Goal: Task Accomplishment & Management: Use online tool/utility

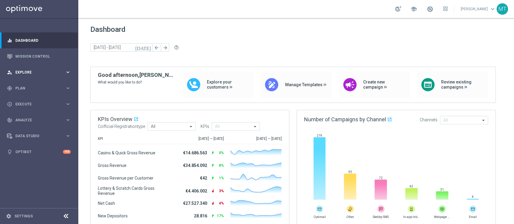
click at [55, 78] on div "person_search Explore keyboard_arrow_right" at bounding box center [39, 72] width 78 height 16
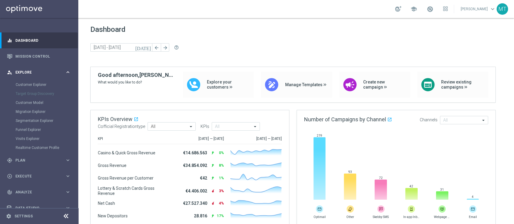
click at [55, 78] on div "person_search Explore keyboard_arrow_right" at bounding box center [39, 72] width 78 height 16
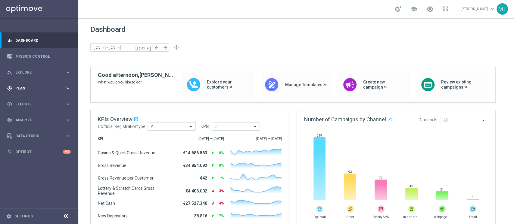
click at [45, 88] on span "Plan" at bounding box center [40, 89] width 50 height 4
click at [34, 100] on link "Target Groups" at bounding box center [39, 100] width 47 height 5
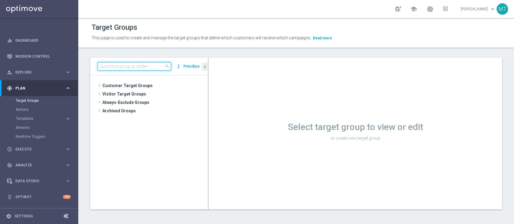
click at [137, 67] on input at bounding box center [133, 66] width 73 height 8
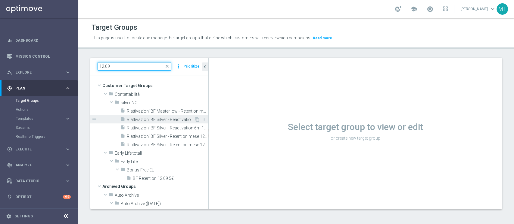
type input "12.09"
click at [172, 117] on span "Riattivazioni BF Silver - Reactivation 3m 12.09" at bounding box center [160, 119] width 67 height 5
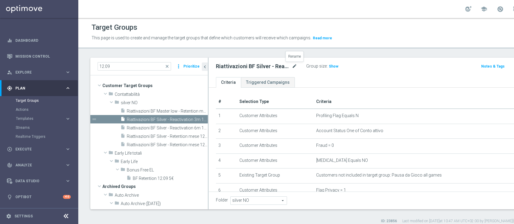
click at [295, 66] on icon "mode_edit" at bounding box center [294, 66] width 5 height 7
click at [288, 67] on input "Riattivazioni BF Silver - Reactivation 3m 12.09" at bounding box center [256, 67] width 81 height 8
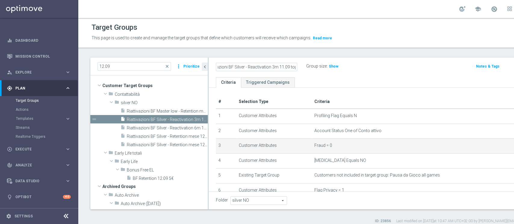
type input "Riattivazioni BF Silver - Reactivation 3m 11.09 top"
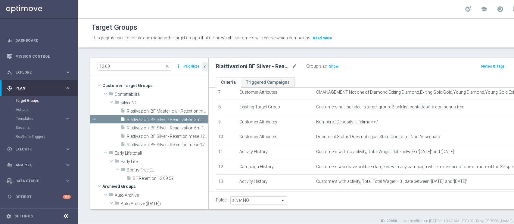
scroll to position [177, 0]
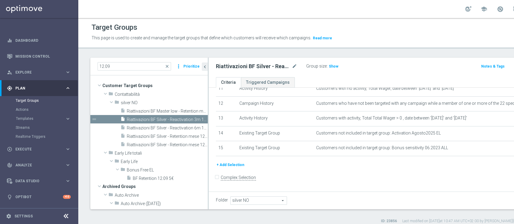
click at [240, 164] on button "+ Add Selection" at bounding box center [230, 165] width 29 height 7
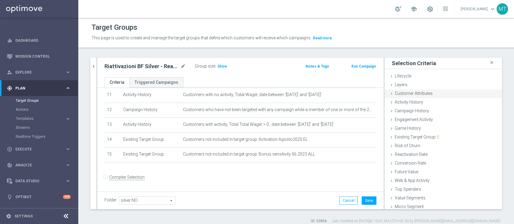
click at [385, 96] on div "Customer Attributes done" at bounding box center [442, 94] width 117 height 9
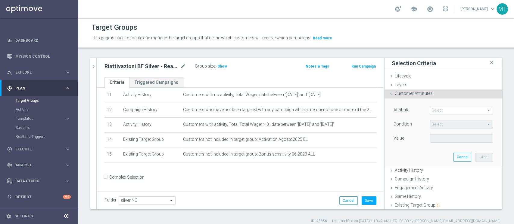
click at [385, 110] on span at bounding box center [461, 111] width 63 height 8
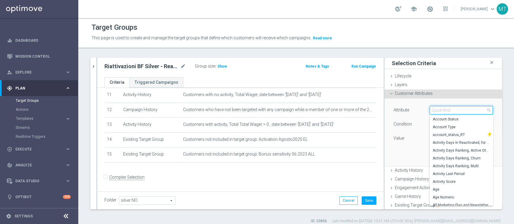
click at [385, 110] on input "search" at bounding box center [460, 110] width 63 height 8
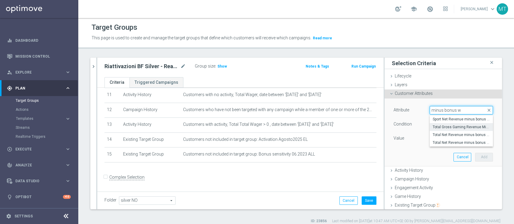
type input "minus bonus w"
click at [385, 129] on label "Total Gross Gaming Revenue Minus Bonus Wagared" at bounding box center [460, 127] width 63 height 8
type input "Total Gross Gaming Revenue Minus Bonus Wagared"
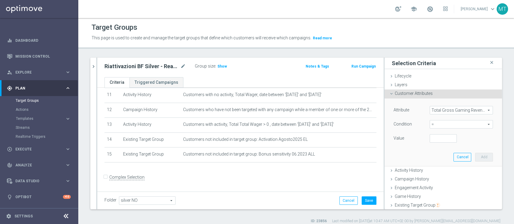
click at [385, 127] on span "=" at bounding box center [461, 125] width 63 height 8
click at [385, 134] on span "<" at bounding box center [460, 133] width 57 height 5
type input "<"
click at [385, 134] on input "number" at bounding box center [442, 138] width 27 height 8
type input "50"
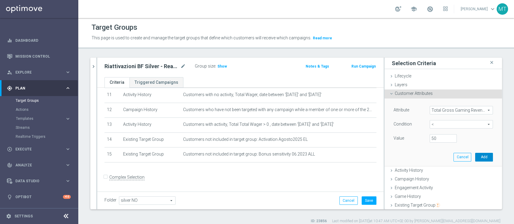
click at [385, 159] on button "Add" at bounding box center [484, 157] width 18 height 8
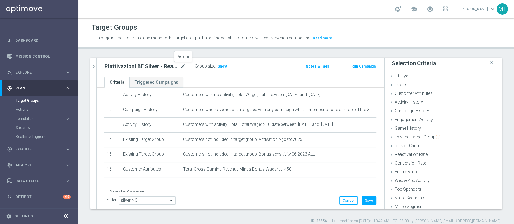
click at [183, 66] on icon "mode_edit" at bounding box center [182, 66] width 5 height 7
type input "Riattivazioni BF Silver - Reactivation 3m 11.09 low"
click at [361, 168] on button "Save" at bounding box center [368, 201] width 15 height 8
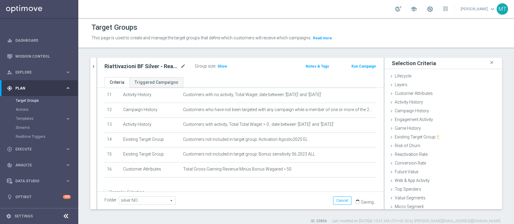
click at [159, 67] on h2 "Riattivazioni BF Silver - Reactivation 3m 11.09 low" at bounding box center [141, 66] width 75 height 7
copy div "Riattivazioni BF Silver - Reactivation 3m 11.09 low"
click at [223, 68] on span "Show" at bounding box center [222, 66] width 10 height 4
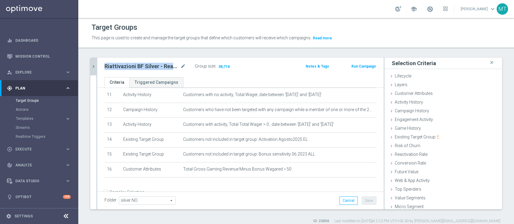
click at [92, 65] on icon "chevron_right" at bounding box center [94, 67] width 6 height 6
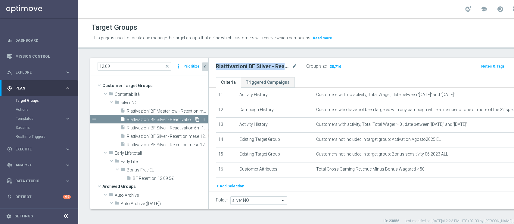
click at [195, 119] on icon "content_copy" at bounding box center [197, 119] width 5 height 5
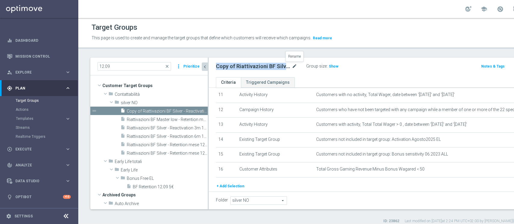
click at [292, 65] on icon "mode_edit" at bounding box center [294, 66] width 5 height 7
type input "Riattivazioni BF Silver - Reactivation 3m 11.09 top"
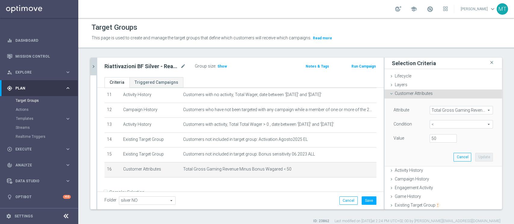
click at [385, 125] on span "<" at bounding box center [461, 125] width 63 height 8
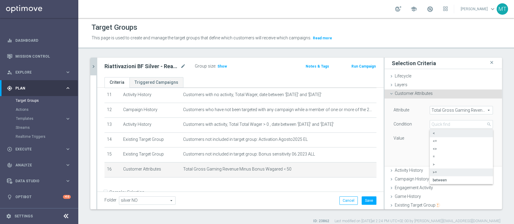
click at [385, 168] on span ">=" at bounding box center [460, 172] width 57 height 5
type input ">="
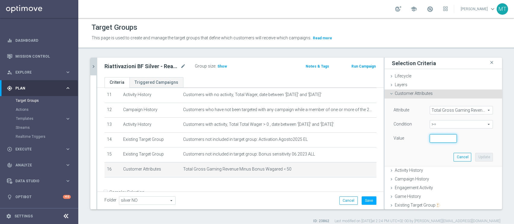
click at [385, 138] on input "number" at bounding box center [442, 138] width 27 height 8
type input "50"
click at [385, 156] on button "Update" at bounding box center [484, 157] width 18 height 8
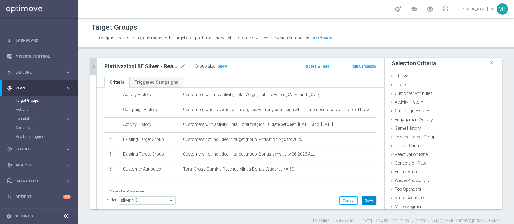
click at [365, 168] on button "Save" at bounding box center [368, 201] width 15 height 8
click at [223, 69] on h3 "Show" at bounding box center [222, 66] width 11 height 7
click at [162, 69] on h2 "Riattivazioni BF Silver - Reactivation 3m 11.09 top" at bounding box center [141, 66] width 75 height 7
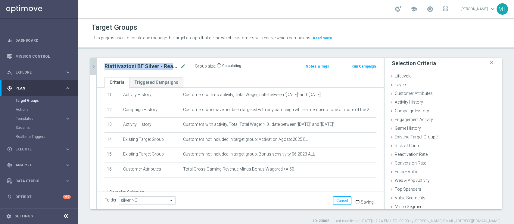
click at [162, 69] on h2 "Riattivazioni BF Silver - Reactivation 3m 11.09 top" at bounding box center [141, 66] width 75 height 7
copy div "Riattivazioni BF Silver - Reactivation 3m 11.09 top"
click at [92, 66] on icon "chevron_right" at bounding box center [94, 67] width 6 height 6
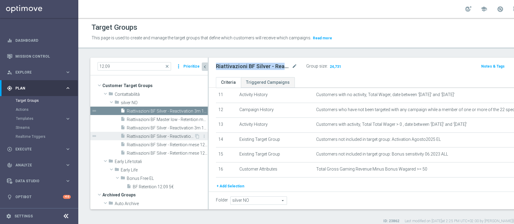
click at [186, 137] on span "Riattivazioni BF Silver - Reactivation 6m 12.09" at bounding box center [160, 136] width 67 height 5
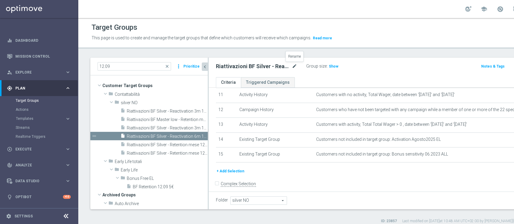
click at [292, 64] on icon "mode_edit" at bounding box center [294, 66] width 5 height 7
type input "Riattivazioni BF Silver - Reactivation 6m 11.09 low"
click at [222, 168] on button "+ Add Selection" at bounding box center [230, 171] width 29 height 7
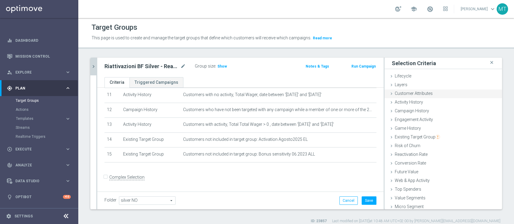
click at [385, 94] on span "Customer Attributes" at bounding box center [413, 93] width 38 height 5
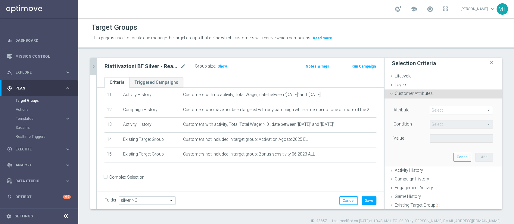
click at [385, 110] on span at bounding box center [461, 111] width 63 height 8
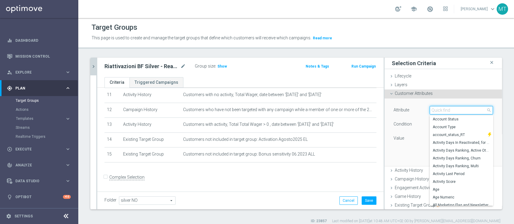
click at [385, 110] on input "search" at bounding box center [460, 110] width 63 height 8
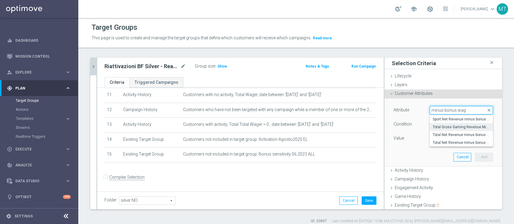
type input "minus bonus wag"
click at [385, 129] on label "Total Gross Gaming Revenue Minus Bonus Wagared" at bounding box center [460, 127] width 63 height 8
type input "Total Gross Gaming Revenue Minus Bonus Wagared"
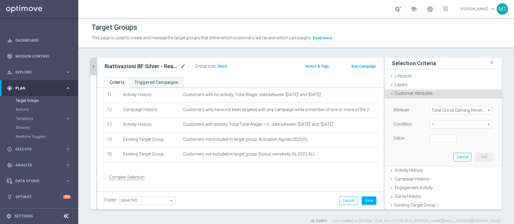
click at [385, 121] on span "=" at bounding box center [461, 125] width 63 height 8
click at [385, 133] on span "<" at bounding box center [460, 133] width 57 height 5
type input "<"
click at [385, 136] on input "number" at bounding box center [442, 138] width 27 height 8
type input "50"
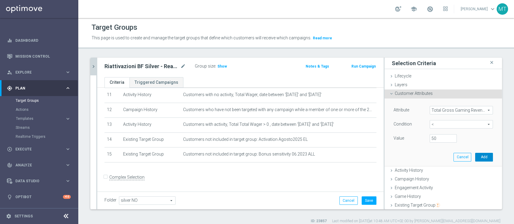
click at [385, 156] on button "Add" at bounding box center [484, 157] width 18 height 8
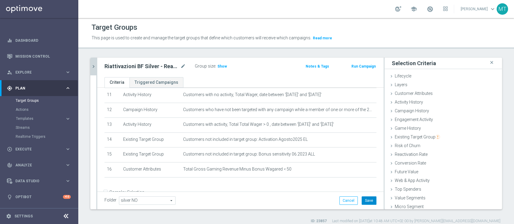
click at [363, 168] on button "Save" at bounding box center [368, 201] width 15 height 8
click at [141, 64] on h2 "Riattivazioni BF Silver - Reactivation 6m 11.09 low" at bounding box center [141, 66] width 75 height 7
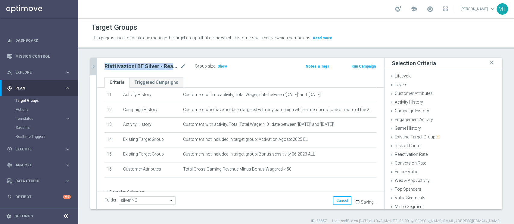
copy div "Riattivazioni BF Silver - Reactivation 6m 11.09 low"
click at [220, 66] on span "Show" at bounding box center [222, 66] width 10 height 4
click at [94, 62] on button "chevron_right" at bounding box center [93, 67] width 6 height 18
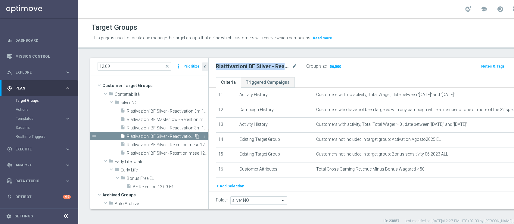
click at [195, 135] on icon "content_copy" at bounding box center [197, 136] width 5 height 5
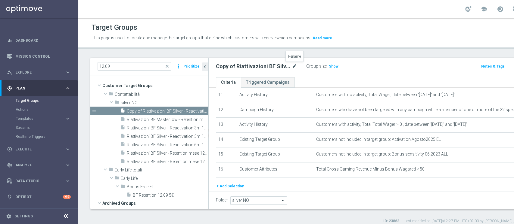
click at [294, 64] on icon "mode_edit" at bounding box center [294, 66] width 5 height 7
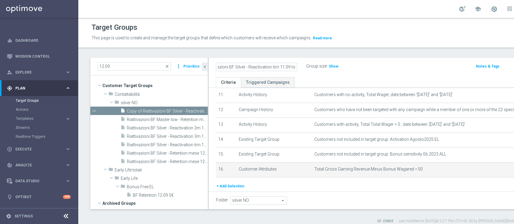
type input "Copy of Riattivazioni BF Silver - Reactivation 6m 11.09 top"
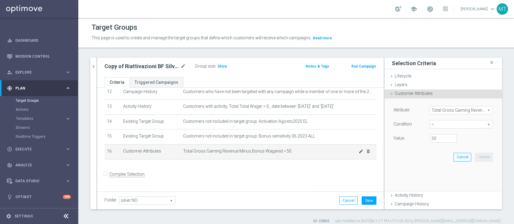
scroll to position [185, 0]
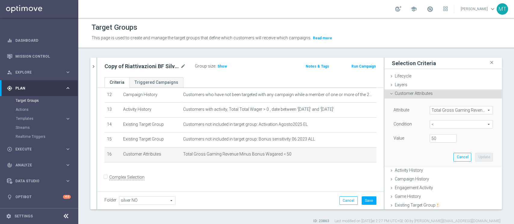
click at [385, 130] on div "Condition < < arrow_drop_down search" at bounding box center [443, 125] width 108 height 10
click at [385, 126] on span "<" at bounding box center [461, 125] width 63 height 8
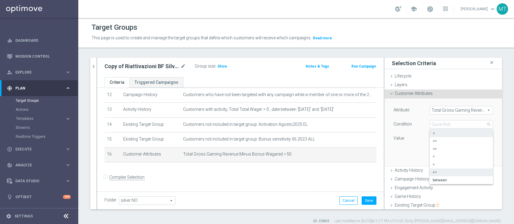
click at [385, 168] on span ">=" at bounding box center [460, 172] width 57 height 5
type input ">="
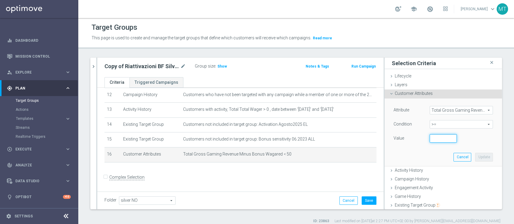
click at [385, 141] on input "number" at bounding box center [442, 138] width 27 height 8
type input "50"
click at [385, 155] on button "Update" at bounding box center [484, 157] width 18 height 8
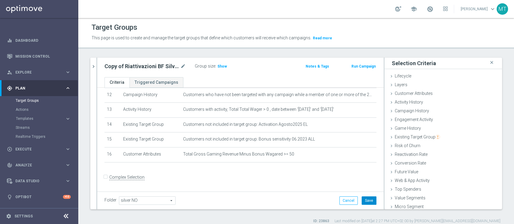
click at [361, 168] on button "Save" at bounding box center [368, 201] width 15 height 8
click at [219, 66] on span "Show" at bounding box center [222, 66] width 10 height 4
click at [162, 65] on h2 "Copy of Riattivazioni BF Silver - Reactivation 6m 11.09 top" at bounding box center [141, 66] width 75 height 7
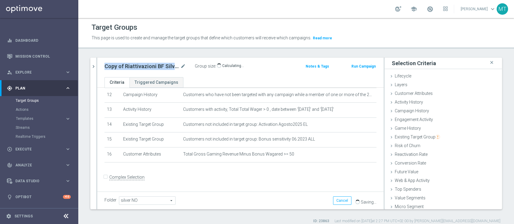
click at [162, 65] on h2 "Copy of Riattivazioni BF Silver - Reactivation 6m 11.09 top" at bounding box center [141, 66] width 75 height 7
copy div "Copy of Riattivazioni BF Silver - Reactivation 6m 11.09 top"
click at [185, 66] on icon "mode_edit" at bounding box center [182, 66] width 5 height 7
type input "Riattivazioni BF Silver - Reactivation 6m 11.09 top"
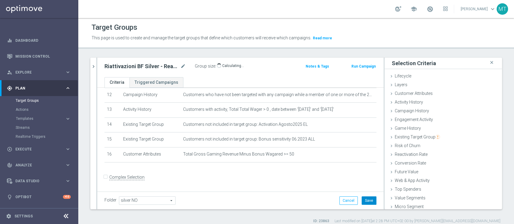
click at [361, 168] on button "Save" at bounding box center [368, 201] width 15 height 8
click at [135, 69] on h2 "Riattivazioni BF Silver - Reactivation 6m 11.09 top" at bounding box center [141, 66] width 75 height 7
copy div "Riattivazioni BF Silver - Reactivation 6m 11.09 top"
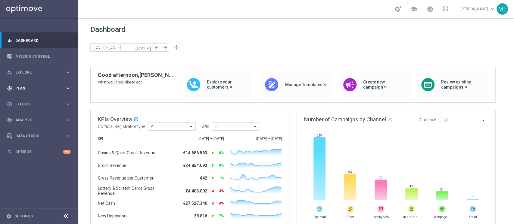
click at [57, 90] on span "Plan" at bounding box center [40, 89] width 50 height 4
click at [40, 98] on link "Target Groups" at bounding box center [39, 100] width 47 height 5
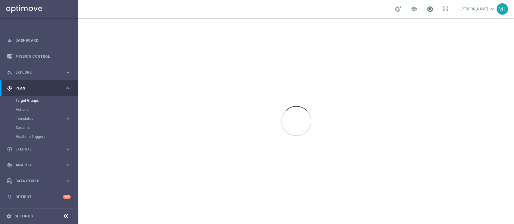
click at [385, 8] on span at bounding box center [429, 9] width 7 height 7
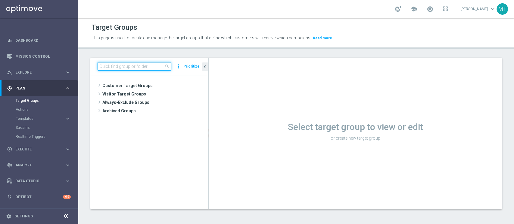
click at [108, 63] on input at bounding box center [133, 66] width 73 height 8
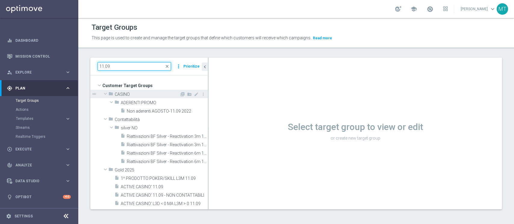
type input "11.09"
click at [105, 96] on span at bounding box center [105, 94] width 7 height 6
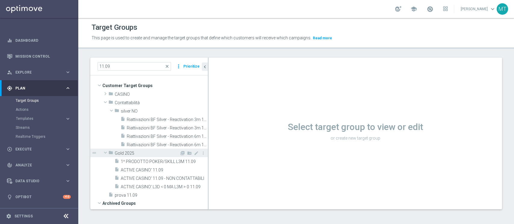
click at [103, 153] on span at bounding box center [105, 153] width 7 height 6
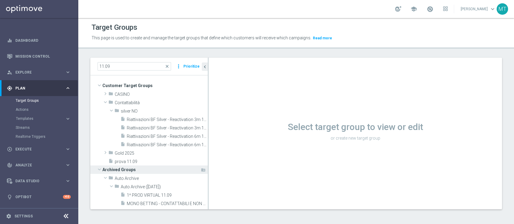
click at [101, 168] on span at bounding box center [99, 170] width 7 height 6
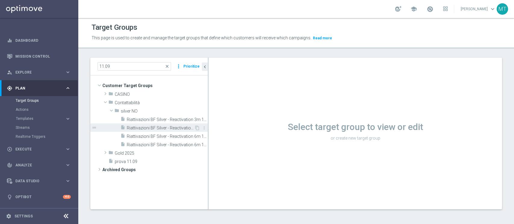
click at [154, 127] on span "Riattivazioni BF Silver - Reactivation 3m 11.09 top" at bounding box center [160, 128] width 67 height 5
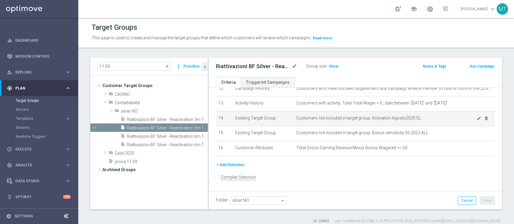
scroll to position [151, 0]
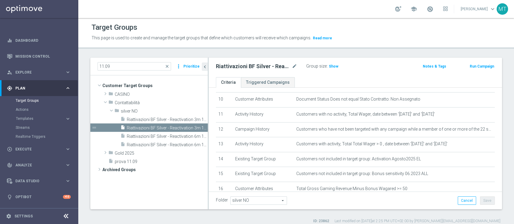
click at [385, 67] on button "Run Campaign" at bounding box center [482, 66] width 26 height 7
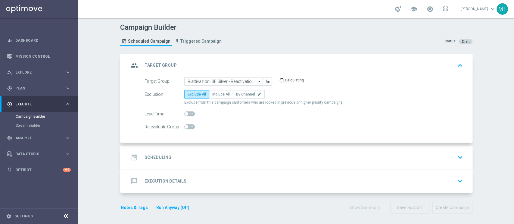
click at [200, 158] on div "date_range Scheduling keyboard_arrow_down" at bounding box center [297, 157] width 336 height 11
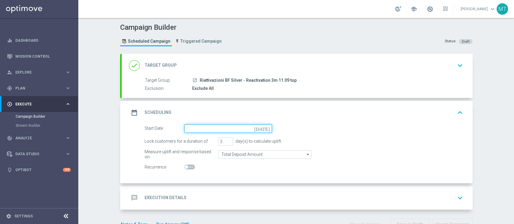
click at [192, 126] on input at bounding box center [228, 129] width 88 height 8
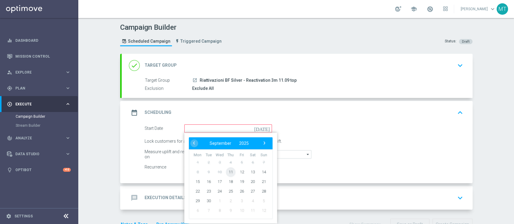
click at [227, 168] on span "11" at bounding box center [230, 172] width 10 height 10
type input "11 Sep 2025"
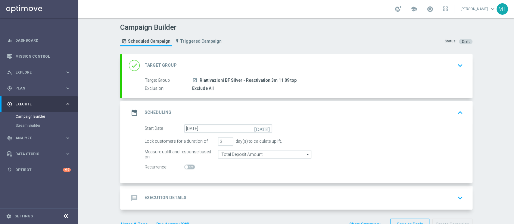
scroll to position [17, 0]
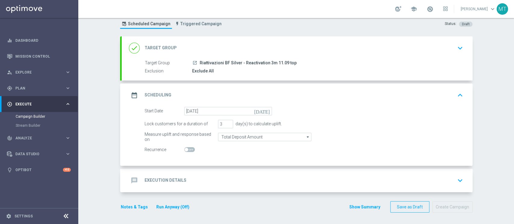
click at [215, 168] on div "message Execution Details keyboard_arrow_down" at bounding box center [297, 180] width 336 height 11
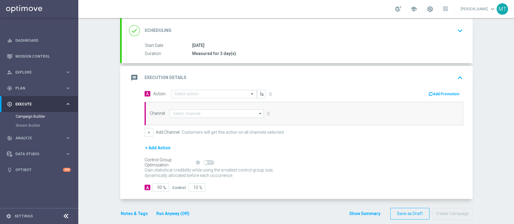
scroll to position [81, 0]
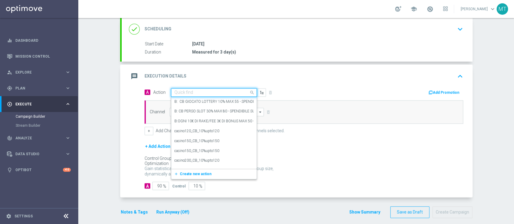
click at [190, 91] on input "text" at bounding box center [207, 92] width 67 height 5
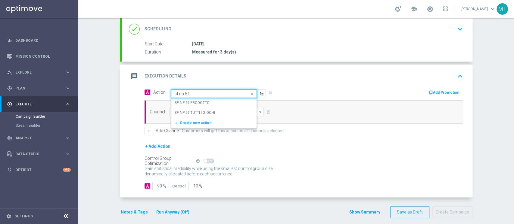
type input "bf np 5€ t"
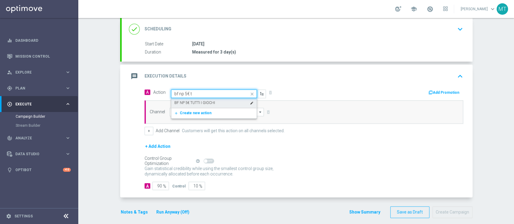
click at [199, 98] on div "BF NP 5€ TUTTI I GIOCHI edit" at bounding box center [213, 103] width 79 height 10
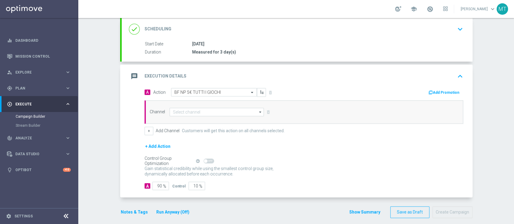
click at [385, 94] on button "Add Promotion" at bounding box center [444, 92] width 33 height 7
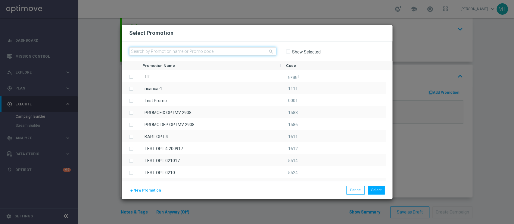
click at [255, 53] on input "text" at bounding box center [202, 51] width 147 height 8
paste input "234489"
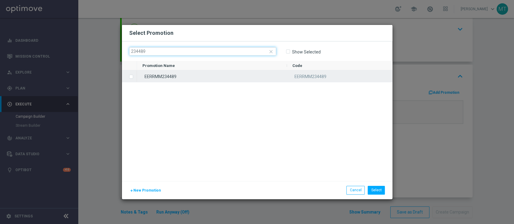
type input "234489"
click at [178, 73] on div "EERRMM234489" at bounding box center [212, 76] width 150 height 12
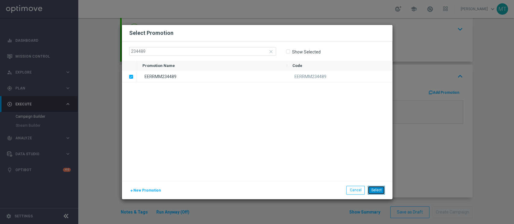
click at [375, 168] on button "Select" at bounding box center [375, 190] width 17 height 8
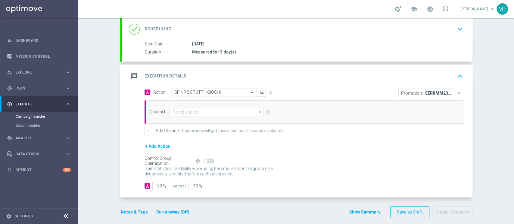
click at [199, 117] on div "Channel arrow_drop_down Show Selected 0 of 20 Optimail" at bounding box center [303, 111] width 318 height 23
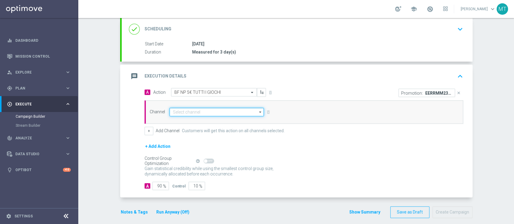
click at [197, 111] on input at bounding box center [216, 112] width 94 height 8
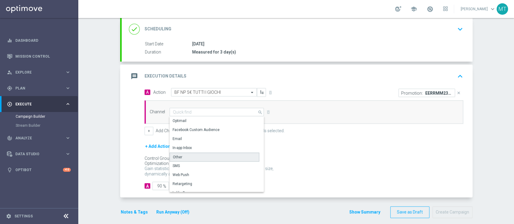
click at [180, 156] on div "Other" at bounding box center [214, 157] width 90 height 9
type input "Other"
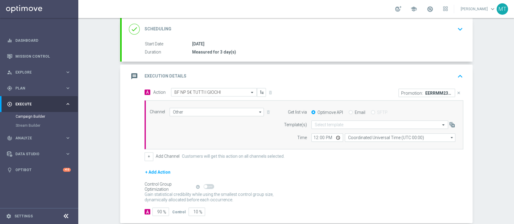
click at [348, 111] on input "Email" at bounding box center [350, 113] width 4 height 4
radio input "true"
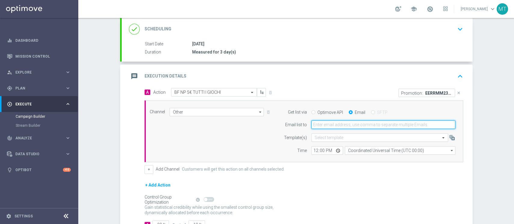
click at [336, 123] on input "email" at bounding box center [383, 125] width 144 height 8
type input "matteo.turri@sisal.it"
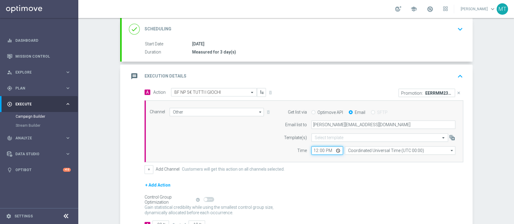
click at [311, 153] on input "12:00" at bounding box center [327, 151] width 32 height 8
type input "15:10"
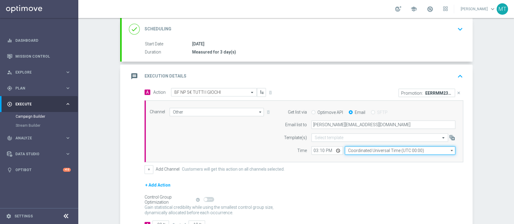
click at [351, 148] on input "Coordinated Universal Time (UTC 00:00)" at bounding box center [399, 151] width 110 height 8
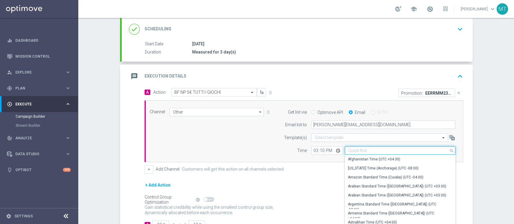
click at [351, 148] on input at bounding box center [399, 151] width 110 height 8
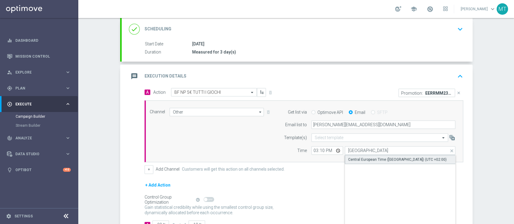
click at [356, 156] on div "Central European Time (Berlin) (UTC +02:00)" at bounding box center [399, 159] width 111 height 9
type input "Central European Time (Berlin) (UTC +02:00)"
click at [198, 144] on div "Channel Other Other arrow_drop_down Show Selected 1 of 20 Optimail" at bounding box center [302, 131] width 315 height 47
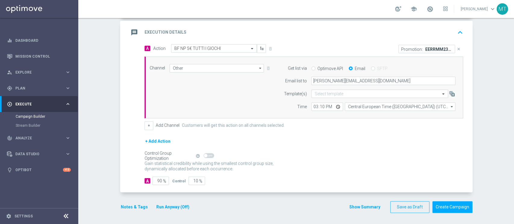
click at [135, 168] on button "Notes & Tags" at bounding box center [134, 208] width 28 height 8
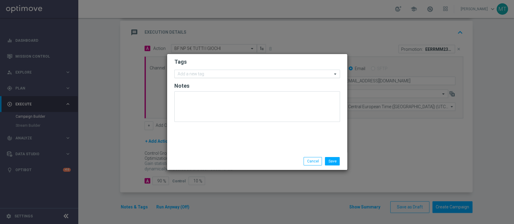
click at [218, 74] on input "text" at bounding box center [255, 74] width 154 height 5
click at [218, 74] on input "talent" at bounding box center [255, 74] width 154 height 5
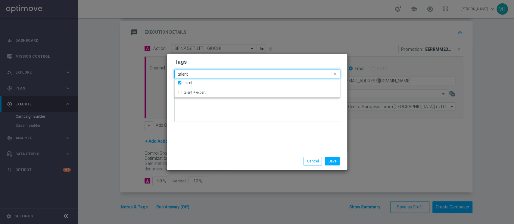
click at [218, 74] on input "talent" at bounding box center [255, 74] width 154 height 5
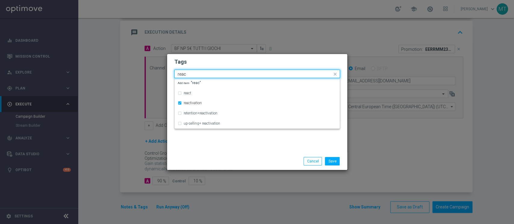
click at [216, 74] on input "reac" at bounding box center [255, 74] width 154 height 5
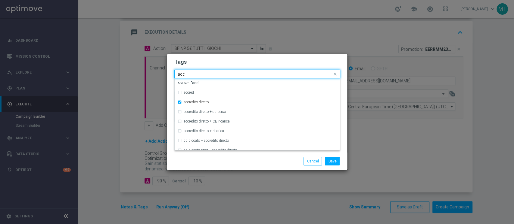
click at [216, 74] on input "acc" at bounding box center [255, 74] width 154 height 5
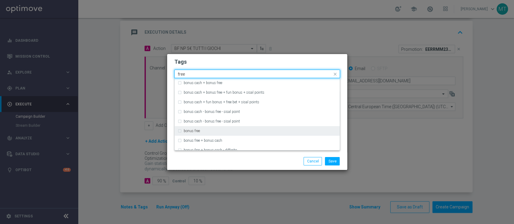
click at [205, 132] on div "bonus free" at bounding box center [260, 131] width 153 height 4
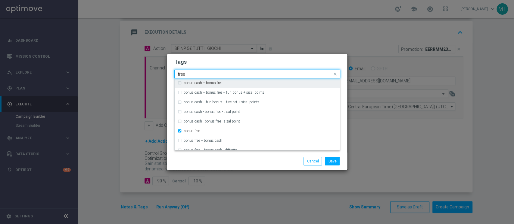
click at [199, 72] on input "free" at bounding box center [255, 74] width 154 height 5
type input "all"
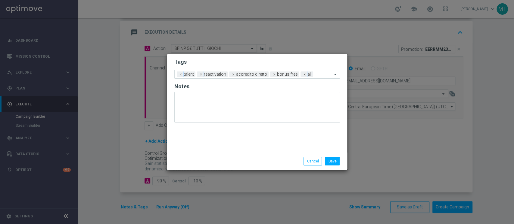
click at [292, 165] on div "Save Cancel" at bounding box center [286, 161] width 116 height 8
click at [328, 163] on button "Save" at bounding box center [332, 161] width 15 height 8
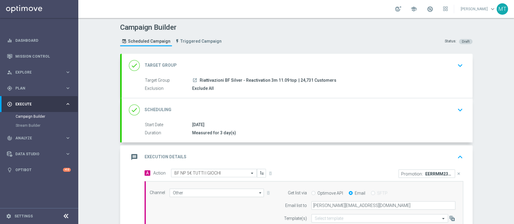
scroll to position [0, 0]
click at [285, 120] on div "done Scheduling keyboard_arrow_down" at bounding box center [297, 109] width 351 height 23
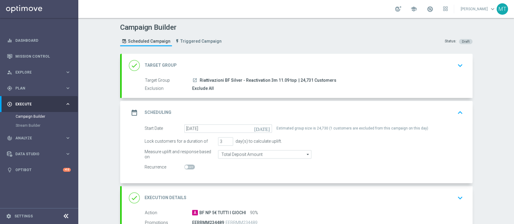
click at [295, 68] on div "done Target Group keyboard_arrow_down" at bounding box center [297, 65] width 336 height 11
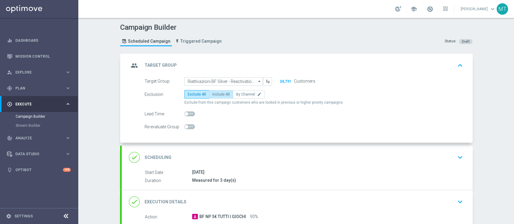
click at [215, 97] on label "Include All" at bounding box center [221, 94] width 24 height 8
click at [215, 97] on input "Include All" at bounding box center [214, 96] width 4 height 4
radio input "true"
click at [196, 94] on span "Exclude All" at bounding box center [196, 94] width 18 height 4
click at [191, 94] on input "Exclude All" at bounding box center [189, 96] width 4 height 4
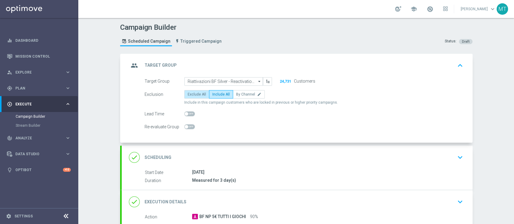
radio input "true"
click at [267, 160] on div "done Scheduling keyboard_arrow_down" at bounding box center [297, 157] width 336 height 11
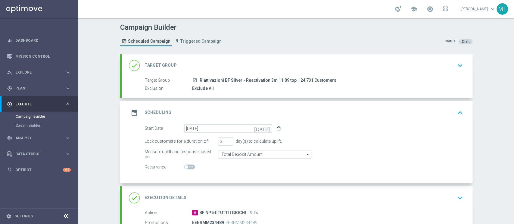
click at [289, 109] on div "date_range Scheduling keyboard_arrow_up" at bounding box center [297, 112] width 336 height 11
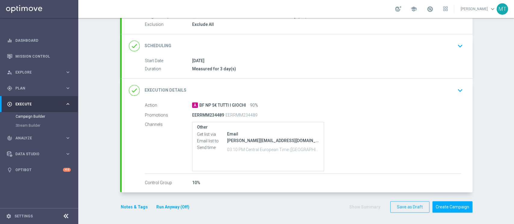
scroll to position [64, 0]
click at [128, 168] on div "Notes & Tags Run Anyway (Off)" at bounding box center [158, 208] width 77 height 12
click at [128, 168] on button "Notes & Tags" at bounding box center [134, 208] width 28 height 8
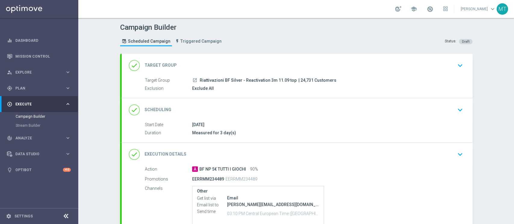
click at [262, 112] on div "done Scheduling keyboard_arrow_down" at bounding box center [297, 109] width 336 height 11
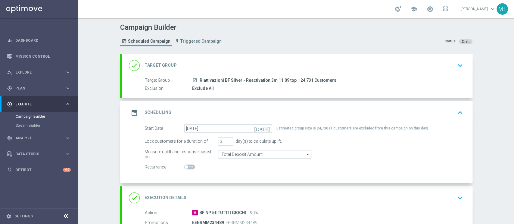
click at [345, 110] on div "date_range Scheduling keyboard_arrow_up" at bounding box center [297, 112] width 336 height 11
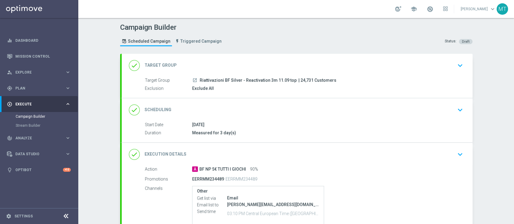
scroll to position [64, 0]
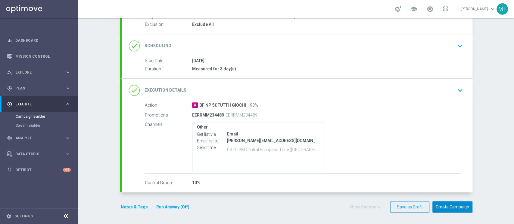
click at [385, 168] on button "Create Campaign" at bounding box center [452, 208] width 40 height 12
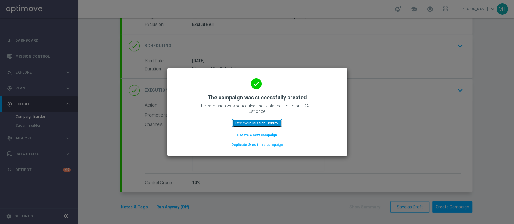
click at [249, 125] on button "Review in Mission Control" at bounding box center [257, 123] width 50 height 8
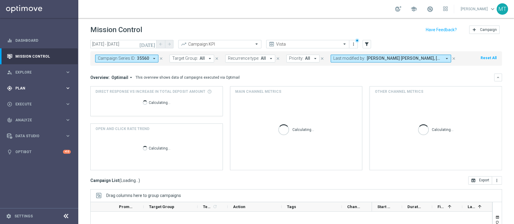
click at [29, 88] on span "Plan" at bounding box center [40, 89] width 50 height 4
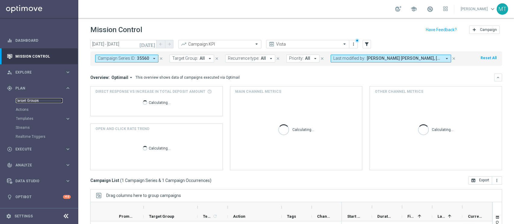
click at [27, 100] on link "Target Groups" at bounding box center [39, 100] width 47 height 5
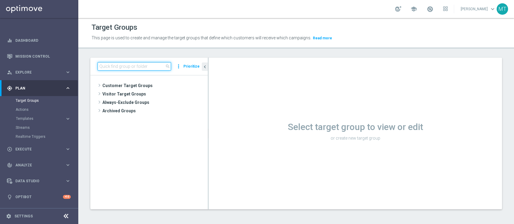
click at [143, 66] on input at bounding box center [133, 66] width 73 height 8
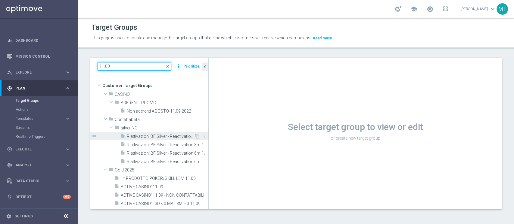
type input "11.09"
click at [174, 136] on span "Riattivazioni BF Silver - Reactivation 3m 11.09 low" at bounding box center [160, 136] width 67 height 5
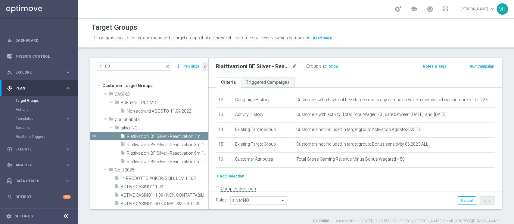
scroll to position [192, 0]
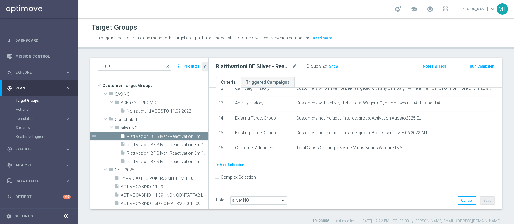
click at [385, 68] on button "Run Campaign" at bounding box center [482, 66] width 26 height 7
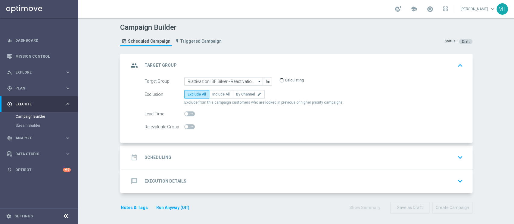
click at [208, 156] on div "date_range Scheduling keyboard_arrow_down" at bounding box center [297, 157] width 336 height 11
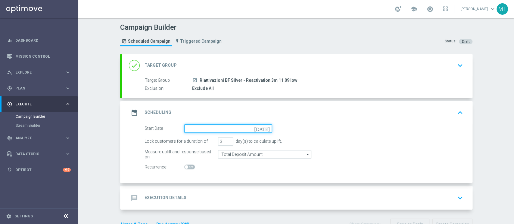
click at [193, 129] on input at bounding box center [228, 129] width 88 height 8
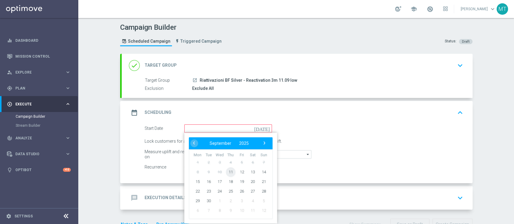
click at [227, 168] on span "11" at bounding box center [230, 172] width 10 height 10
type input "11 Sep 2025"
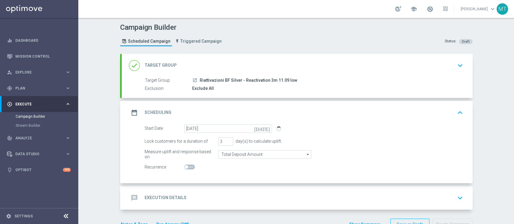
click at [233, 168] on div "message Execution Details keyboard_arrow_down" at bounding box center [297, 198] width 336 height 11
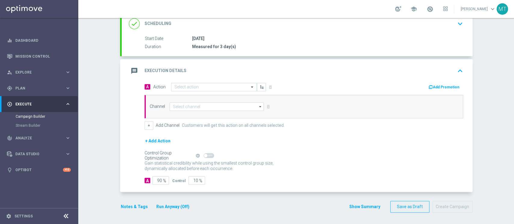
scroll to position [86, 0]
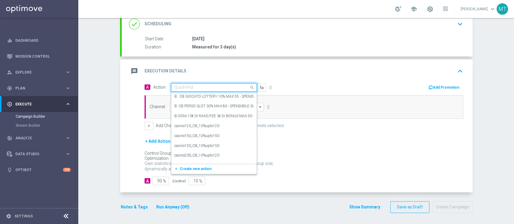
click at [189, 86] on input "text" at bounding box center [207, 87] width 67 height 5
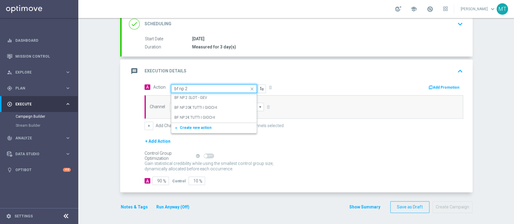
type input "bf np 2€"
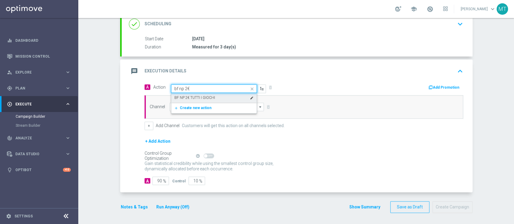
click at [198, 95] on label "BF NP 2€ TUTTI I GIOCHI" at bounding box center [194, 97] width 41 height 5
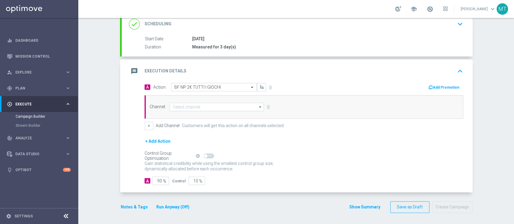
click at [385, 88] on button "Add Promotion" at bounding box center [444, 87] width 33 height 7
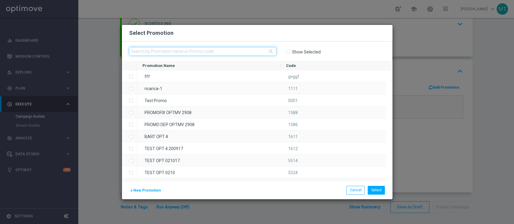
click at [256, 49] on input "text" at bounding box center [202, 51] width 147 height 8
paste input "234492"
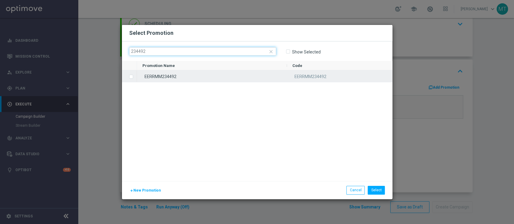
type input "234492"
click at [211, 78] on div "EERRMM234492" at bounding box center [212, 76] width 150 height 12
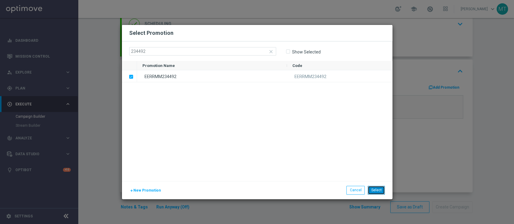
click at [376, 168] on button "Select" at bounding box center [375, 190] width 17 height 8
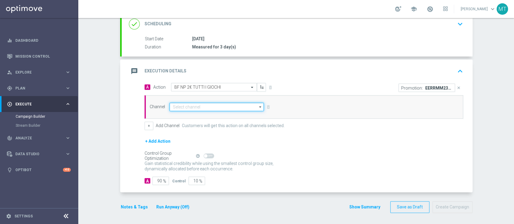
click at [183, 108] on input at bounding box center [216, 107] width 94 height 8
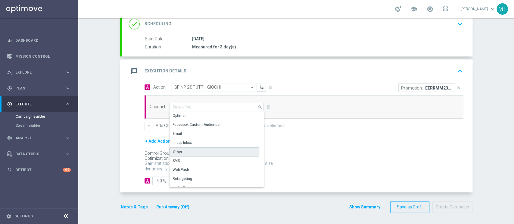
click at [185, 153] on div "Other" at bounding box center [214, 152] width 90 height 9
type input "Other"
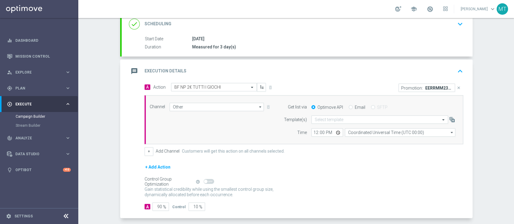
click at [348, 106] on input "Email" at bounding box center [350, 108] width 4 height 4
radio input "true"
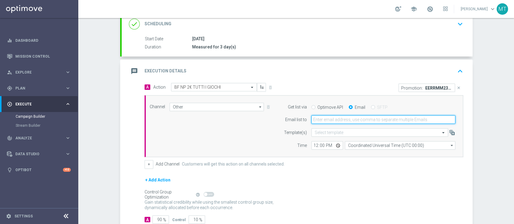
click at [340, 118] on input "email" at bounding box center [383, 120] width 144 height 8
type input "matteo.turri@sisal.it"
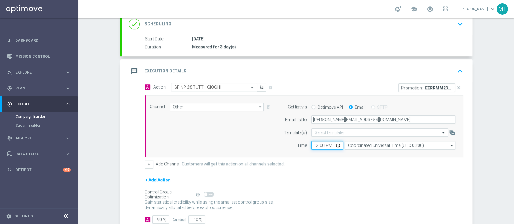
click at [311, 145] on input "12:00" at bounding box center [327, 145] width 32 height 8
type input "15:15"
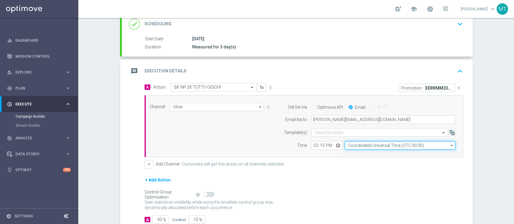
click at [349, 146] on input "Coordinated Universal Time (UTC 00:00)" at bounding box center [399, 145] width 110 height 8
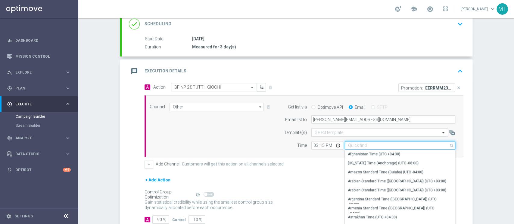
click at [349, 146] on input at bounding box center [399, 145] width 110 height 8
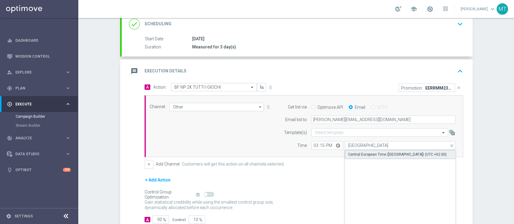
click at [360, 155] on div "Central European Time (Berlin) (UTC +02:00)" at bounding box center [397, 154] width 98 height 5
type input "Central European Time (Berlin) (UTC +02:00)"
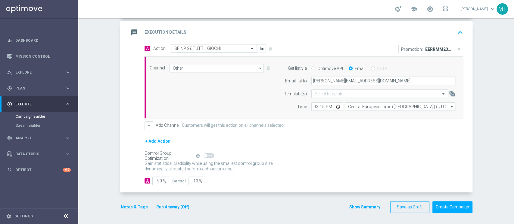
click at [131, 168] on button "Notes & Tags" at bounding box center [134, 208] width 28 height 8
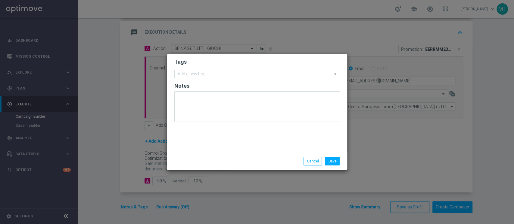
click at [241, 76] on input "text" at bounding box center [255, 74] width 154 height 5
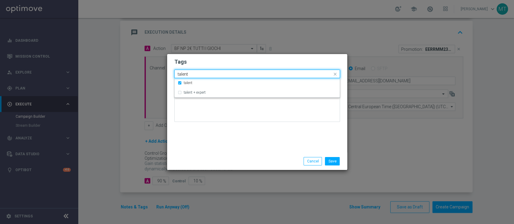
click at [241, 76] on input "talent" at bounding box center [255, 74] width 154 height 5
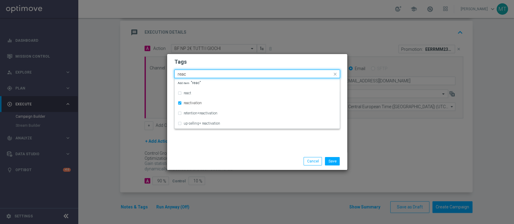
click at [240, 76] on input "reac" at bounding box center [255, 74] width 154 height 5
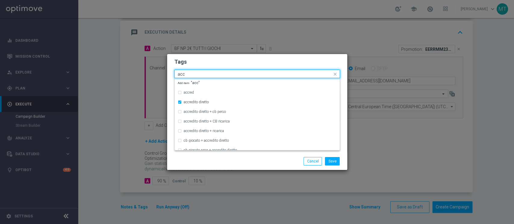
click at [239, 75] on input "acc" at bounding box center [255, 74] width 154 height 5
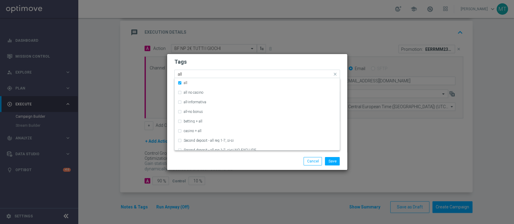
click at [239, 75] on input "all" at bounding box center [255, 74] width 154 height 5
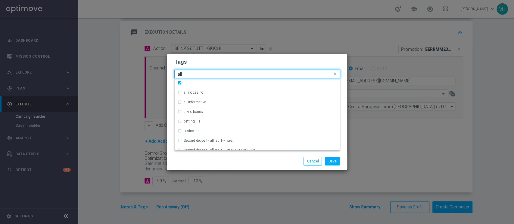
click at [239, 75] on input "all" at bounding box center [255, 74] width 154 height 5
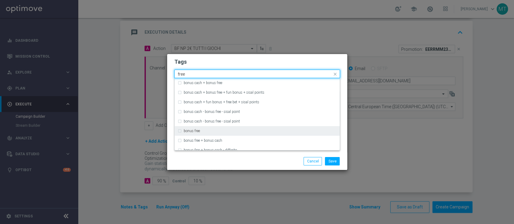
click at [209, 131] on div "bonus free" at bounding box center [260, 131] width 153 height 4
type input "free"
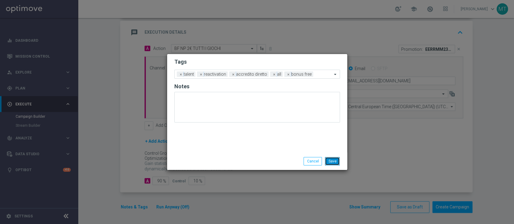
click at [325, 160] on button "Save" at bounding box center [332, 161] width 15 height 8
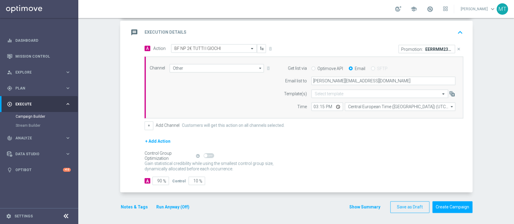
click at [123, 168] on button "Notes & Tags" at bounding box center [134, 208] width 28 height 8
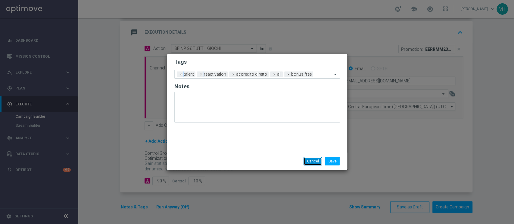
drag, startPoint x: 315, startPoint y: 159, endPoint x: 338, endPoint y: 156, distance: 22.4
click at [338, 156] on div "Save Cancel" at bounding box center [257, 161] width 180 height 17
click at [314, 161] on button "Cancel" at bounding box center [312, 161] width 18 height 8
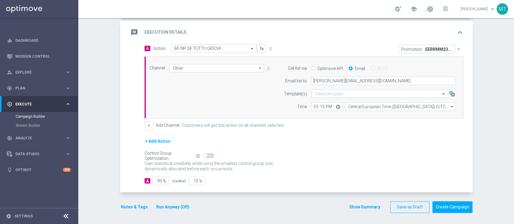
scroll to position [0, 0]
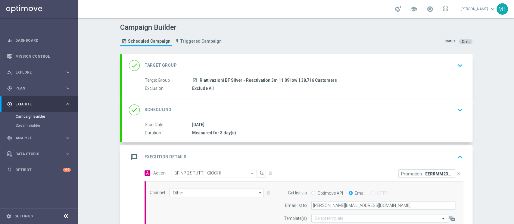
click at [284, 103] on div "done Scheduling keyboard_arrow_down" at bounding box center [297, 109] width 351 height 23
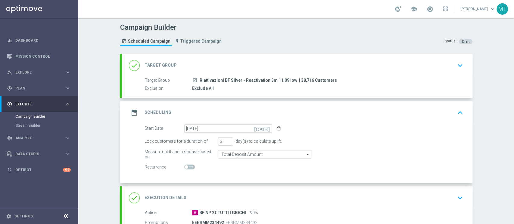
click at [285, 66] on div "done Target Group keyboard_arrow_down" at bounding box center [297, 65] width 336 height 11
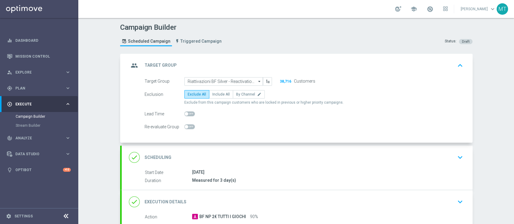
click at [269, 66] on div "group Target Group keyboard_arrow_up" at bounding box center [297, 65] width 336 height 11
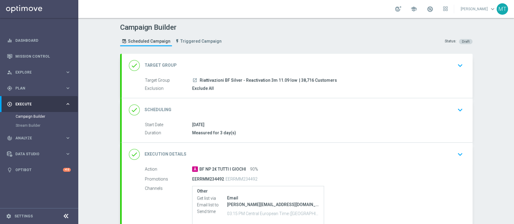
click at [255, 114] on div "done Scheduling keyboard_arrow_down" at bounding box center [297, 109] width 336 height 11
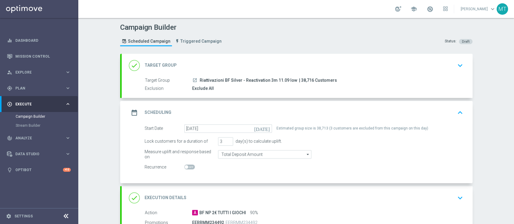
click at [263, 75] on div "done Target Group keyboard_arrow_down" at bounding box center [297, 65] width 351 height 23
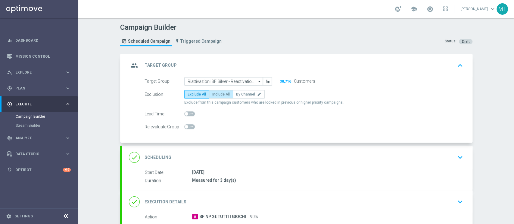
click at [220, 92] on span "Include All" at bounding box center [220, 94] width 17 height 4
click at [216, 94] on input "Include All" at bounding box center [214, 96] width 4 height 4
radio input "true"
click at [196, 95] on span "Exclude All" at bounding box center [196, 94] width 18 height 4
click at [191, 95] on input "Exclude All" at bounding box center [189, 96] width 4 height 4
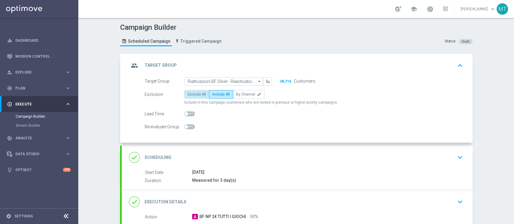
radio input "true"
click at [262, 168] on div "11 Sep 2025" at bounding box center [326, 172] width 268 height 6
click at [262, 161] on div "done Scheduling keyboard_arrow_down" at bounding box center [297, 157] width 336 height 11
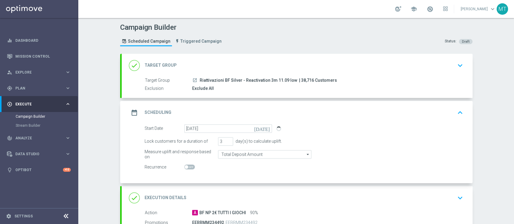
click at [292, 116] on div "date_range Scheduling keyboard_arrow_up" at bounding box center [297, 112] width 336 height 11
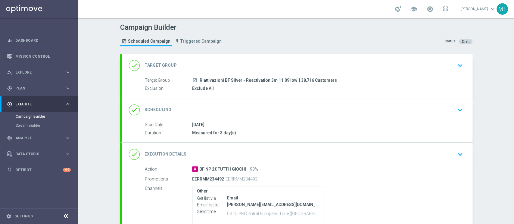
click at [257, 115] on div "done Scheduling keyboard_arrow_down" at bounding box center [297, 109] width 336 height 11
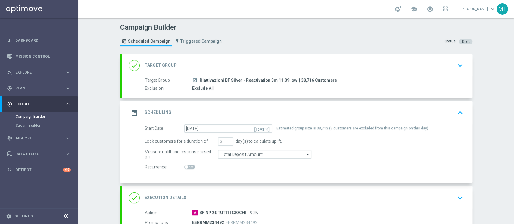
scroll to position [108, 0]
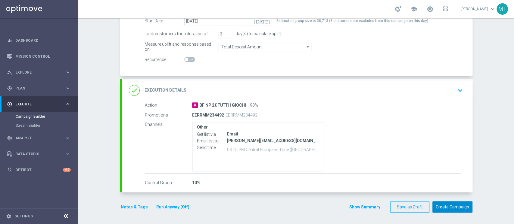
click at [385, 168] on button "Create Campaign" at bounding box center [452, 208] width 40 height 12
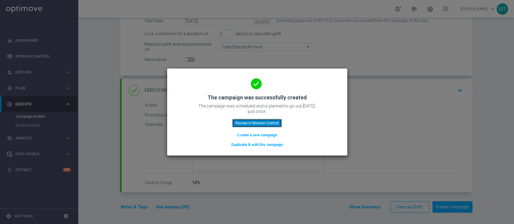
click at [256, 127] on button "Review in Mission Control" at bounding box center [257, 123] width 50 height 8
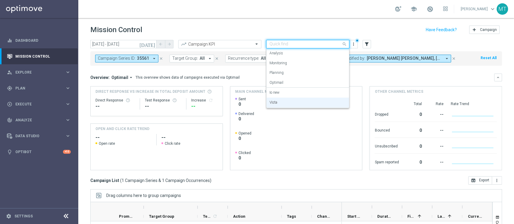
click at [341, 45] on span at bounding box center [345, 44] width 8 height 8
click at [282, 94] on div "Io new" at bounding box center [307, 93] width 76 height 10
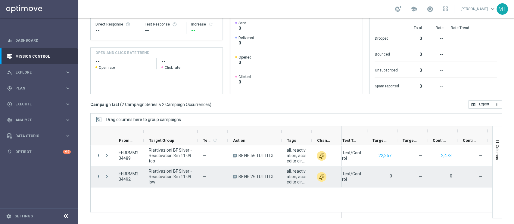
scroll to position [0, 156]
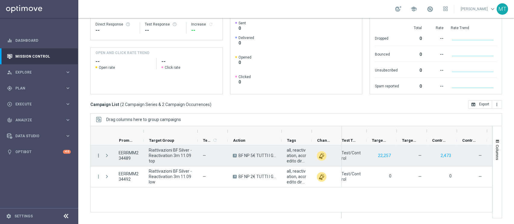
click at [97, 156] on icon "more_vert" at bounding box center [98, 155] width 5 height 5
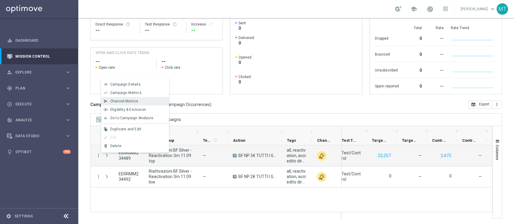
click at [136, 102] on span "Channel Metrics" at bounding box center [124, 101] width 28 height 4
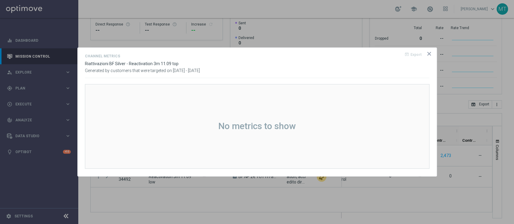
click at [385, 51] on icon "icon" at bounding box center [429, 54] width 6 height 6
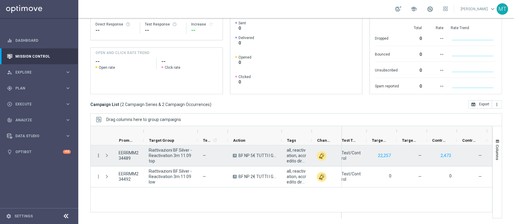
click at [99, 156] on icon "more_vert" at bounding box center [98, 155] width 5 height 5
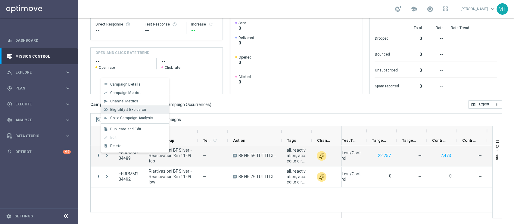
click at [141, 108] on span "Eligibility & Exclusion" at bounding box center [128, 110] width 36 height 4
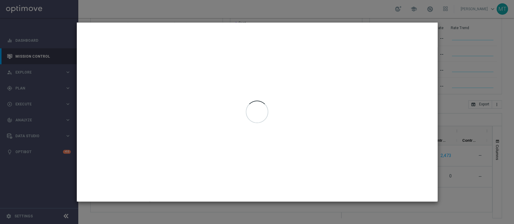
type input "11 Sep 2025 - 11 Sep 2025"
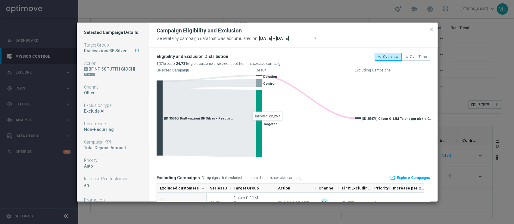
scroll to position [20, 0]
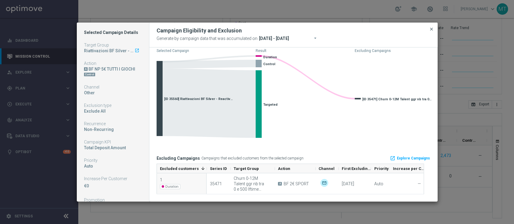
click at [385, 29] on span "close" at bounding box center [431, 29] width 5 height 5
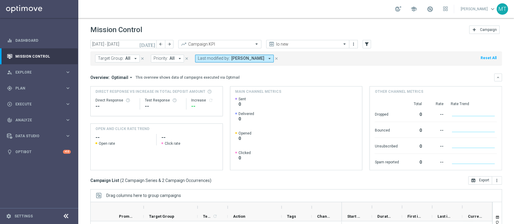
scroll to position [76, 0]
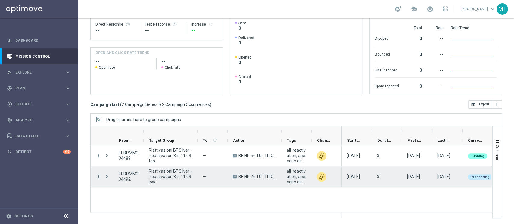
click at [97, 177] on icon "more_vert" at bounding box center [98, 176] width 5 height 5
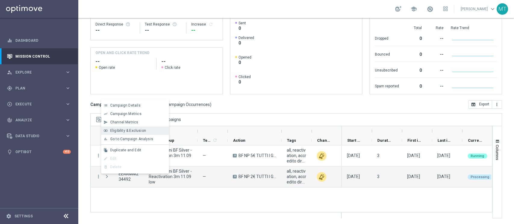
click at [131, 131] on span "Eligibility & Exclusion" at bounding box center [128, 131] width 36 height 4
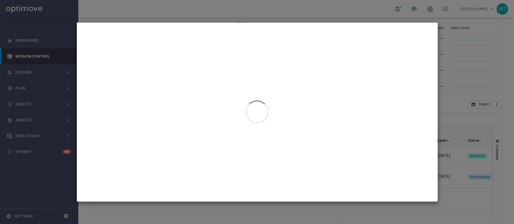
type input "[DATE] - [DATE]"
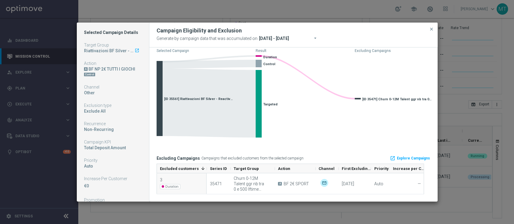
scroll to position [0, 0]
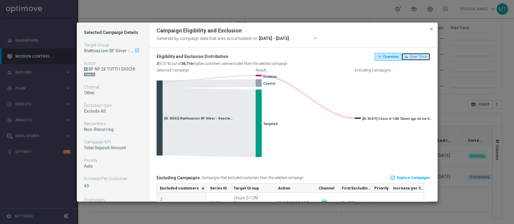
click at [413, 57] on span "Over Time" at bounding box center [417, 57] width 17 height 4
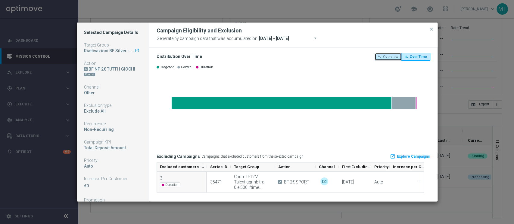
click at [388, 57] on span "Overview" at bounding box center [390, 57] width 15 height 4
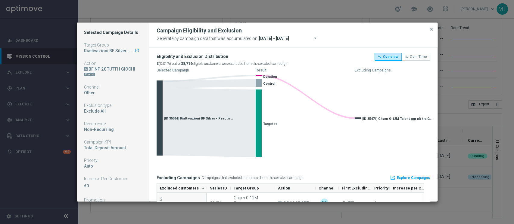
click at [433, 29] on span "close" at bounding box center [431, 29] width 5 height 5
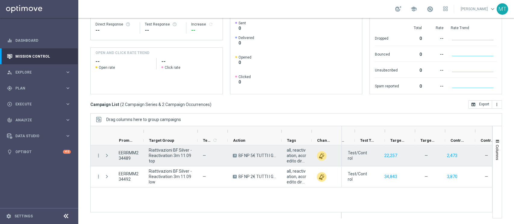
scroll to position [0, 154]
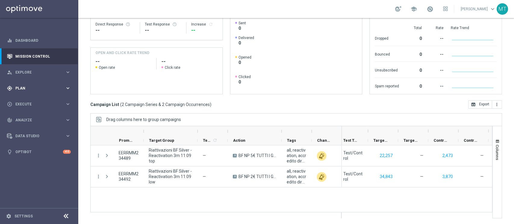
drag, startPoint x: 28, startPoint y: 77, endPoint x: 21, endPoint y: 90, distance: 15.3
click at [21, 90] on accordion "equalizer Dashboard Mission Control" at bounding box center [39, 96] width 78 height 128
click at [21, 90] on div "gps_fixed Plan" at bounding box center [36, 88] width 58 height 5
drag, startPoint x: 29, startPoint y: 103, endPoint x: 27, endPoint y: 101, distance: 3.3
click at [27, 101] on div "Target Groups" at bounding box center [47, 100] width 62 height 9
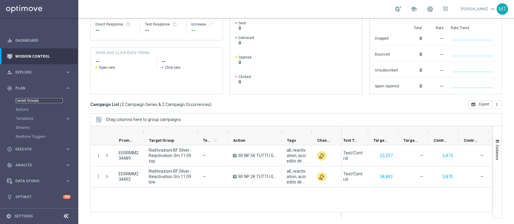
click at [27, 101] on link "Target Groups" at bounding box center [39, 100] width 47 height 5
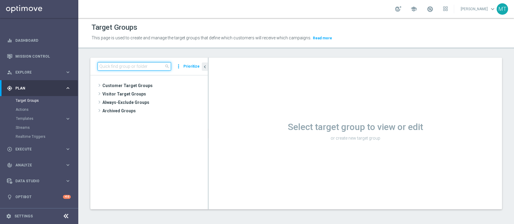
click at [147, 68] on input at bounding box center [133, 66] width 73 height 8
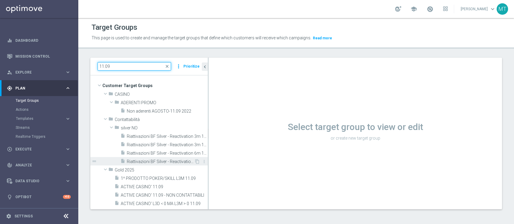
type input "11.09"
click at [164, 162] on span "Riattivazioni BF Silver - Reactivation 6m 11.09 top" at bounding box center [160, 161] width 67 height 5
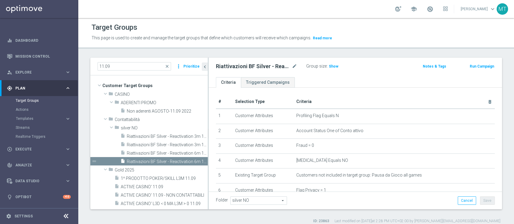
scroll to position [192, 0]
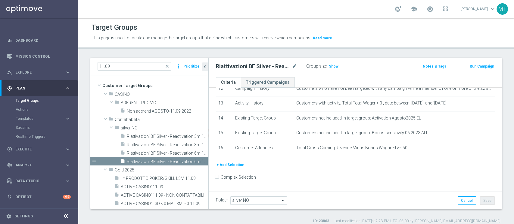
click at [477, 66] on button "Run Campaign" at bounding box center [482, 66] width 26 height 7
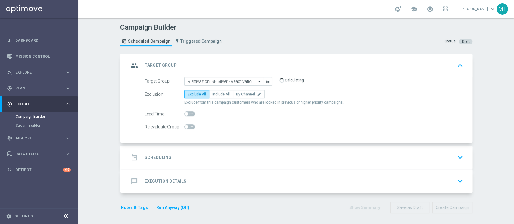
click at [196, 147] on div "date_range Scheduling keyboard_arrow_down" at bounding box center [297, 157] width 351 height 23
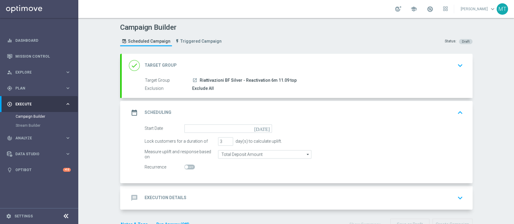
scroll to position [17, 0]
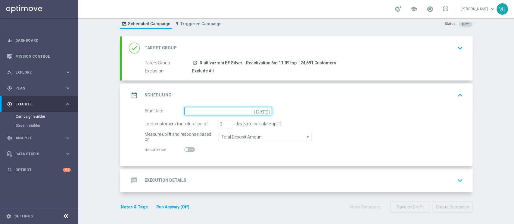
click at [195, 110] on input at bounding box center [228, 111] width 88 height 8
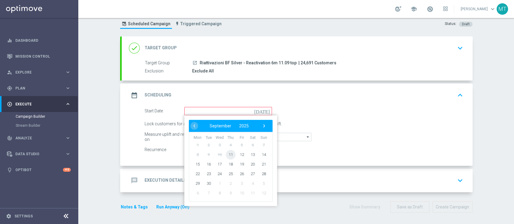
click at [229, 156] on span "11" at bounding box center [230, 155] width 10 height 10
type input "11 Sep 2025"
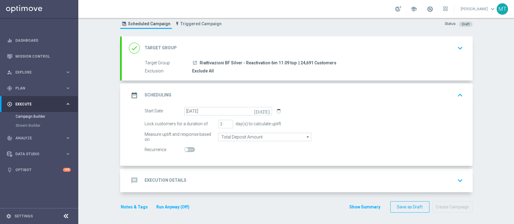
click at [230, 174] on div "message Execution Details keyboard_arrow_down" at bounding box center [297, 180] width 351 height 23
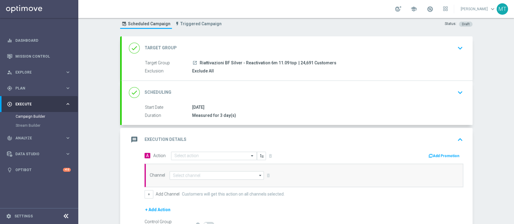
scroll to position [86, 0]
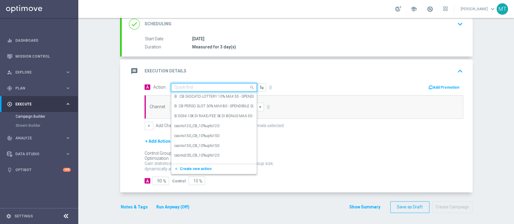
click at [189, 89] on input "text" at bounding box center [207, 87] width 67 height 5
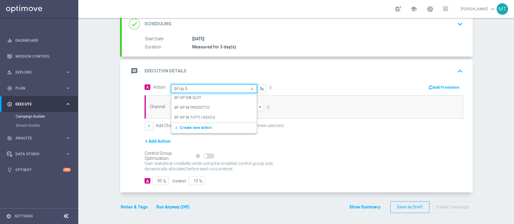
type input "bf np 5€"
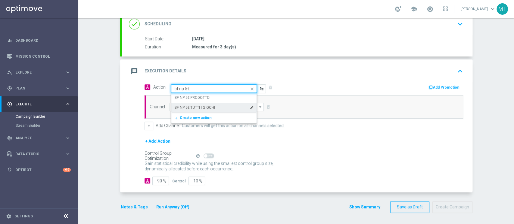
click at [207, 106] on label "BF NP 5€ TUTTI I GIOCHI" at bounding box center [194, 107] width 41 height 5
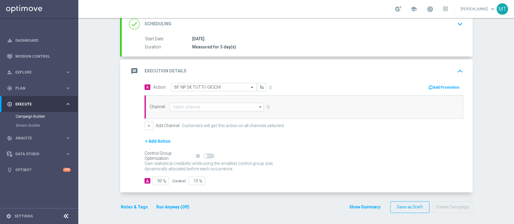
click at [428, 88] on icon "button" at bounding box center [430, 87] width 4 height 4
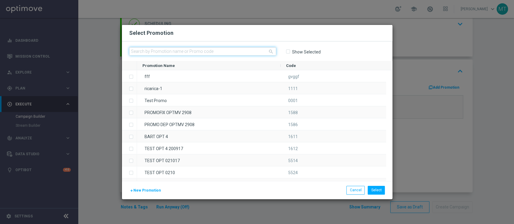
click at [241, 52] on input "text" at bounding box center [202, 51] width 147 height 8
paste input "234499"
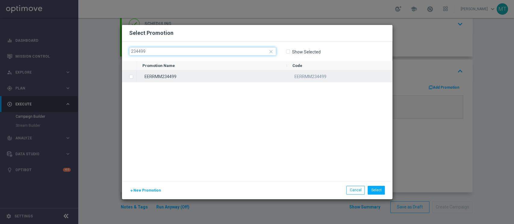
type input "234499"
click at [195, 70] on div "EERRMM234499" at bounding box center [212, 76] width 150 height 12
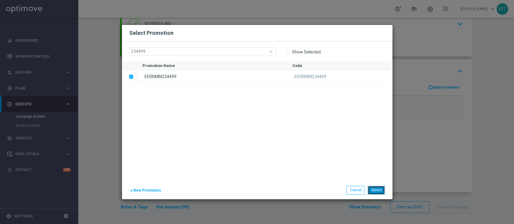
click at [380, 190] on button "Select" at bounding box center [375, 190] width 17 height 8
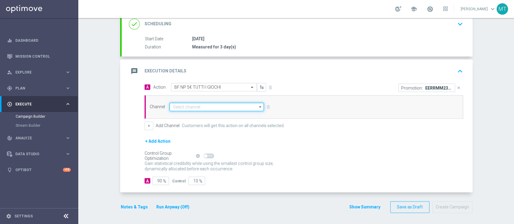
click at [181, 105] on input at bounding box center [216, 107] width 94 height 8
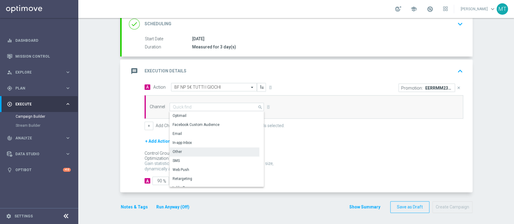
click at [189, 152] on div "Other" at bounding box center [214, 152] width 90 height 8
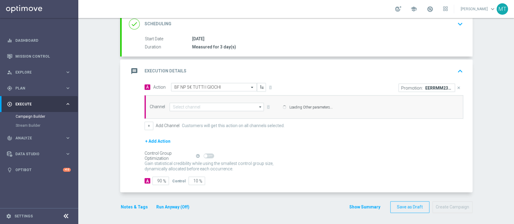
type input "Other"
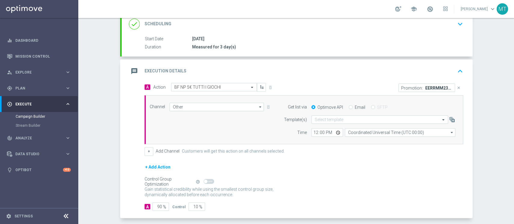
click at [355, 107] on label "Email" at bounding box center [359, 107] width 11 height 5
click at [352, 107] on input "Email" at bounding box center [350, 108] width 4 height 4
radio input "true"
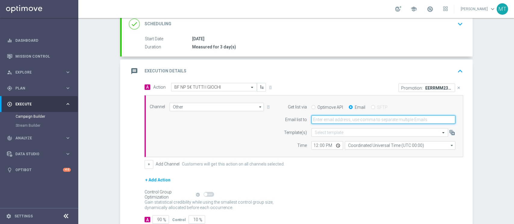
click at [339, 119] on input "email" at bounding box center [383, 120] width 144 height 8
type input "matteo.turri@sisal.it"
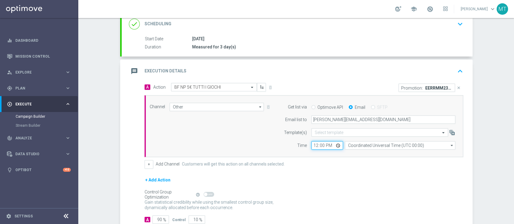
click at [311, 144] on input "12:00" at bounding box center [327, 145] width 32 height 8
type input "15:30"
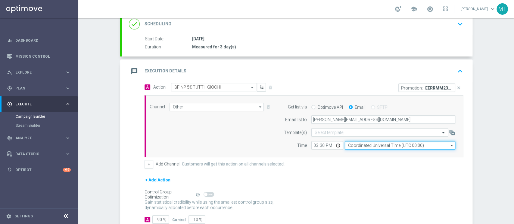
click at [372, 143] on input "Coordinated Universal Time (UTC 00:00)" at bounding box center [399, 145] width 110 height 8
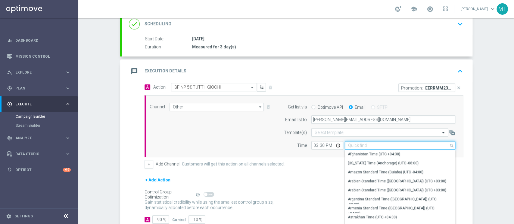
click at [372, 143] on input at bounding box center [399, 145] width 110 height 8
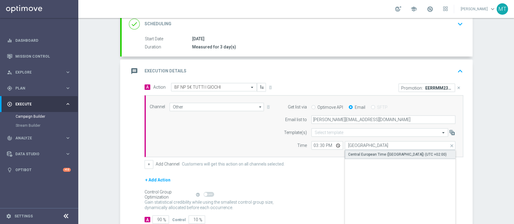
click at [406, 157] on div "Central European Time (Berlin) (UTC +02:00)" at bounding box center [399, 154] width 111 height 9
type input "Central European Time (Berlin) (UTC +02:00)"
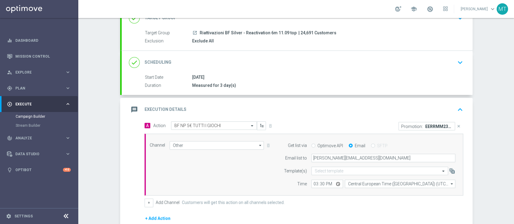
scroll to position [0, 0]
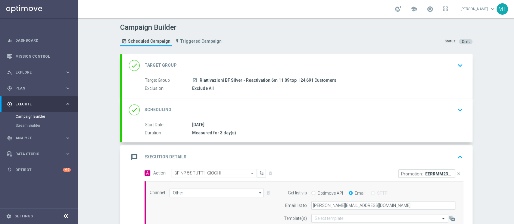
click at [228, 108] on div "done Scheduling keyboard_arrow_down" at bounding box center [297, 109] width 336 height 11
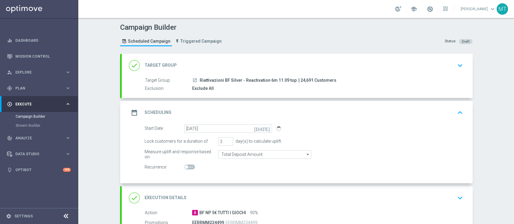
scroll to position [108, 0]
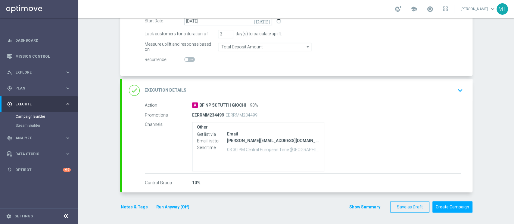
click at [278, 98] on div "done Execution Details keyboard_arrow_down" at bounding box center [297, 90] width 351 height 23
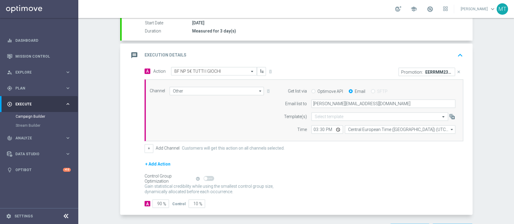
scroll to position [125, 0]
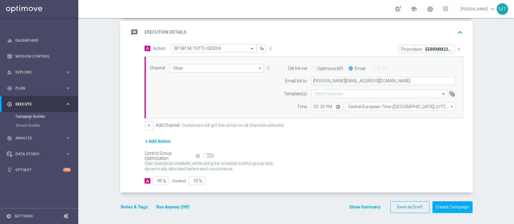
click at [130, 209] on button "Notes & Tags" at bounding box center [134, 208] width 28 height 8
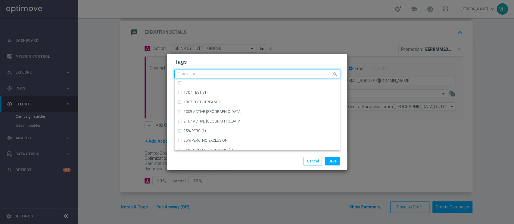
click at [196, 75] on input "text" at bounding box center [255, 74] width 154 height 5
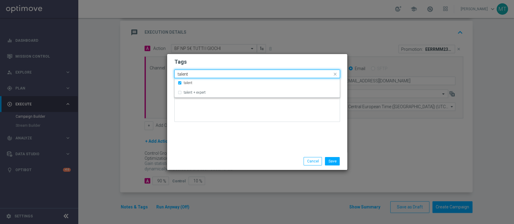
click at [196, 75] on input "talent" at bounding box center [255, 74] width 154 height 5
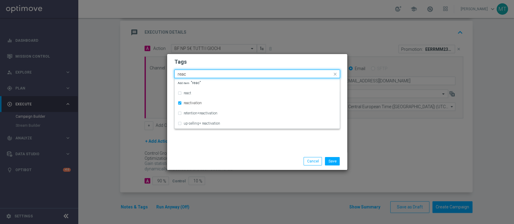
click at [196, 75] on input "reac" at bounding box center [255, 74] width 154 height 5
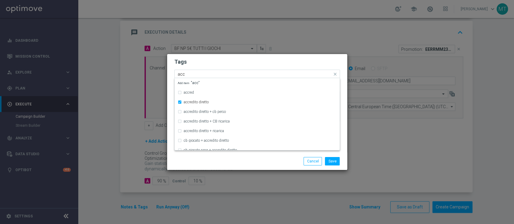
click at [194, 75] on input "acc" at bounding box center [255, 74] width 154 height 5
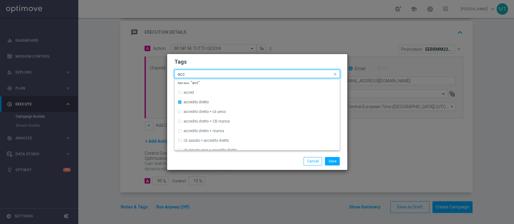
click at [194, 75] on input "acc" at bounding box center [255, 74] width 154 height 5
click at [194, 75] on input "all" at bounding box center [255, 74] width 154 height 5
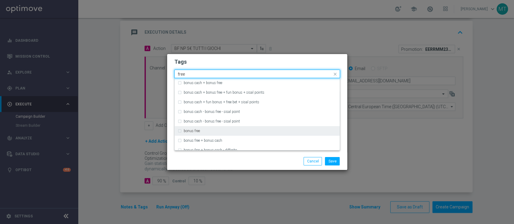
click at [214, 132] on div "bonus free" at bounding box center [260, 131] width 153 height 4
type input "free"
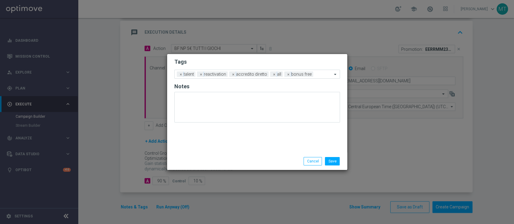
click at [229, 160] on div "Save Cancel" at bounding box center [286, 161] width 116 height 8
click at [330, 161] on button "Save" at bounding box center [332, 161] width 15 height 8
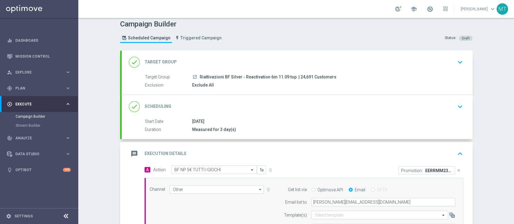
scroll to position [1, 0]
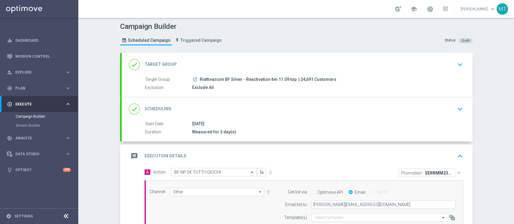
click at [284, 103] on div "done Scheduling keyboard_arrow_down" at bounding box center [297, 108] width 336 height 11
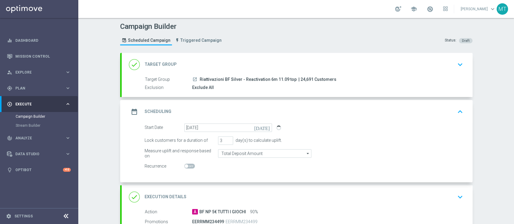
click at [296, 124] on div "Start Date 11 Sep 2025 today" at bounding box center [303, 128] width 327 height 8
click at [292, 112] on div "date_range Scheduling keyboard_arrow_up" at bounding box center [297, 111] width 336 height 11
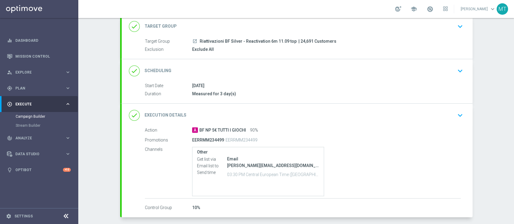
scroll to position [27, 0]
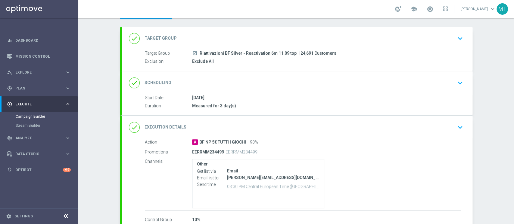
click at [259, 79] on div "done Scheduling keyboard_arrow_down" at bounding box center [297, 82] width 336 height 11
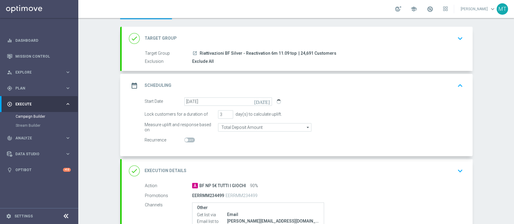
click at [284, 40] on div "done Target Group keyboard_arrow_down" at bounding box center [297, 38] width 336 height 11
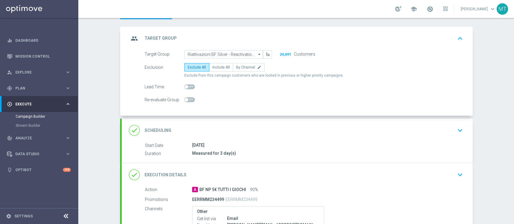
click at [284, 40] on div "group Target Group keyboard_arrow_up" at bounding box center [297, 38] width 336 height 11
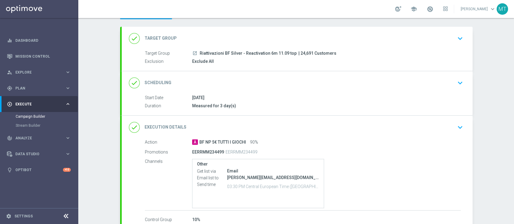
click at [280, 81] on div "done Scheduling keyboard_arrow_down" at bounding box center [297, 82] width 336 height 11
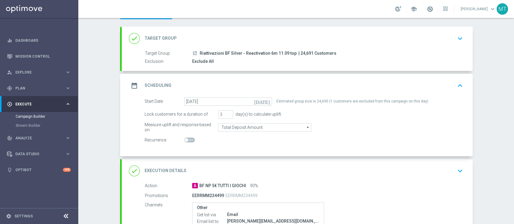
click at [309, 27] on div "done Target Group keyboard_arrow_down" at bounding box center [297, 38] width 351 height 23
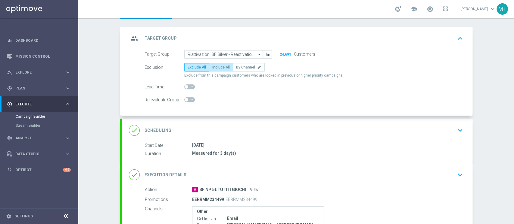
click at [223, 69] on label "Include All" at bounding box center [221, 67] width 24 height 8
click at [216, 69] on input "Include All" at bounding box center [214, 68] width 4 height 4
radio input "true"
click at [193, 67] on span "Exclude All" at bounding box center [196, 67] width 18 height 4
click at [191, 67] on input "Exclude All" at bounding box center [189, 68] width 4 height 4
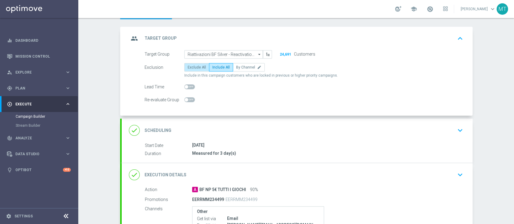
radio input "true"
click at [273, 137] on div "done Scheduling keyboard_arrow_down" at bounding box center [297, 130] width 351 height 23
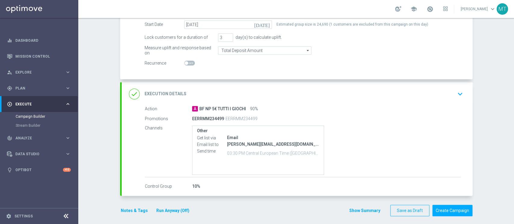
scroll to position [108, 0]
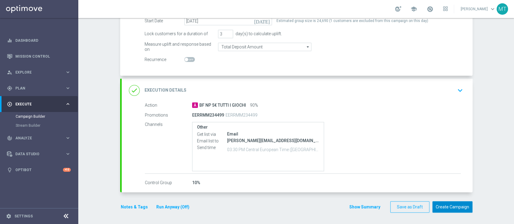
click at [440, 203] on button "Create Campaign" at bounding box center [452, 208] width 40 height 12
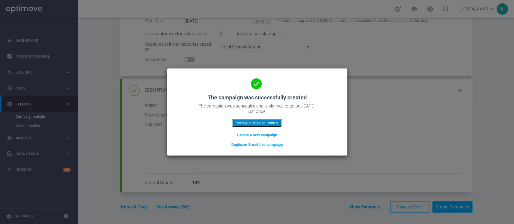
click at [240, 124] on button "Review in Mission Control" at bounding box center [257, 123] width 50 height 8
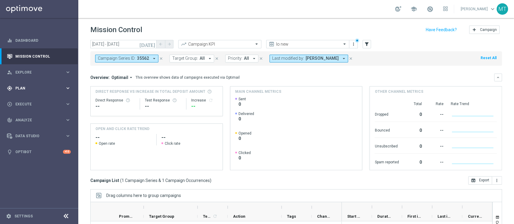
click at [38, 88] on span "Plan" at bounding box center [40, 89] width 50 height 4
click at [28, 99] on link "Target Groups" at bounding box center [39, 100] width 47 height 5
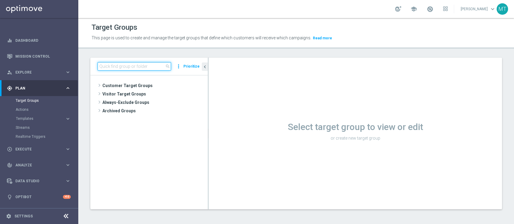
click at [106, 70] on input at bounding box center [133, 66] width 73 height 8
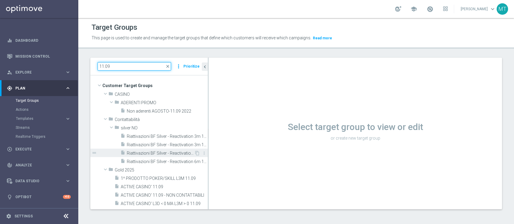
type input "11.09"
click at [178, 153] on span "Riattivazioni BF Silver - Reactivation 6m 11.09 low" at bounding box center [160, 153] width 67 height 5
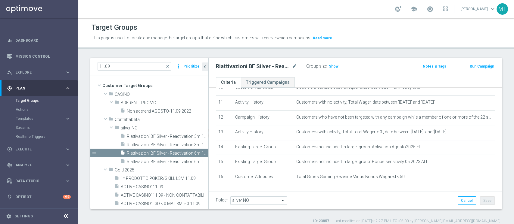
scroll to position [192, 0]
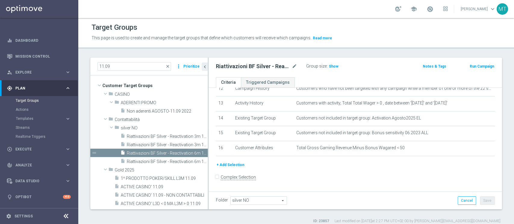
click at [469, 68] on button "Run Campaign" at bounding box center [482, 66] width 26 height 7
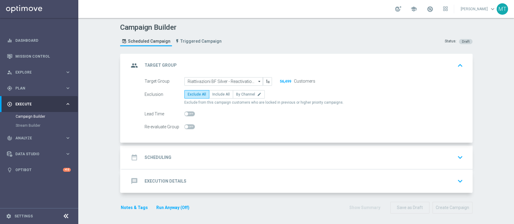
click at [215, 146] on div "date_range Scheduling keyboard_arrow_down" at bounding box center [297, 157] width 351 height 23
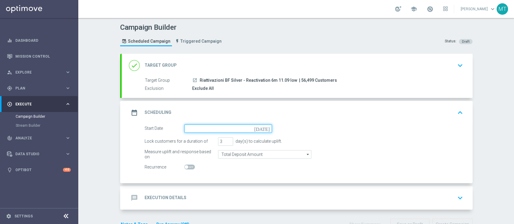
click at [208, 128] on input at bounding box center [228, 129] width 88 height 8
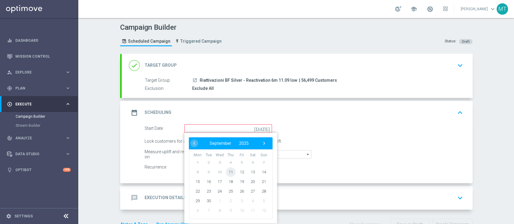
click at [225, 171] on span "11" at bounding box center [230, 172] width 10 height 10
type input "[DATE]"
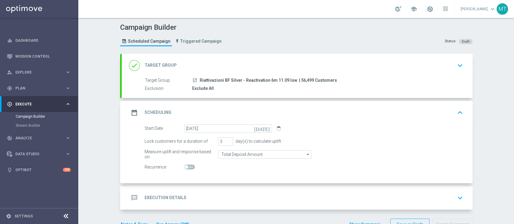
click at [239, 196] on div "message Execution Details keyboard_arrow_down" at bounding box center [297, 198] width 336 height 11
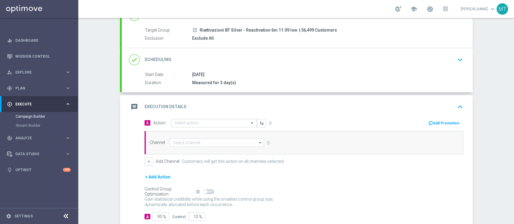
scroll to position [71, 0]
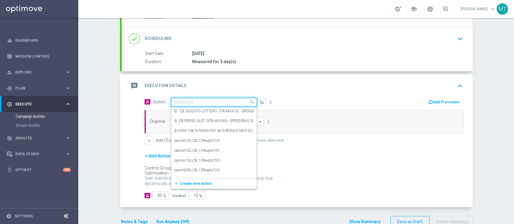
click at [187, 105] on div "Quick find" at bounding box center [214, 102] width 86 height 8
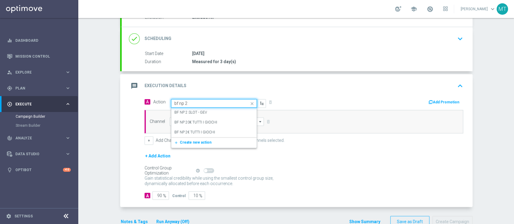
type input "bf np 2€"
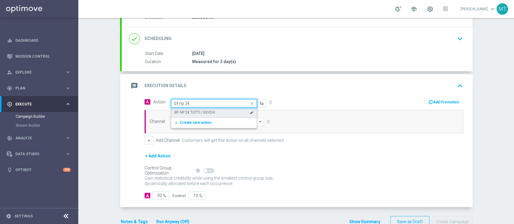
click at [198, 109] on div "BF NP 2€ TUTTI I GIOCHI edit" at bounding box center [213, 113] width 79 height 10
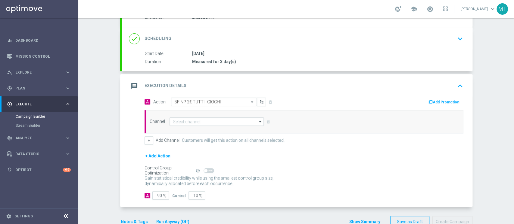
click at [437, 98] on div "Add Promotion" at bounding box center [445, 101] width 35 height 7
click at [438, 100] on button "Add Promotion" at bounding box center [444, 102] width 33 height 7
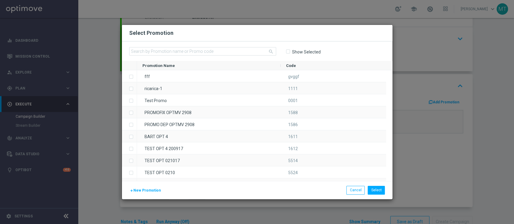
click at [256, 56] on input-search "search" at bounding box center [202, 51] width 147 height 9
click at [251, 52] on input "text" at bounding box center [202, 51] width 147 height 8
paste input "234504"
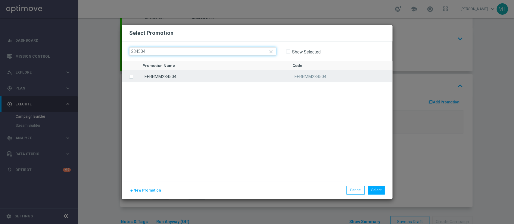
type input "234504"
click at [176, 75] on div "EERRMM234504" at bounding box center [212, 76] width 150 height 12
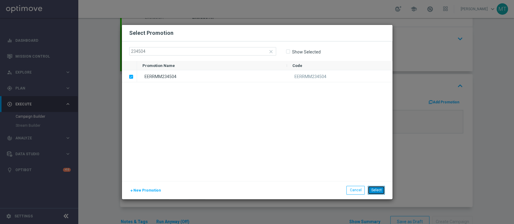
click at [375, 191] on button "Select" at bounding box center [375, 190] width 17 height 8
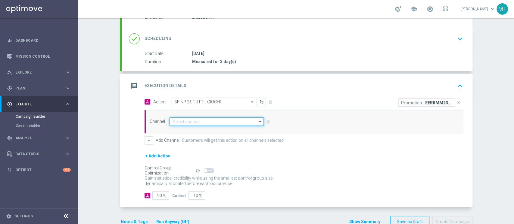
click at [225, 122] on input at bounding box center [216, 122] width 94 height 8
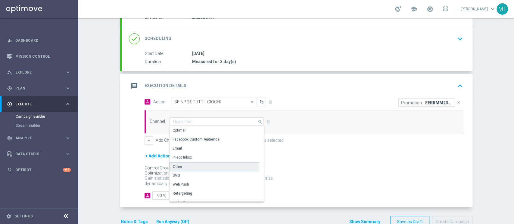
click at [178, 167] on div "Other" at bounding box center [214, 166] width 90 height 9
type input "Other"
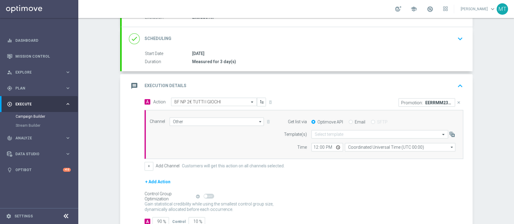
click at [360, 122] on label "Email" at bounding box center [359, 121] width 11 height 5
click at [352, 122] on input "Email" at bounding box center [350, 123] width 4 height 4
radio input "true"
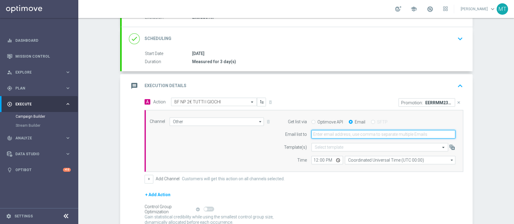
click at [349, 131] on input "email" at bounding box center [383, 134] width 144 height 8
type input "[PERSON_NAME][EMAIL_ADDRESS][DOMAIN_NAME]"
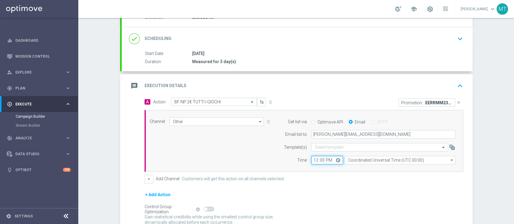
click at [311, 160] on input "12:00" at bounding box center [327, 160] width 32 height 8
type input "15:40"
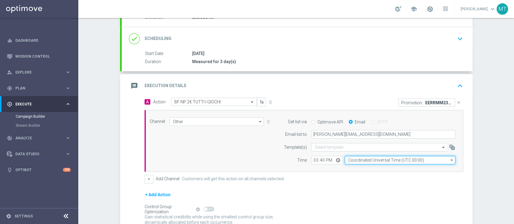
click at [361, 158] on input "Coordinated Universal Time (UTC 00:00)" at bounding box center [399, 160] width 110 height 8
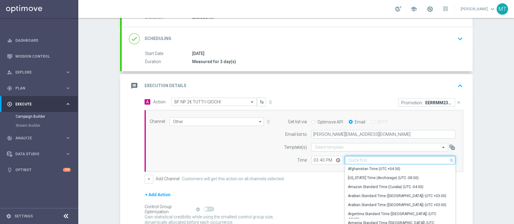
click at [361, 158] on input at bounding box center [399, 160] width 110 height 8
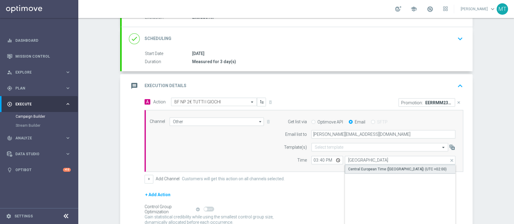
click at [368, 167] on div "Central European Time (Berlin) (UTC +02:00)" at bounding box center [397, 169] width 98 height 5
type input "Central European Time (Berlin) (UTC +02:00)"
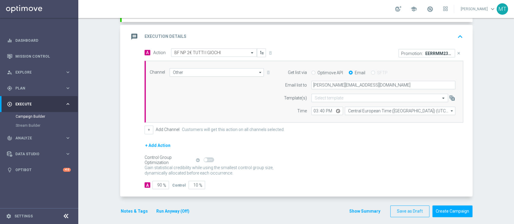
scroll to position [125, 0]
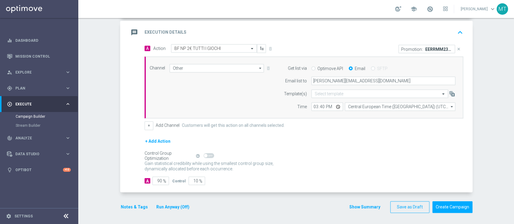
click at [134, 204] on button "Notes & Tags" at bounding box center [134, 208] width 28 height 8
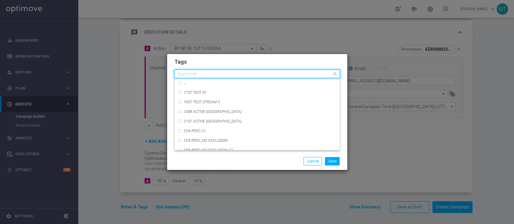
click at [209, 73] on input "text" at bounding box center [255, 74] width 154 height 5
type input "t"
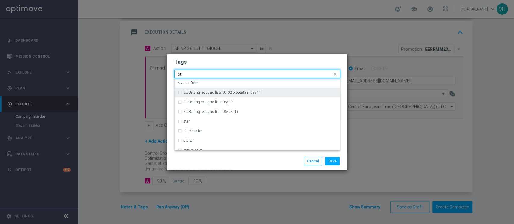
type input "s"
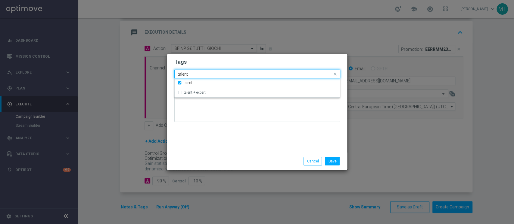
click at [208, 73] on input "talent" at bounding box center [255, 74] width 154 height 5
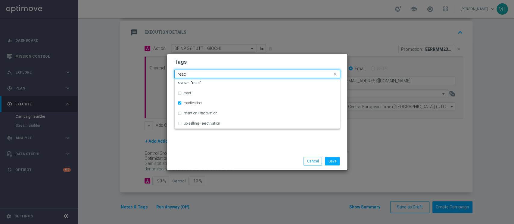
click at [208, 73] on input "reac" at bounding box center [255, 74] width 154 height 5
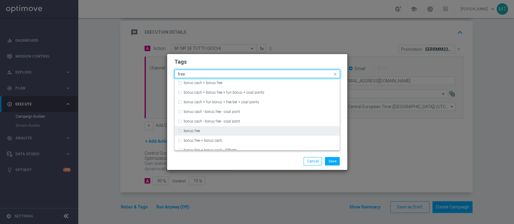
click at [209, 131] on div "bonus free" at bounding box center [260, 131] width 153 height 4
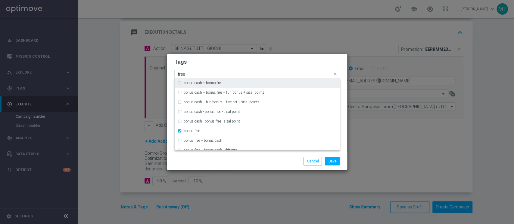
click at [184, 75] on input "free" at bounding box center [255, 74] width 154 height 5
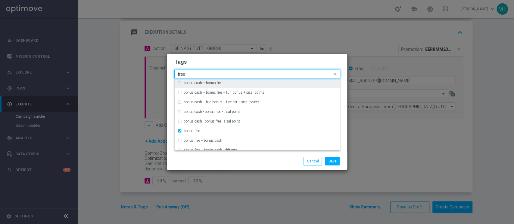
click at [184, 75] on input "free" at bounding box center [255, 74] width 154 height 5
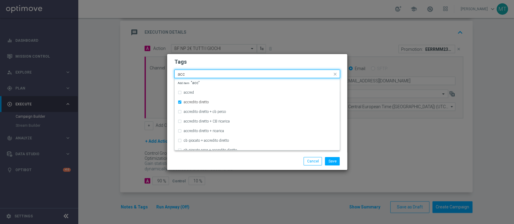
click at [183, 75] on input "acc" at bounding box center [255, 74] width 154 height 5
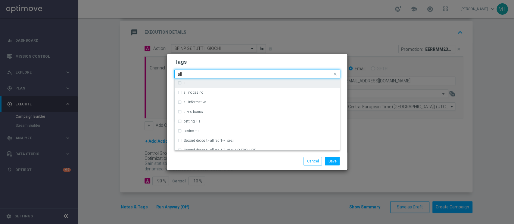
type input "all"
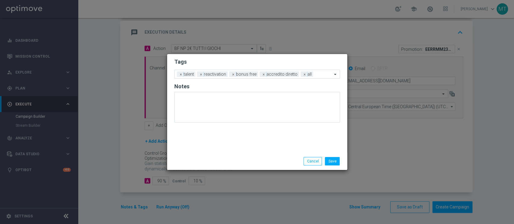
click at [257, 166] on div "Save Cancel" at bounding box center [257, 161] width 180 height 17
click at [337, 162] on button "Save" at bounding box center [332, 161] width 15 height 8
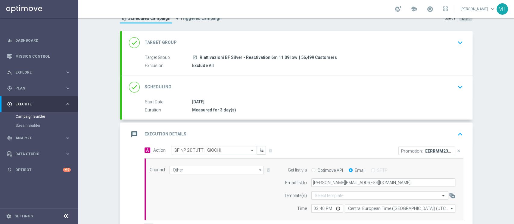
scroll to position [0, 0]
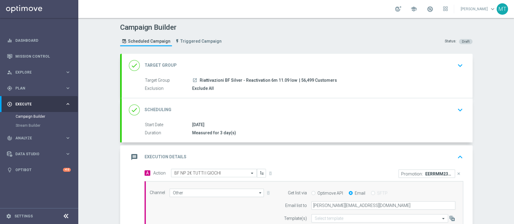
click at [264, 111] on div "done Scheduling keyboard_arrow_down" at bounding box center [297, 109] width 336 height 11
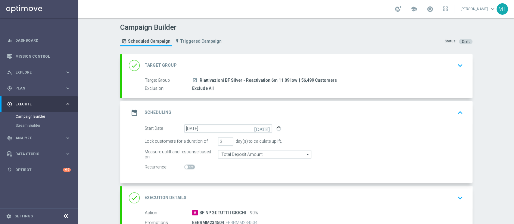
click at [252, 72] on div "done Target Group keyboard_arrow_down" at bounding box center [297, 65] width 351 height 23
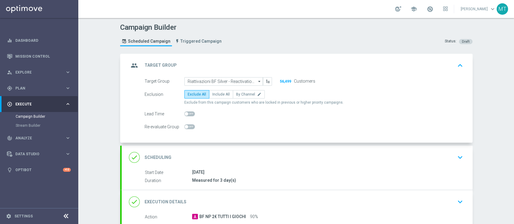
click at [252, 72] on div "group Target Group keyboard_arrow_up" at bounding box center [297, 65] width 351 height 23
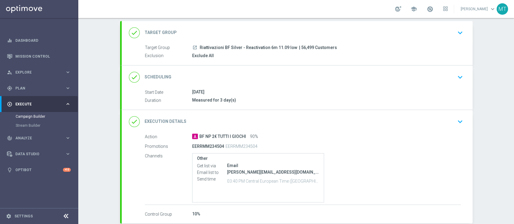
scroll to position [34, 0]
click at [252, 72] on div "done Scheduling keyboard_arrow_down" at bounding box center [297, 76] width 336 height 11
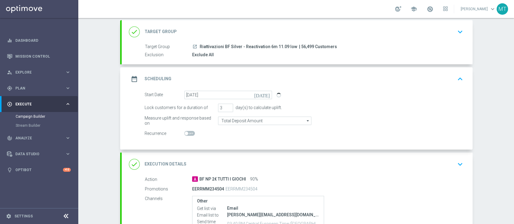
click at [252, 72] on div "date_range Scheduling keyboard_arrow_up Start Date 11 Sep 2025 Duration Measure…" at bounding box center [297, 108] width 351 height 82
drag, startPoint x: 252, startPoint y: 72, endPoint x: 240, endPoint y: 77, distance: 12.4
click at [240, 77] on div "date_range Scheduling keyboard_arrow_up" at bounding box center [297, 78] width 336 height 11
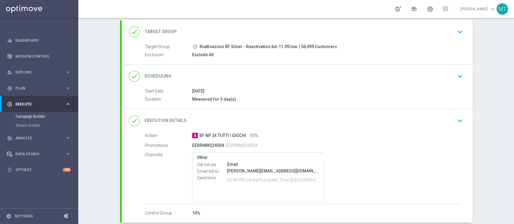
scroll to position [64, 0]
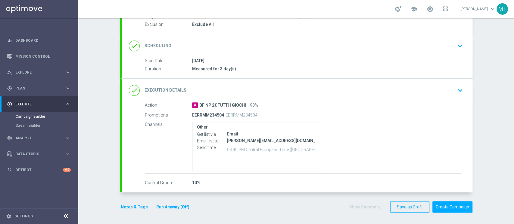
click at [233, 47] on div "done Scheduling keyboard_arrow_down" at bounding box center [297, 45] width 336 height 11
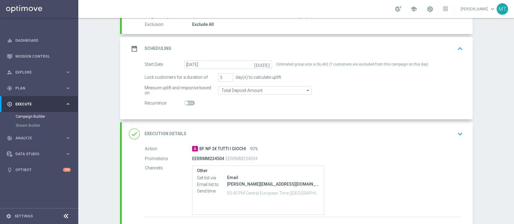
scroll to position [0, 0]
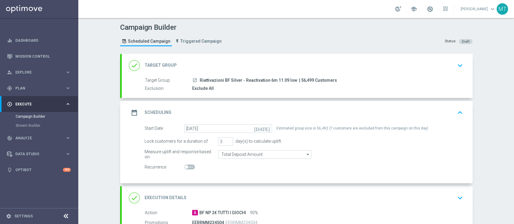
click at [252, 58] on div "done Target Group keyboard_arrow_down" at bounding box center [297, 65] width 351 height 23
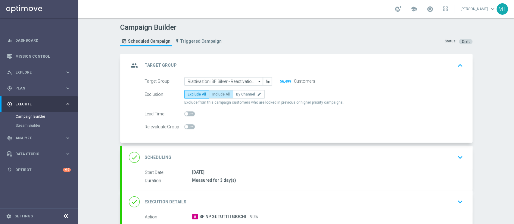
click at [212, 95] on span "Include All" at bounding box center [220, 94] width 17 height 4
click at [212, 95] on input "Include All" at bounding box center [214, 96] width 4 height 4
radio input "true"
click at [184, 90] on label "Exclude All" at bounding box center [196, 94] width 25 height 8
click at [187, 94] on input "Exclude All" at bounding box center [189, 96] width 4 height 4
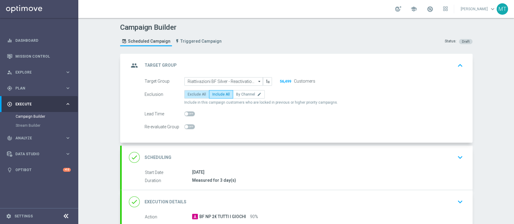
radio input "true"
click at [247, 152] on div "done Scheduling keyboard_arrow_down" at bounding box center [297, 157] width 336 height 11
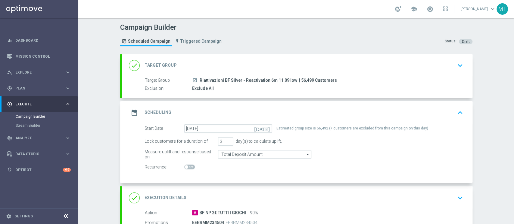
scroll to position [108, 0]
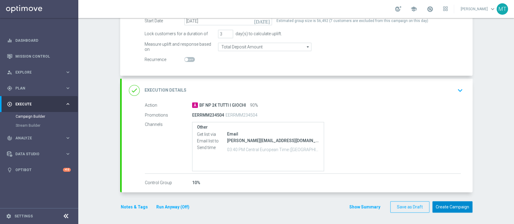
click at [452, 209] on button "Create Campaign" at bounding box center [452, 208] width 40 height 12
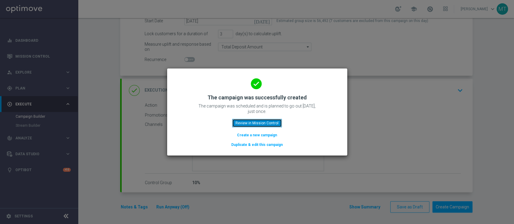
click at [262, 121] on button "Review in Mission Control" at bounding box center [257, 123] width 50 height 8
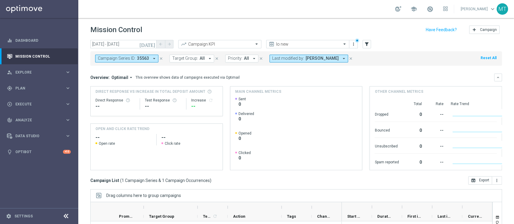
click at [159, 57] on icon "close" at bounding box center [161, 59] width 4 height 4
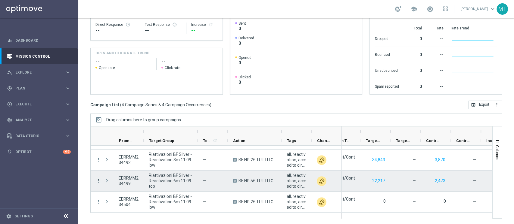
click at [98, 182] on icon "more_vert" at bounding box center [98, 180] width 5 height 5
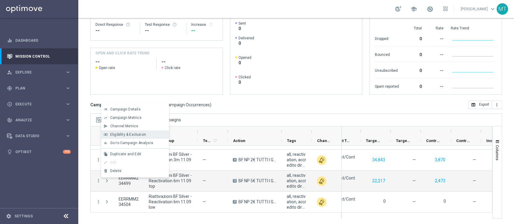
click at [123, 135] on span "Eligibility & Exclusion" at bounding box center [128, 135] width 36 height 4
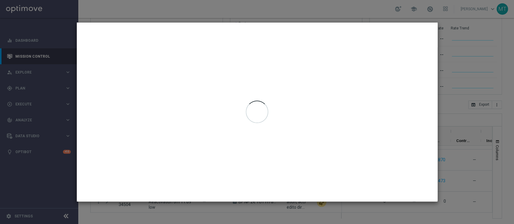
type input "11 Sep 2025 - 11 Sep 2025"
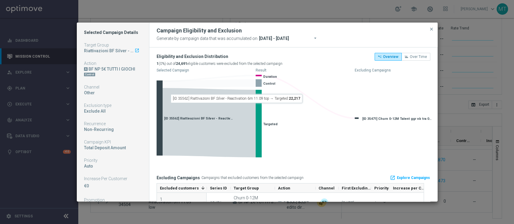
scroll to position [20, 0]
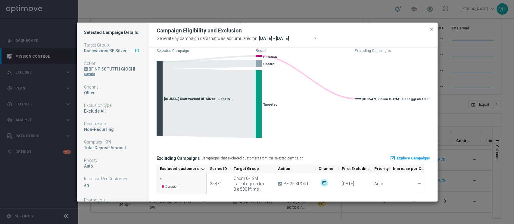
click at [432, 27] on span "close" at bounding box center [431, 29] width 5 height 5
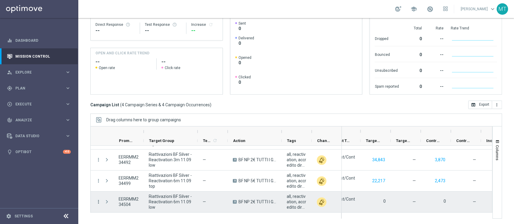
click at [98, 202] on icon "more_vert" at bounding box center [98, 201] width 5 height 5
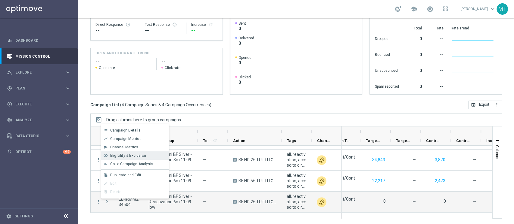
click at [119, 156] on span "Eligibility & Exclusion" at bounding box center [128, 156] width 36 height 4
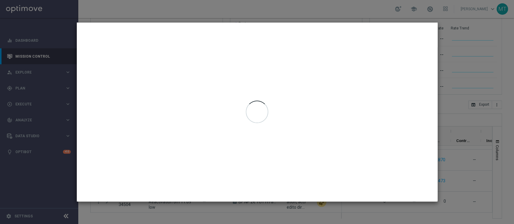
type input "11 Sep 2025 - 11 Sep 2025"
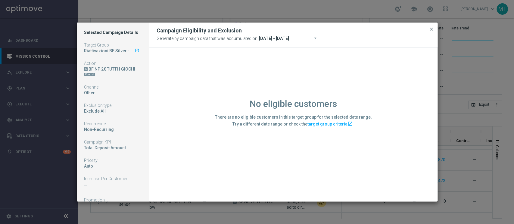
click at [433, 30] on span "close" at bounding box center [431, 29] width 5 height 5
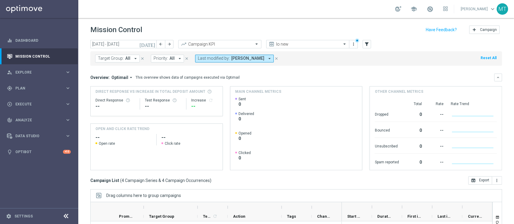
click at [434, 12] on link at bounding box center [430, 10] width 8 height 10
click at [434, 12] on link "Last available data: 10 Sep 2025 Batch process completed with errors check_circ…" at bounding box center [430, 10] width 8 height 10
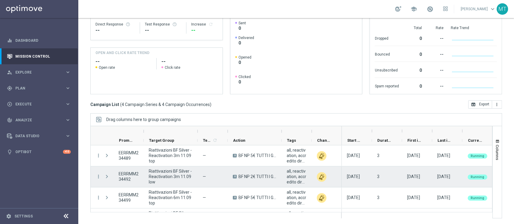
scroll to position [17, 0]
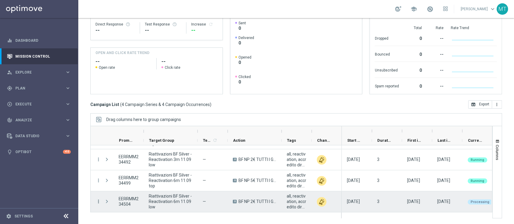
click at [99, 203] on icon "more_vert" at bounding box center [98, 201] width 5 height 5
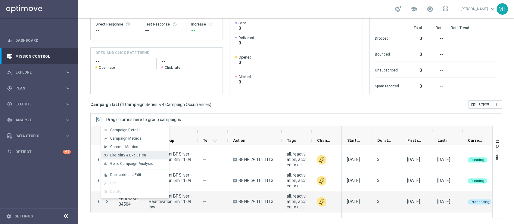
click at [128, 156] on span "Eligibility & Exclusion" at bounding box center [128, 155] width 36 height 4
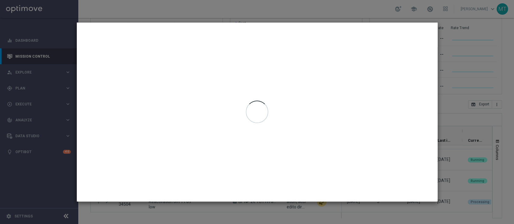
type input "[DATE] - [DATE]"
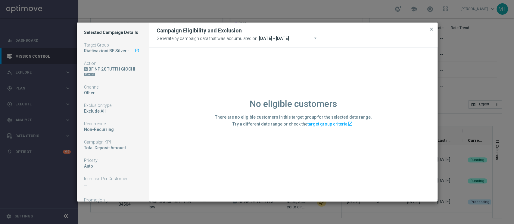
click at [431, 30] on span "close" at bounding box center [431, 29] width 5 height 5
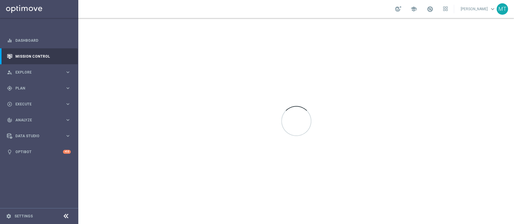
click at [433, 11] on link at bounding box center [430, 10] width 8 height 10
click at [433, 11] on link "Last available data: [DATE] Batch process completed with errors check_circle Da…" at bounding box center [430, 10] width 8 height 10
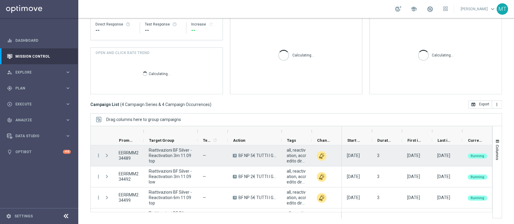
scroll to position [17, 0]
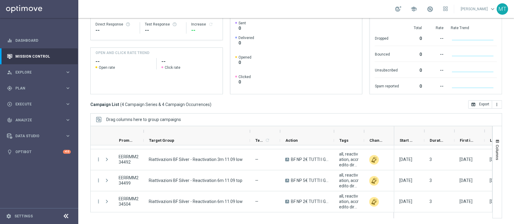
drag, startPoint x: 196, startPoint y: 131, endPoint x: 249, endPoint y: 127, distance: 52.6
click at [249, 127] on div at bounding box center [250, 132] width 2 height 10
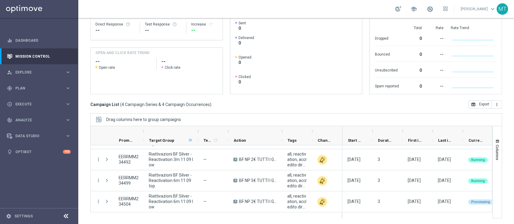
drag, startPoint x: 250, startPoint y: 131, endPoint x: 190, endPoint y: 138, distance: 60.5
click at [190, 138] on div at bounding box center [217, 135] width 252 height 19
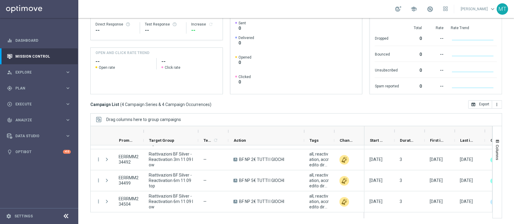
drag, startPoint x: 282, startPoint y: 132, endPoint x: 309, endPoint y: 132, distance: 27.1
click at [305, 132] on div at bounding box center [304, 132] width 2 height 10
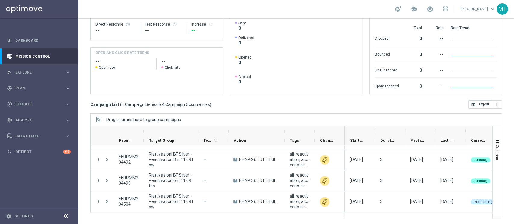
drag, startPoint x: 308, startPoint y: 131, endPoint x: 259, endPoint y: 131, distance: 49.0
click at [259, 131] on div at bounding box center [256, 132] width 56 height 10
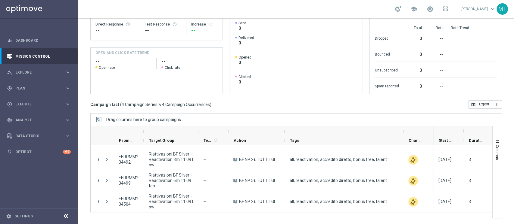
drag, startPoint x: 313, startPoint y: 131, endPoint x: 402, endPoint y: 132, distance: 88.5
click at [402, 132] on div at bounding box center [403, 132] width 2 height 10
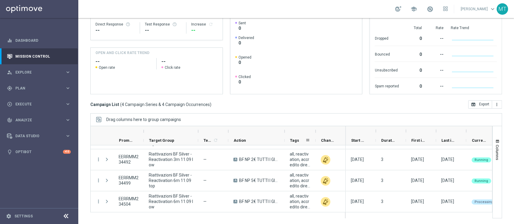
drag, startPoint x: 404, startPoint y: 131, endPoint x: 297, endPoint y: 138, distance: 107.4
click at [297, 138] on div at bounding box center [218, 135] width 255 height 19
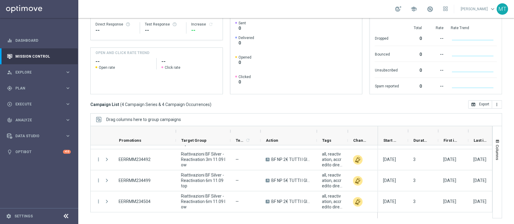
drag, startPoint x: 144, startPoint y: 131, endPoint x: 173, endPoint y: 135, distance: 29.7
click at [175, 134] on div at bounding box center [175, 132] width 2 height 10
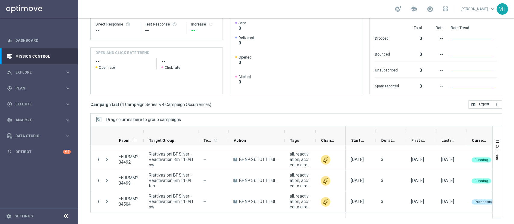
drag, startPoint x: 173, startPoint y: 132, endPoint x: 130, endPoint y: 138, distance: 43.7
click at [130, 138] on div at bounding box center [218, 135] width 255 height 19
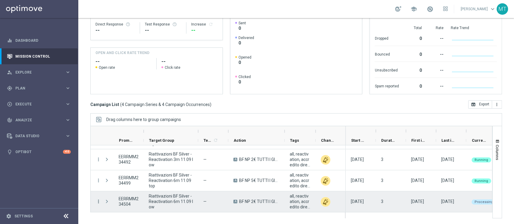
click at [97, 203] on icon "more_vert" at bounding box center [98, 201] width 5 height 5
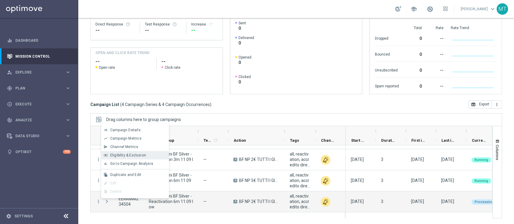
click at [128, 154] on span "Eligibility & Exclusion" at bounding box center [128, 155] width 36 height 4
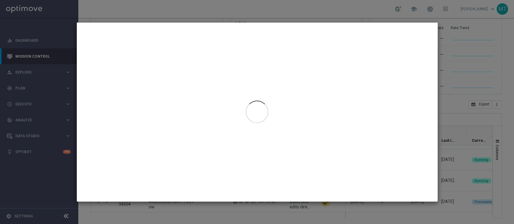
type input "[DATE] - [DATE]"
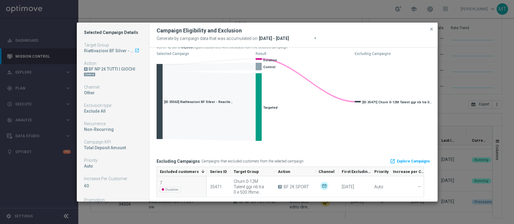
scroll to position [20, 0]
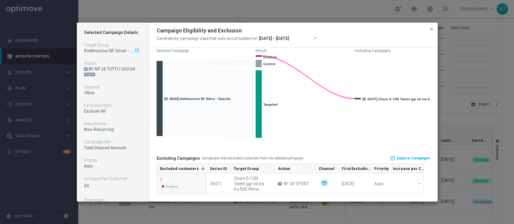
click at [375, 97] on span "[ID 35471] Churn 0-12M Talent ggr nb tra 0 e 500 lftime 1st Sport" at bounding box center [396, 99] width 69 height 4
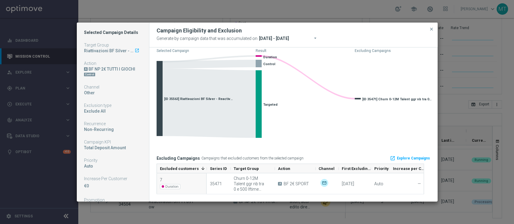
click at [408, 156] on link "launch Explore Campaigns" at bounding box center [409, 158] width 41 height 9
click at [432, 28] on span "close" at bounding box center [431, 29] width 5 height 5
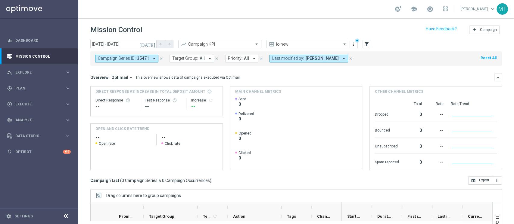
scroll to position [76, 0]
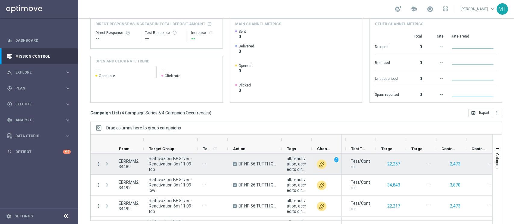
scroll to position [76, 0]
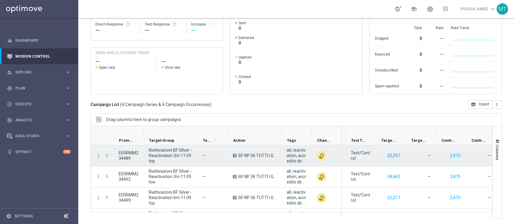
click at [389, 153] on button "22,257" at bounding box center [393, 156] width 14 height 8
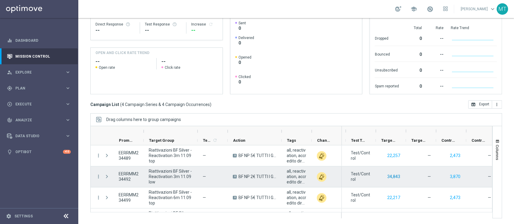
click at [393, 180] on button "34,843" at bounding box center [393, 177] width 14 height 8
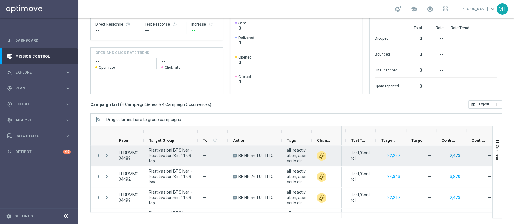
click at [452, 157] on button "2,473" at bounding box center [455, 156] width 12 height 8
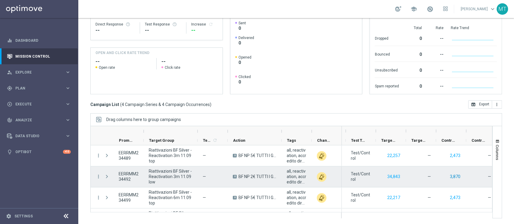
click at [454, 174] on button "3,870" at bounding box center [455, 177] width 12 height 8
click at [454, 177] on button "3,870" at bounding box center [455, 177] width 12 height 8
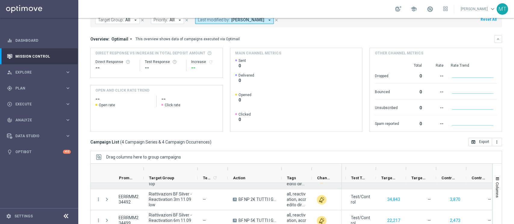
scroll to position [11, 0]
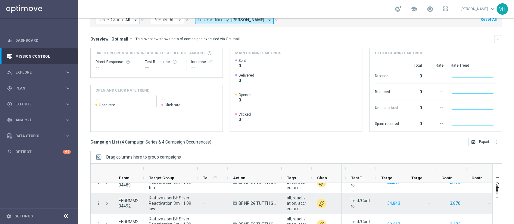
click at [450, 203] on button "3,870" at bounding box center [455, 204] width 12 height 8
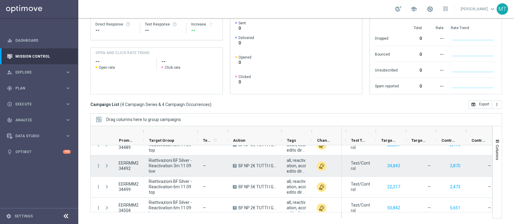
scroll to position [17, 0]
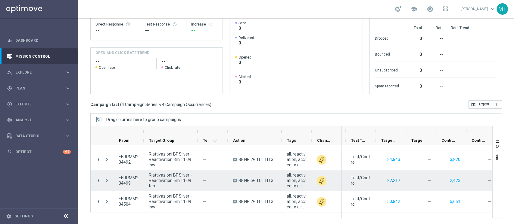
click at [388, 181] on button "22,217" at bounding box center [393, 181] width 14 height 8
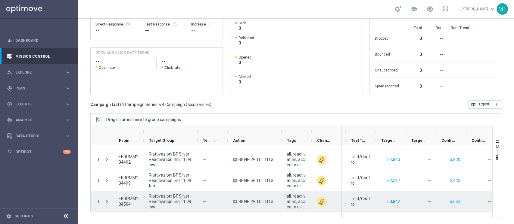
click at [390, 203] on button "50,842" at bounding box center [393, 202] width 14 height 8
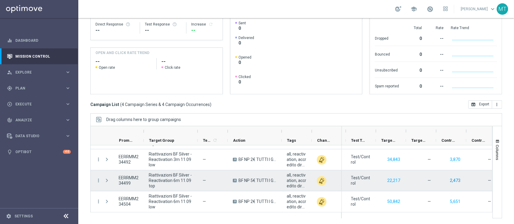
click at [458, 181] on button "2,473" at bounding box center [455, 181] width 12 height 8
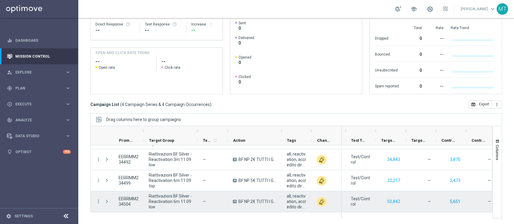
click at [452, 201] on button "5,651" at bounding box center [455, 202] width 12 height 8
click at [451, 201] on button "5,651" at bounding box center [455, 202] width 12 height 8
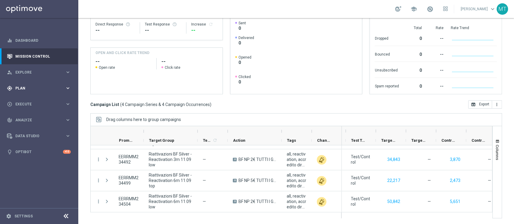
click at [23, 85] on div "gps_fixed Plan keyboard_arrow_right" at bounding box center [39, 88] width 78 height 16
click at [25, 102] on link "Target Groups" at bounding box center [39, 100] width 47 height 5
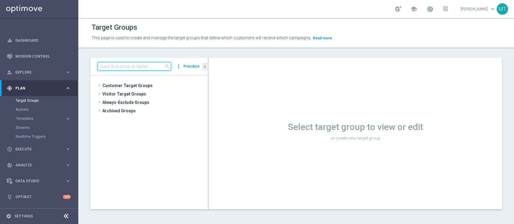
click at [137, 68] on input at bounding box center [133, 66] width 73 height 8
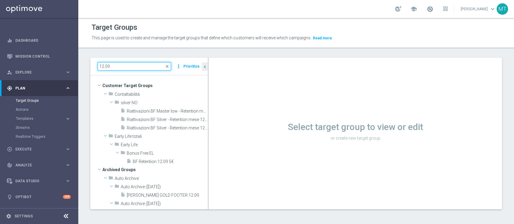
type input "12.09"
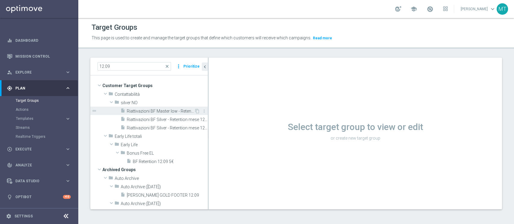
click at [163, 112] on span "Riattivazioni BF Master low - Retention mese 12.09" at bounding box center [160, 111] width 67 height 5
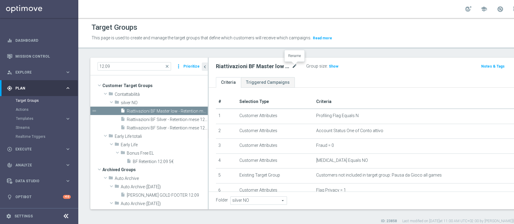
click at [292, 66] on icon "mode_edit" at bounding box center [294, 66] width 5 height 7
type input "Riattivazioni BF Master low - Retention mese 11.09"
click at [277, 68] on h2 "Riattivazioni BF Master low - Retention mese 11.09" at bounding box center [253, 66] width 75 height 7
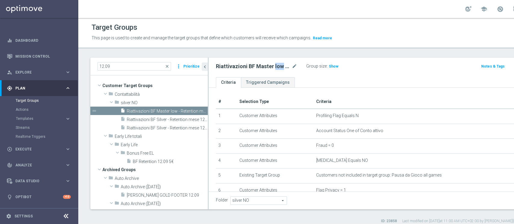
click at [277, 68] on h2 "Riattivazioni BF Master low - Retention mese 11.09" at bounding box center [253, 66] width 75 height 7
copy div "Riattivazioni BF Master low - Retention mese 11.09"
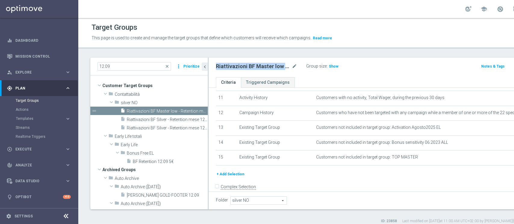
scroll to position [177, 0]
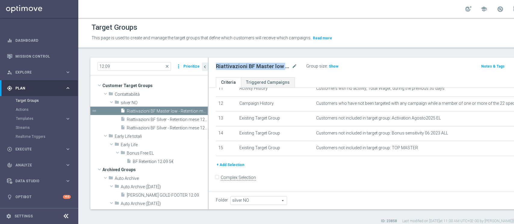
click at [329, 66] on span "Show" at bounding box center [334, 66] width 10 height 4
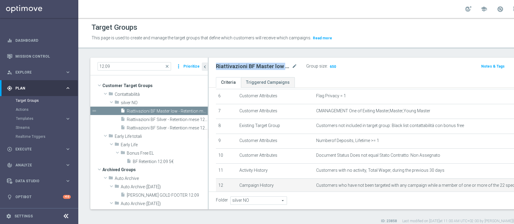
scroll to position [0, 0]
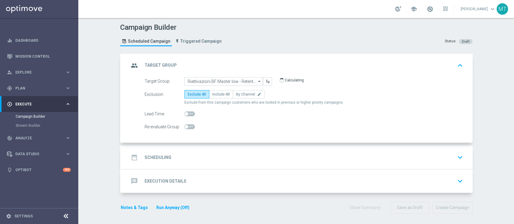
scroll to position [1, 0]
click at [217, 153] on div "date_range Scheduling keyboard_arrow_down" at bounding box center [297, 156] width 336 height 11
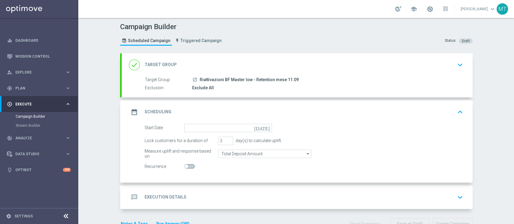
scroll to position [17, 0]
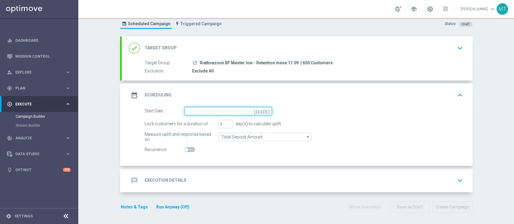
click at [214, 108] on input at bounding box center [228, 111] width 88 height 8
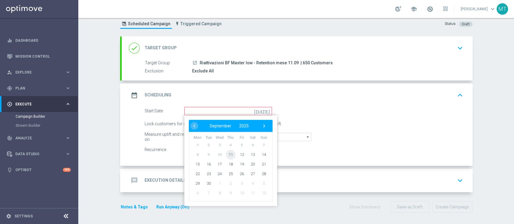
click at [228, 153] on span "11" at bounding box center [230, 155] width 10 height 10
type input "11 Sep 2025"
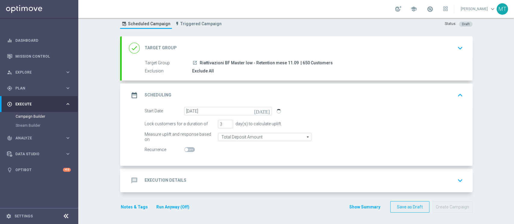
click at [226, 182] on div "message Execution Details keyboard_arrow_down" at bounding box center [297, 180] width 336 height 11
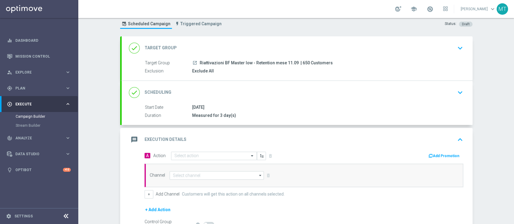
scroll to position [86, 0]
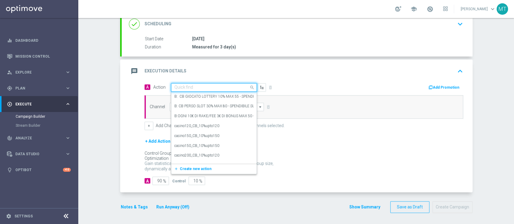
click at [195, 85] on input "text" at bounding box center [207, 87] width 67 height 5
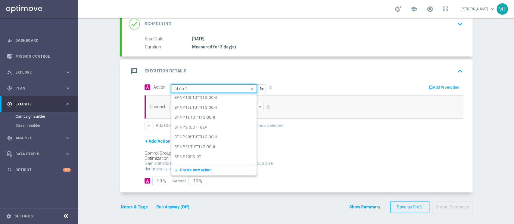
type input "bf np 10"
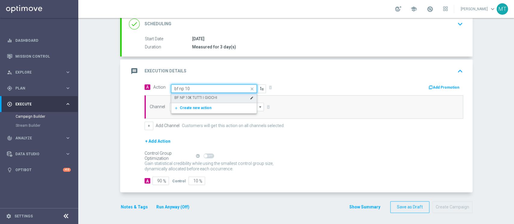
click at [190, 95] on label "BF NP 10€ TUTTI I GIOCHI" at bounding box center [195, 97] width 43 height 5
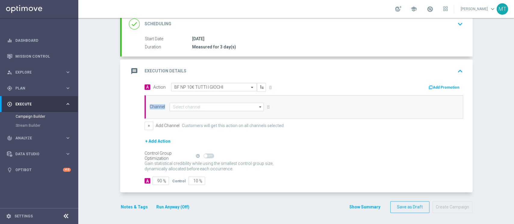
click at [190, 95] on div "Channel arrow_drop_down Drag here to set row groups Drag here to set column lab…" at bounding box center [303, 106] width 318 height 23
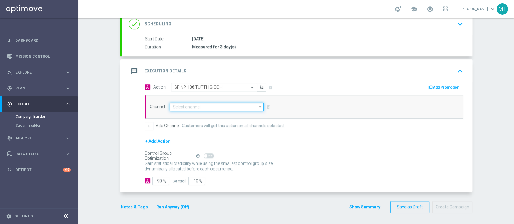
click at [197, 106] on input at bounding box center [216, 107] width 94 height 8
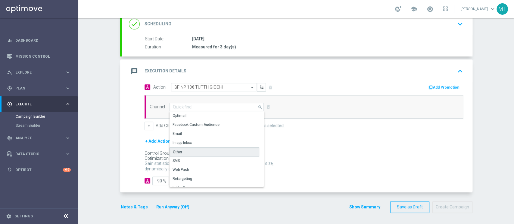
click at [187, 152] on div "Other" at bounding box center [214, 152] width 90 height 9
type input "Other"
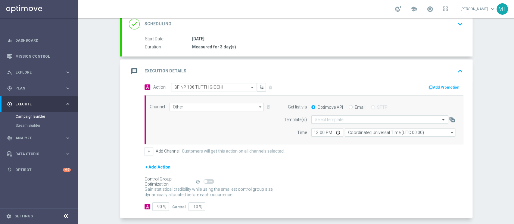
click at [349, 105] on div "Email" at bounding box center [356, 107] width 17 height 5
click at [348, 107] on input "Email" at bounding box center [350, 108] width 4 height 4
radio input "true"
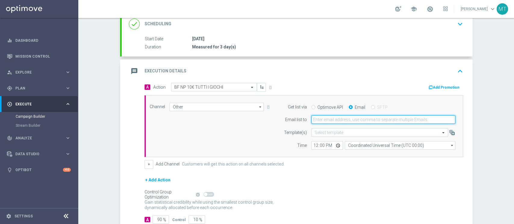
click at [337, 119] on input "email" at bounding box center [383, 120] width 144 height 8
type input "matteo.turri@sisal.it"
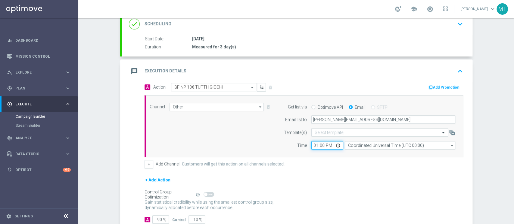
click at [313, 145] on input "13:00" at bounding box center [327, 145] width 32 height 8
type input "16:40"
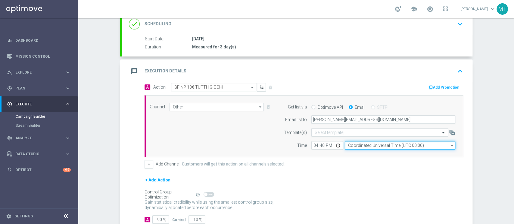
click at [344, 143] on input "Coordinated Universal Time (UTC 00:00)" at bounding box center [399, 145] width 110 height 8
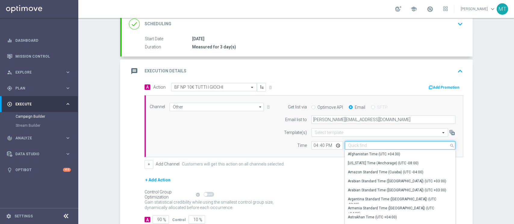
click at [344, 143] on input at bounding box center [399, 145] width 110 height 8
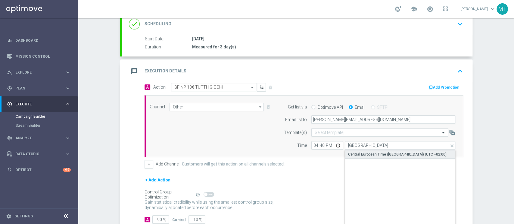
click at [356, 151] on div "Central European Time (Berlin) (UTC +02:00)" at bounding box center [399, 154] width 111 height 9
type input "Central European Time (Berlin) (UTC +02:00)"
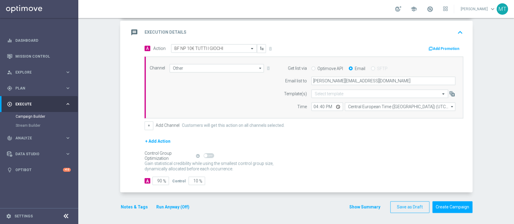
click at [142, 207] on button "Notes & Tags" at bounding box center [134, 208] width 28 height 8
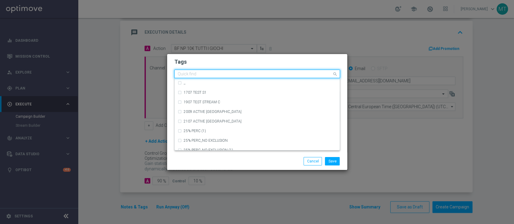
click at [222, 74] on input "text" at bounding box center [255, 74] width 154 height 5
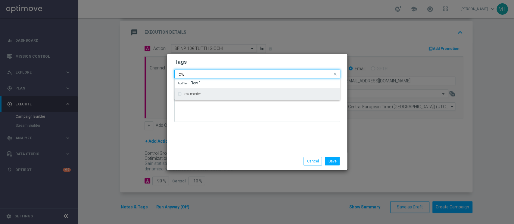
click at [211, 97] on div "low master" at bounding box center [257, 94] width 159 height 10
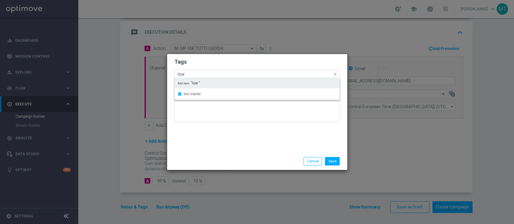
click at [196, 74] on input "low" at bounding box center [255, 74] width 154 height 5
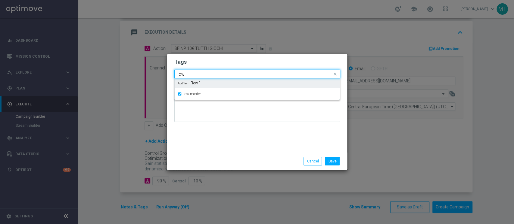
click at [196, 74] on input "low" at bounding box center [255, 74] width 154 height 5
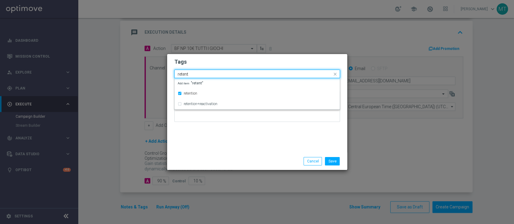
click at [196, 74] on input "retent" at bounding box center [255, 74] width 154 height 5
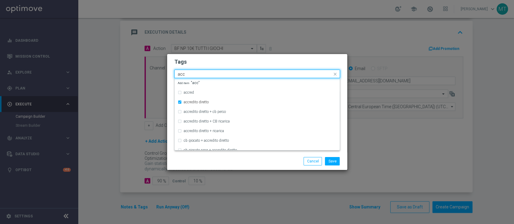
click at [196, 74] on input "acc" at bounding box center [255, 74] width 154 height 5
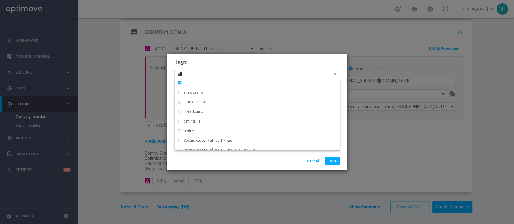
click at [196, 74] on input "all" at bounding box center [255, 74] width 154 height 5
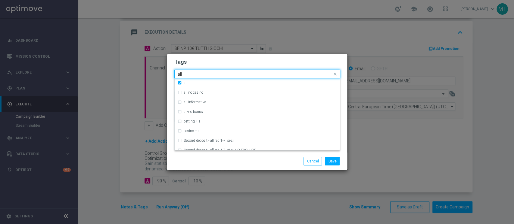
click at [196, 74] on input "all" at bounding box center [255, 74] width 154 height 5
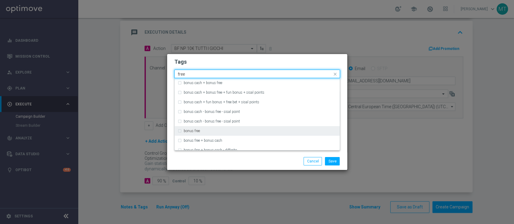
click at [199, 131] on label "bonus free" at bounding box center [192, 131] width 16 height 4
type input "free"
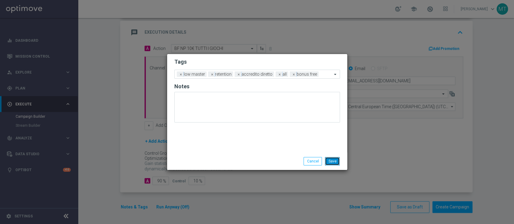
click at [332, 160] on button "Save" at bounding box center [332, 161] width 15 height 8
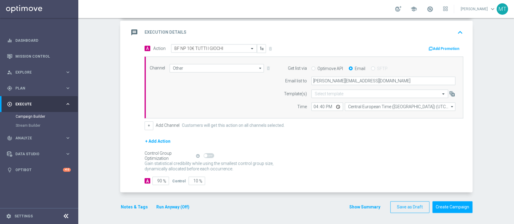
scroll to position [0, 0]
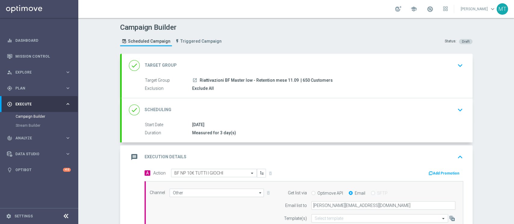
click at [304, 101] on div "done Scheduling keyboard_arrow_down" at bounding box center [297, 109] width 351 height 23
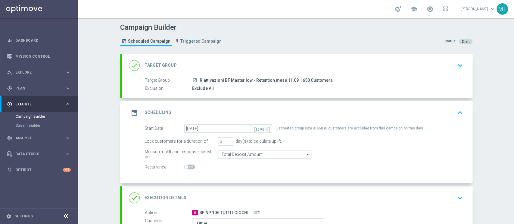
click at [292, 65] on div "done Target Group keyboard_arrow_down" at bounding box center [297, 65] width 336 height 11
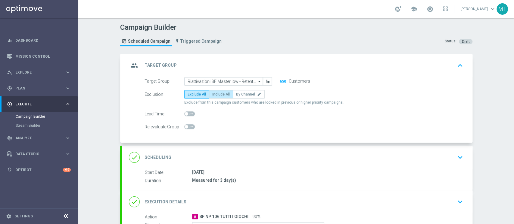
click at [225, 95] on label "Include All" at bounding box center [221, 94] width 24 height 8
click at [216, 95] on input "Include All" at bounding box center [214, 96] width 4 height 4
radio input "true"
click at [199, 90] on label "Exclude All" at bounding box center [196, 94] width 25 height 8
click at [191, 94] on input "Exclude All" at bounding box center [189, 96] width 4 height 4
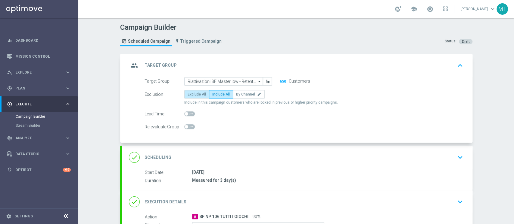
radio input "true"
click at [238, 65] on div "group Target Group keyboard_arrow_up" at bounding box center [297, 65] width 336 height 11
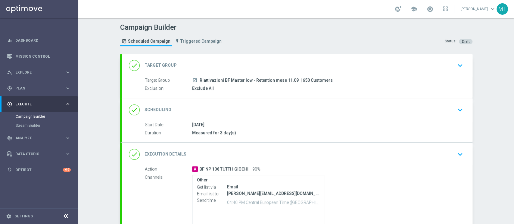
scroll to position [53, 0]
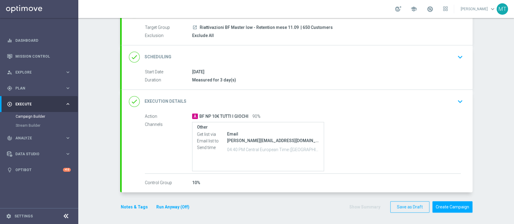
click at [301, 107] on div "done Execution Details keyboard_arrow_down" at bounding box center [297, 101] width 351 height 23
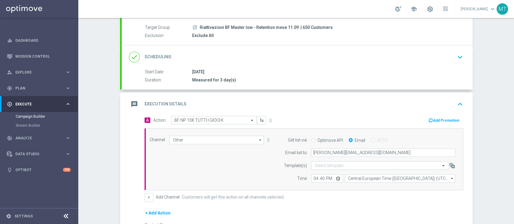
click at [434, 119] on button "Add Promotion" at bounding box center [444, 120] width 33 height 7
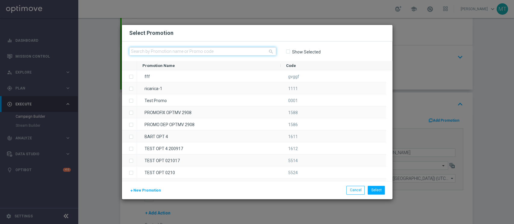
click at [252, 53] on input "text" at bounding box center [202, 51] width 147 height 8
paste input "234539"
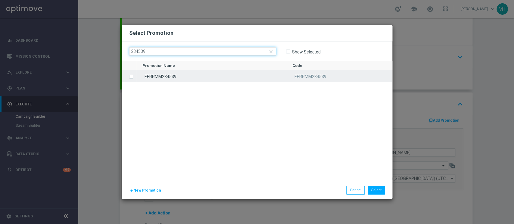
type input "234539"
click at [203, 76] on div "EERRMM234539" at bounding box center [212, 76] width 150 height 12
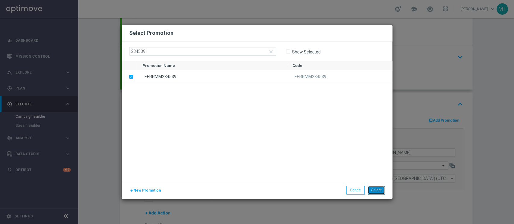
click at [373, 191] on button "Select" at bounding box center [375, 190] width 17 height 8
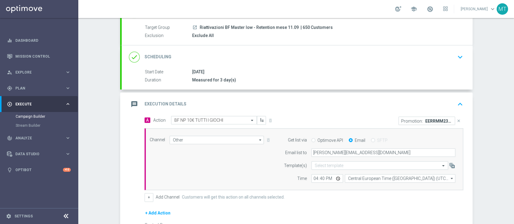
click at [349, 104] on div "message Execution Details keyboard_arrow_up" at bounding box center [297, 104] width 336 height 11
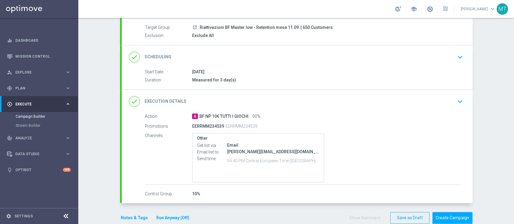
scroll to position [64, 0]
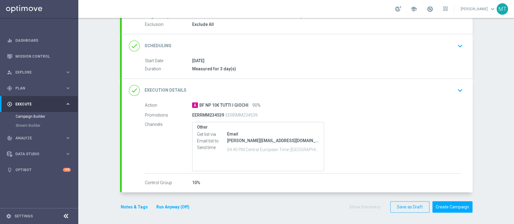
click at [141, 206] on button "Notes & Tags" at bounding box center [134, 208] width 28 height 8
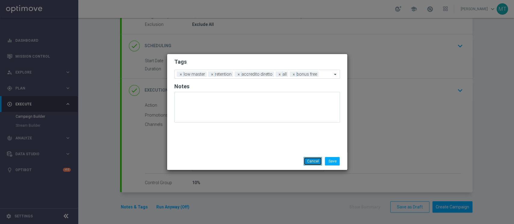
click at [308, 161] on button "Cancel" at bounding box center [312, 161] width 18 height 8
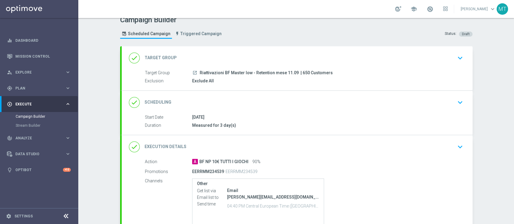
scroll to position [0, 0]
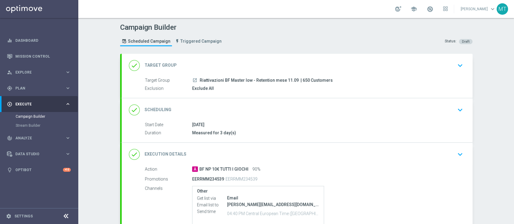
click at [255, 116] on div "done Scheduling keyboard_arrow_down" at bounding box center [297, 109] width 351 height 23
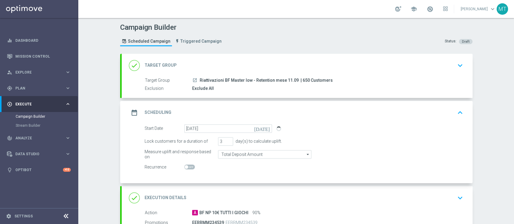
click at [281, 116] on div "date_range Scheduling keyboard_arrow_up" at bounding box center [297, 112] width 336 height 11
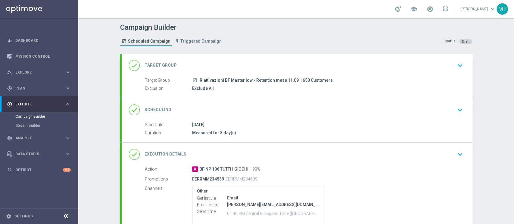
click at [322, 117] on div "done Scheduling keyboard_arrow_down" at bounding box center [297, 109] width 351 height 23
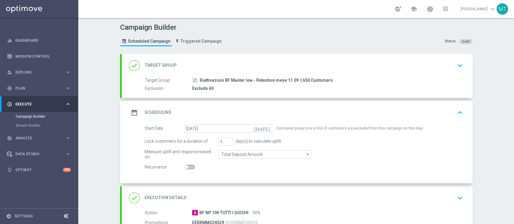
scroll to position [108, 0]
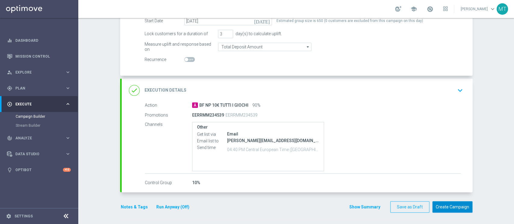
click at [442, 209] on button "Create Campaign" at bounding box center [452, 208] width 40 height 12
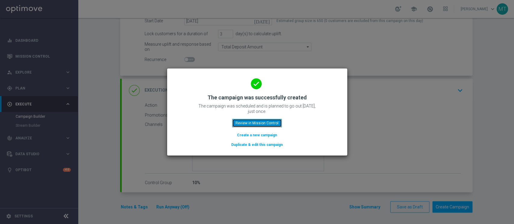
click at [260, 124] on button "Review in Mission Control" at bounding box center [257, 123] width 50 height 8
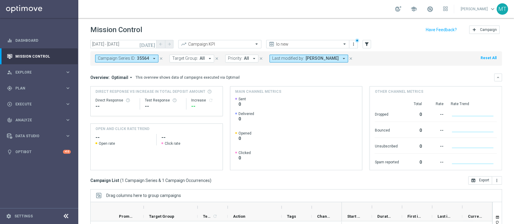
scroll to position [76, 0]
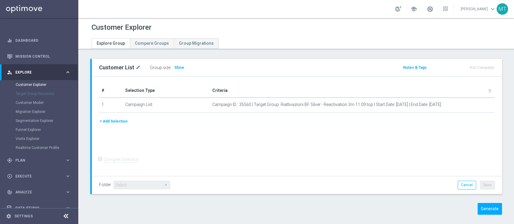
scroll to position [5, 0]
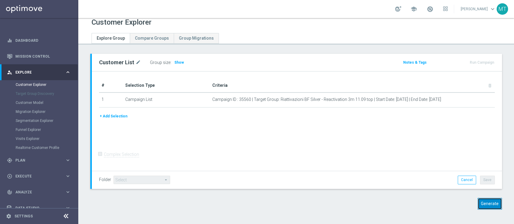
click at [482, 203] on button "Generate" at bounding box center [489, 204] width 24 height 12
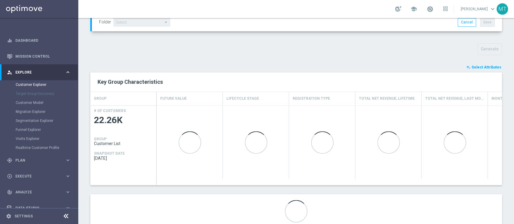
scroll to position [193, 0]
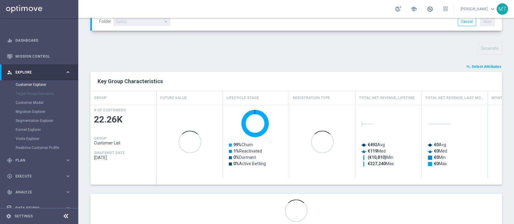
click at [476, 65] on span "Select Attributes" at bounding box center [486, 67] width 30 height 4
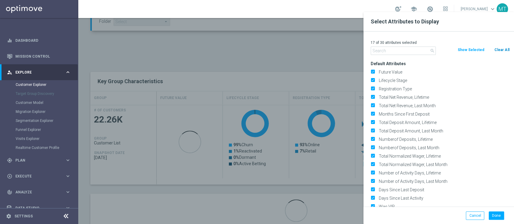
click at [493, 53] on div "search Clear All Show Selected" at bounding box center [440, 51] width 148 height 8
click at [493, 53] on button "Clear All" at bounding box center [501, 50] width 16 height 7
checkbox input "false"
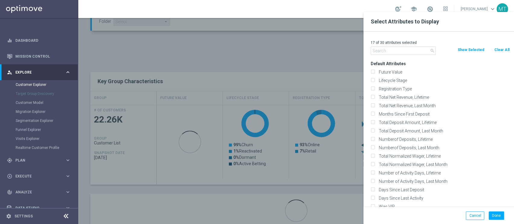
checkbox input "false"
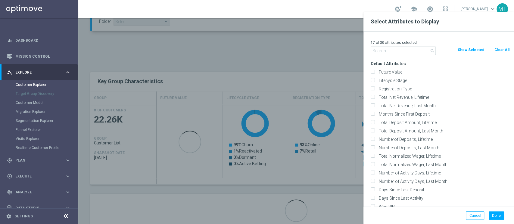
checkbox input "false"
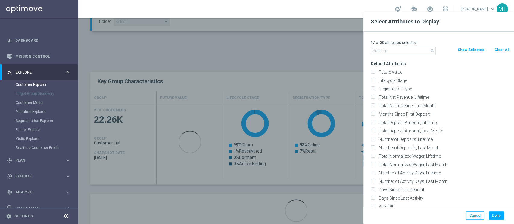
checkbox input "false"
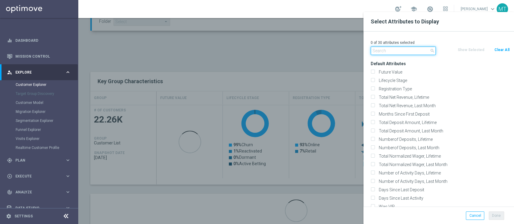
click at [398, 50] on input "text" at bounding box center [402, 51] width 65 height 8
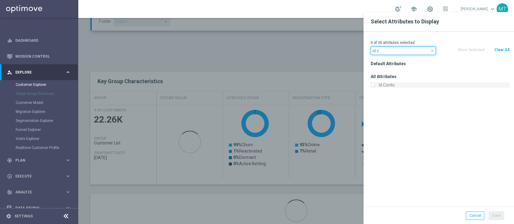
type input "id c"
click at [395, 84] on label "Id Conto" at bounding box center [442, 84] width 133 height 5
click at [374, 84] on input "Id Conto" at bounding box center [372, 86] width 4 height 4
checkbox input "true"
click at [387, 52] on input "id c" at bounding box center [402, 51] width 65 height 8
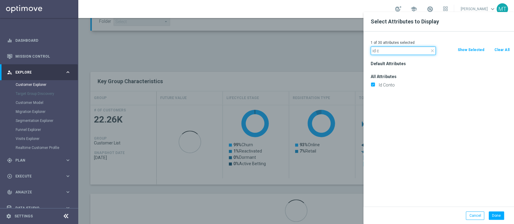
click at [387, 52] on input "id c" at bounding box center [402, 51] width 65 height 8
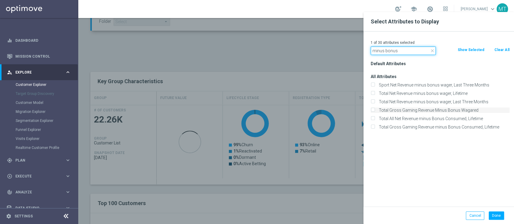
type input "minus bonus"
click at [422, 110] on label "Total Gross Gaming Revenue Minus Bonus Wagared" at bounding box center [442, 110] width 133 height 5
click at [374, 110] on input "Total Gross Gaming Revenue Minus Bonus Wagared" at bounding box center [372, 111] width 4 height 4
checkbox input "true"
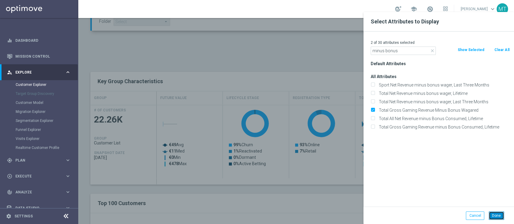
click at [494, 217] on button "Done" at bounding box center [495, 216] width 15 height 8
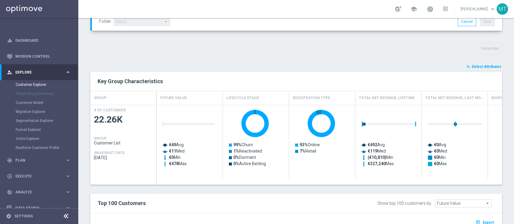
type input "Search"
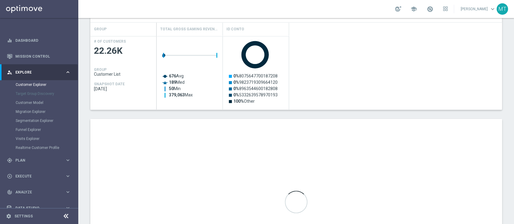
scroll to position [264, 0]
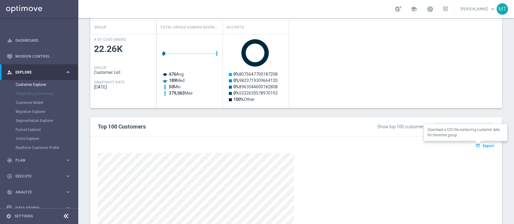
click at [482, 147] on span "Export" at bounding box center [487, 146] width 11 height 4
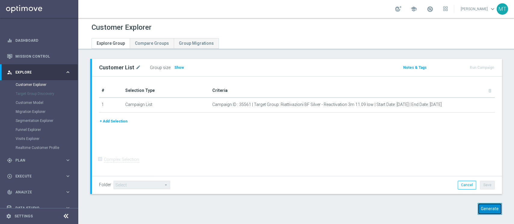
click at [480, 209] on button "Generate" at bounding box center [489, 209] width 24 height 12
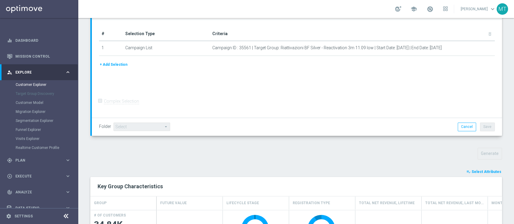
scroll to position [137, 0]
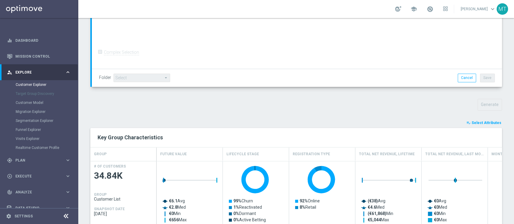
click at [478, 121] on span "Select Attributes" at bounding box center [486, 123] width 30 height 4
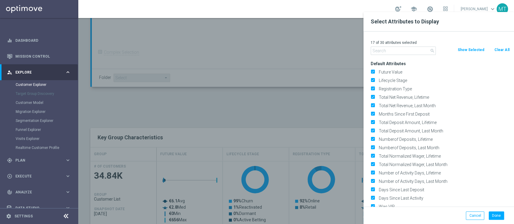
click at [503, 53] on button "Clear All" at bounding box center [501, 50] width 16 height 7
checkbox input "false"
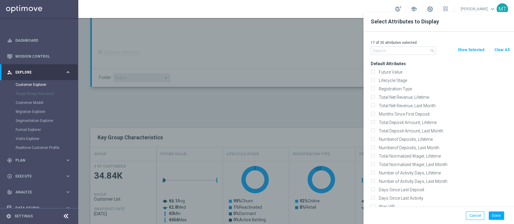
checkbox input "false"
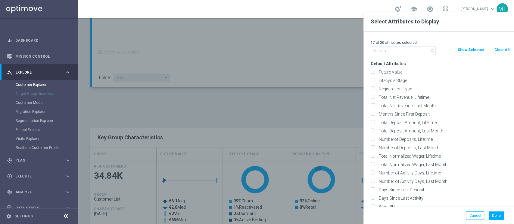
checkbox input "false"
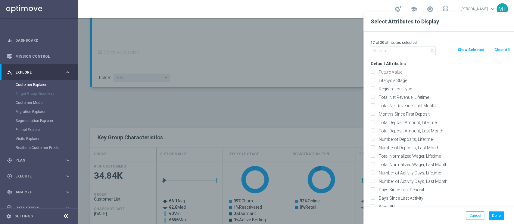
checkbox input "false"
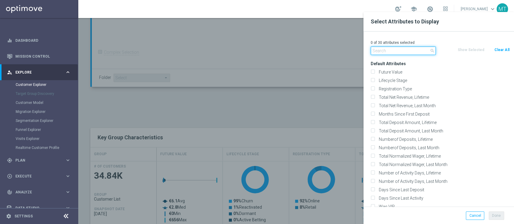
click at [403, 51] on input "text" at bounding box center [402, 51] width 65 height 8
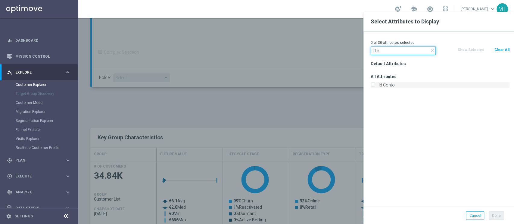
type input "id c"
click at [388, 86] on label "Id Conto" at bounding box center [442, 84] width 133 height 5
click at [374, 86] on input "Id Conto" at bounding box center [372, 86] width 4 height 4
checkbox input "true"
click at [390, 53] on input "id c" at bounding box center [402, 51] width 65 height 8
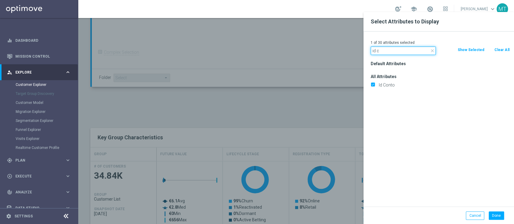
click at [390, 53] on input "id c" at bounding box center [402, 51] width 65 height 8
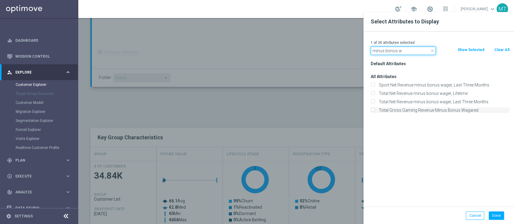
type input "minus bonus w"
click at [451, 109] on label "Total Gross Gaming Revenue Minus Bonus Wagared" at bounding box center [442, 110] width 133 height 5
click at [374, 109] on input "Total Gross Gaming Revenue Minus Bonus Wagared" at bounding box center [372, 111] width 4 height 4
checkbox input "true"
click at [491, 216] on button "Done" at bounding box center [495, 216] width 15 height 8
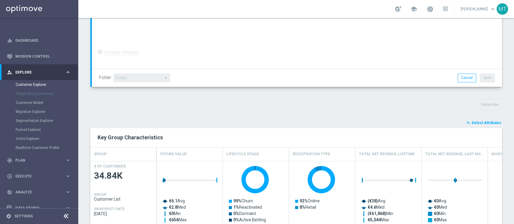
type input "Search"
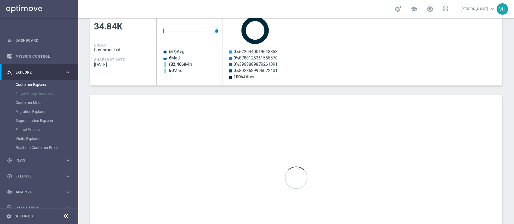
scroll to position [289, 0]
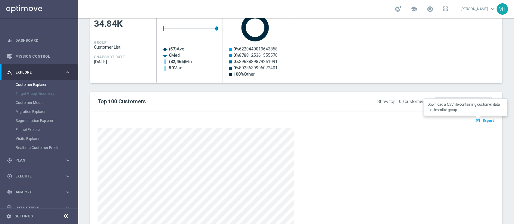
click at [482, 119] on span "Export" at bounding box center [487, 121] width 11 height 4
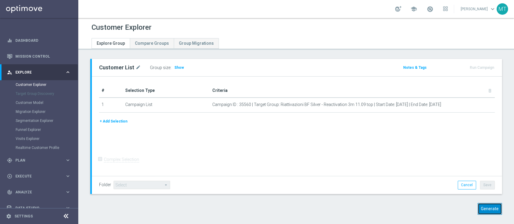
click at [477, 212] on button "Generate" at bounding box center [489, 209] width 24 height 12
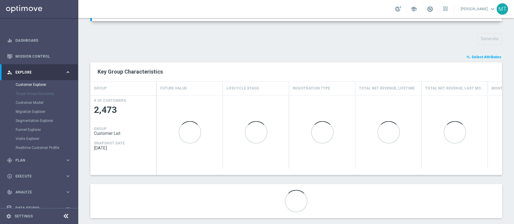
scroll to position [202, 0]
click at [480, 59] on button "playlist_add_check Select Attributes" at bounding box center [483, 57] width 36 height 7
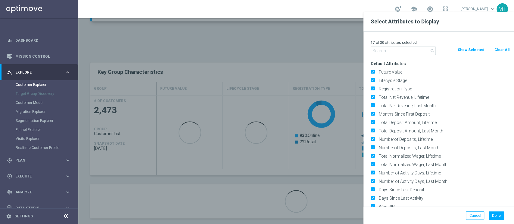
click at [502, 50] on button "Clear All" at bounding box center [501, 50] width 16 height 7
checkbox input "false"
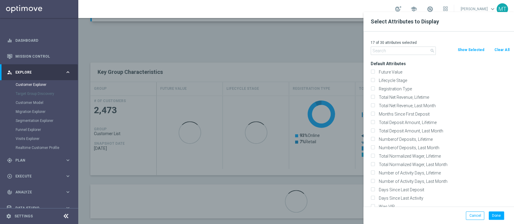
checkbox input "false"
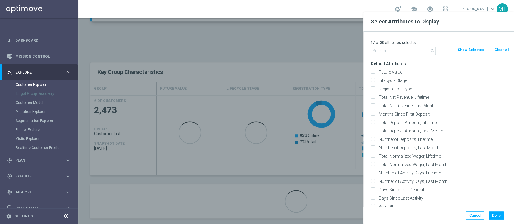
checkbox input "false"
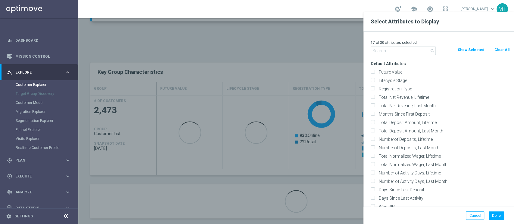
checkbox input "false"
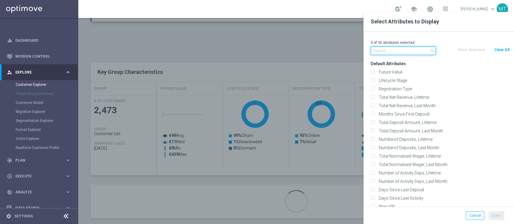
click at [415, 51] on input "text" at bounding box center [402, 51] width 65 height 8
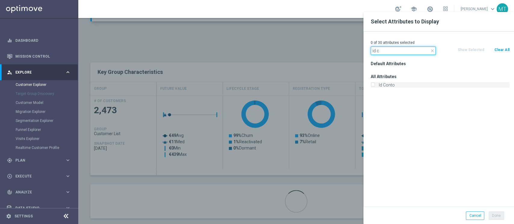
type input "id c"
click at [399, 84] on label "Id Conto" at bounding box center [442, 84] width 133 height 5
click at [374, 84] on input "Id Conto" at bounding box center [372, 86] width 4 height 4
checkbox input "true"
click at [389, 49] on input "id c" at bounding box center [402, 51] width 65 height 8
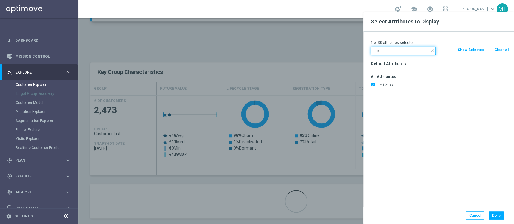
click at [389, 49] on input "id c" at bounding box center [402, 51] width 65 height 8
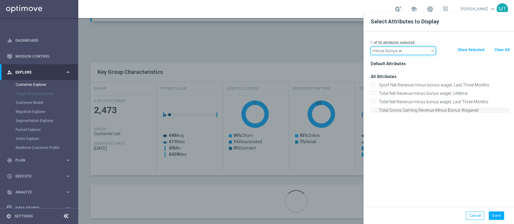
type input "minus bonus w"
click at [415, 110] on label "Total Gross Gaming Revenue Minus Bonus Wagared" at bounding box center [442, 110] width 133 height 5
click at [374, 110] on input "Total Gross Gaming Revenue Minus Bonus Wagared" at bounding box center [372, 111] width 4 height 4
checkbox input "true"
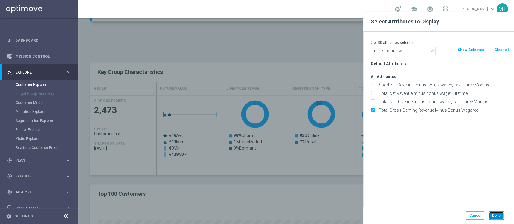
click at [491, 213] on button "Done" at bounding box center [495, 216] width 15 height 8
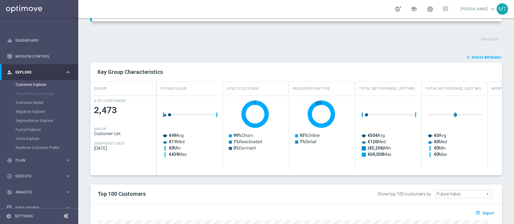
type input "Search"
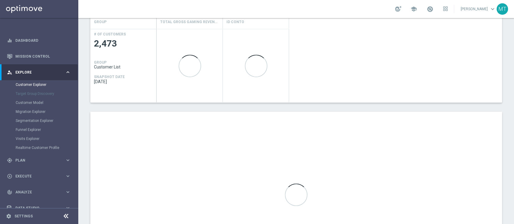
scroll to position [267, 0]
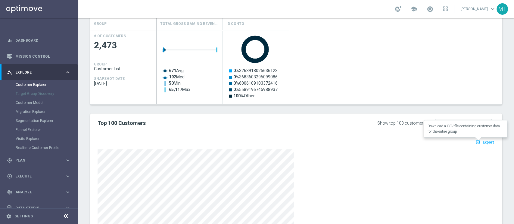
click at [476, 140] on button "open_in_browser Export" at bounding box center [484, 142] width 20 height 8
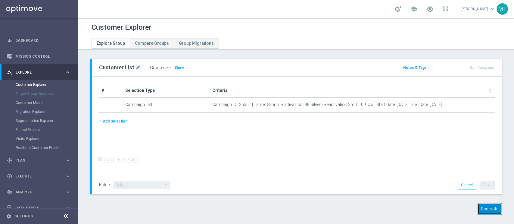
click at [485, 212] on button "Generate" at bounding box center [489, 209] width 24 height 12
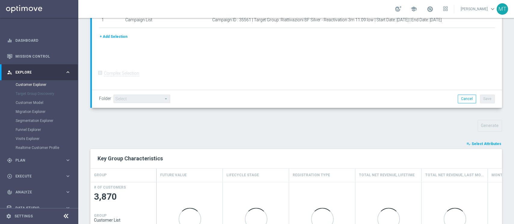
scroll to position [117, 0]
click at [471, 141] on span "Select Attributes" at bounding box center [486, 143] width 30 height 4
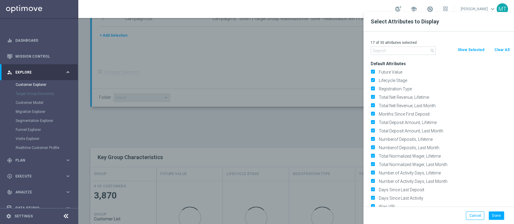
click at [493, 48] on button "Clear All" at bounding box center [501, 50] width 16 height 7
checkbox input "false"
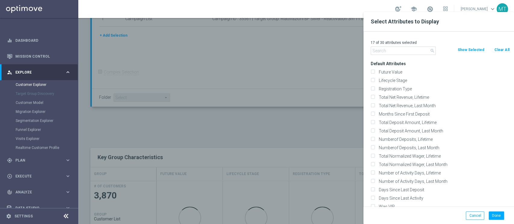
checkbox input "false"
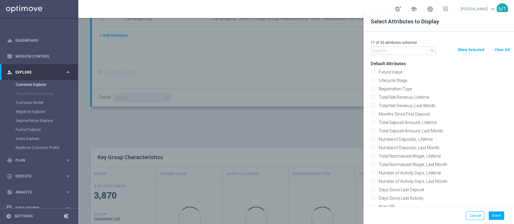
checkbox input "false"
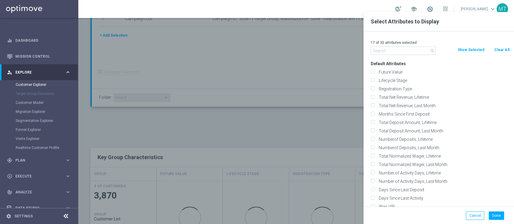
checkbox input "false"
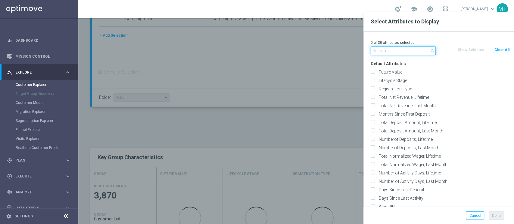
click at [392, 51] on input "text" at bounding box center [402, 51] width 65 height 8
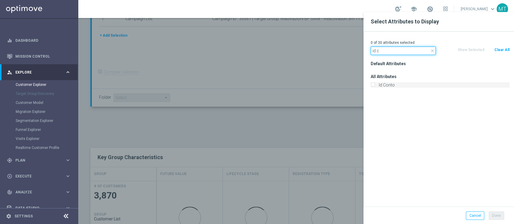
type input "id c"
click at [393, 84] on label "Id Conto" at bounding box center [442, 84] width 133 height 5
click at [374, 84] on input "Id Conto" at bounding box center [372, 86] width 4 height 4
checkbox input "true"
click at [387, 52] on input "id c" at bounding box center [402, 51] width 65 height 8
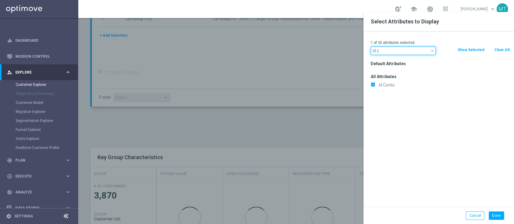
click at [387, 52] on input "id c" at bounding box center [402, 51] width 65 height 8
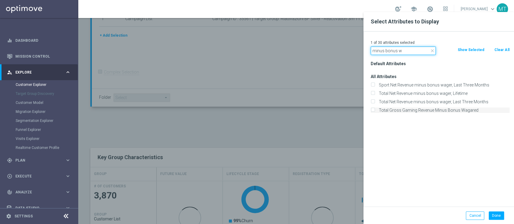
type input "minus bonus w"
click at [449, 111] on label "Total Gross Gaming Revenue Minus Bonus Wagared" at bounding box center [442, 110] width 133 height 5
click at [374, 111] on input "Total Gross Gaming Revenue Minus Bonus Wagared" at bounding box center [372, 111] width 4 height 4
checkbox input "true"
click at [493, 218] on button "Done" at bounding box center [495, 216] width 15 height 8
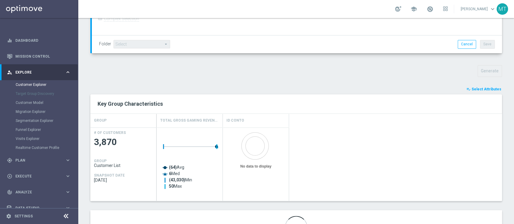
scroll to position [205, 0]
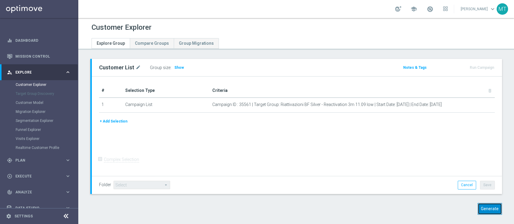
click at [482, 204] on button "Generate" at bounding box center [489, 209] width 24 height 12
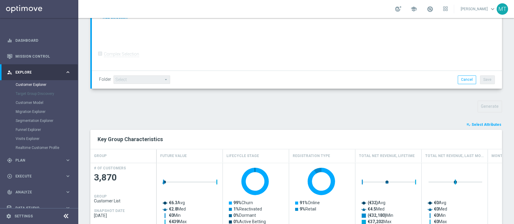
scroll to position [135, 0]
click at [485, 126] on button "playlist_add_check Select Attributes" at bounding box center [483, 124] width 36 height 7
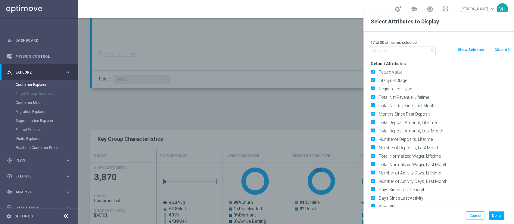
click at [497, 52] on button "Clear All" at bounding box center [501, 50] width 16 height 7
checkbox input "false"
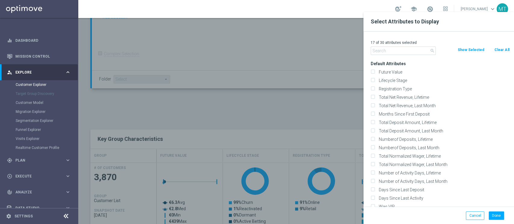
checkbox input "false"
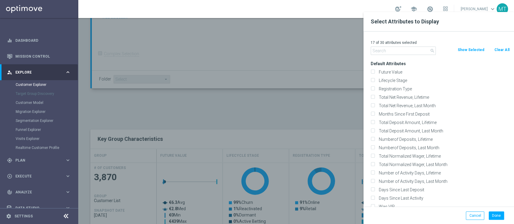
checkbox input "false"
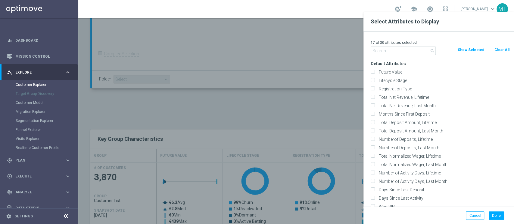
checkbox input "false"
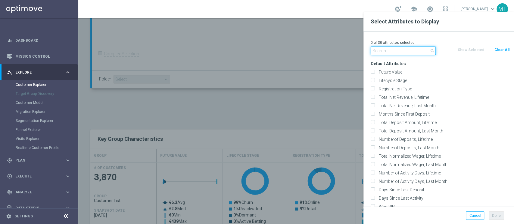
click at [407, 53] on input "text" at bounding box center [402, 51] width 65 height 8
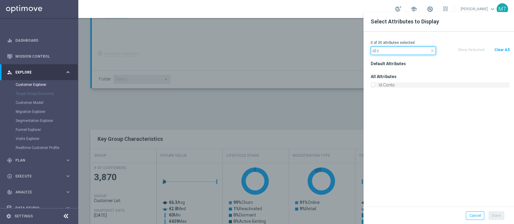
type input "id c"
click at [390, 86] on label "Id Conto" at bounding box center [442, 84] width 133 height 5
click at [374, 86] on input "Id Conto" at bounding box center [372, 86] width 4 height 4
checkbox input "true"
click at [402, 52] on input "id c" at bounding box center [402, 51] width 65 height 8
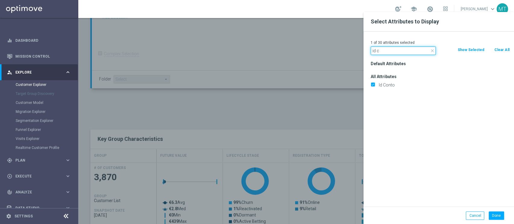
click at [402, 52] on input "id c" at bounding box center [402, 51] width 65 height 8
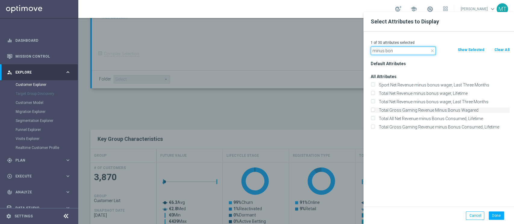
type input "minus bon"
click at [449, 110] on label "Total Gross Gaming Revenue Minus Bonus Wagared" at bounding box center [442, 110] width 133 height 5
click at [374, 110] on input "Total Gross Gaming Revenue Minus Bonus Wagared" at bounding box center [372, 111] width 4 height 4
checkbox input "true"
click at [493, 214] on button "Done" at bounding box center [495, 216] width 15 height 8
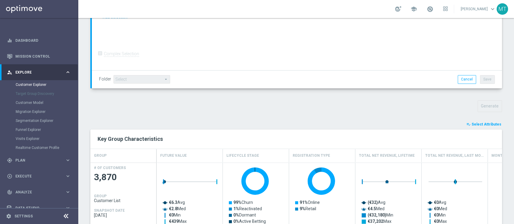
type input "Search"
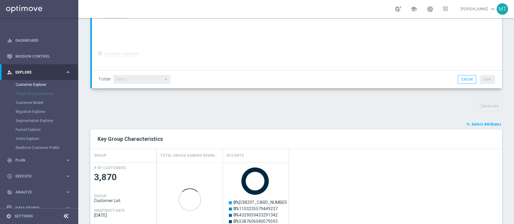
scroll to position [277, 0]
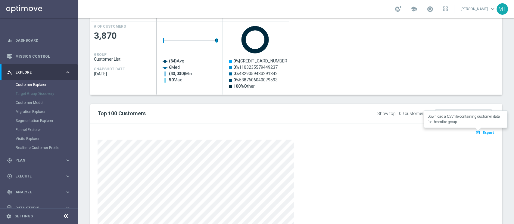
click at [482, 133] on span "Export" at bounding box center [487, 133] width 11 height 4
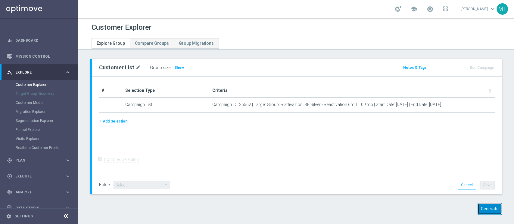
click at [481, 213] on button "Generate" at bounding box center [489, 209] width 24 height 12
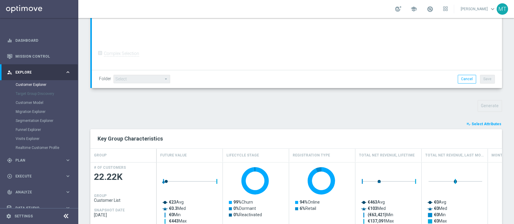
scroll to position [137, 0]
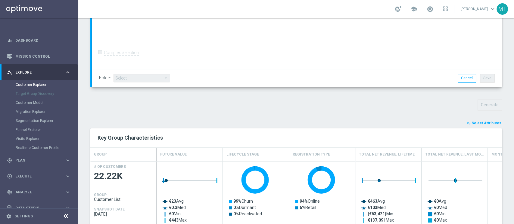
click at [480, 119] on div "TARGET GROUP arrow_drop_down Show Selected 0 of NaN 01.02 reminder 2701 BIANCOL…" at bounding box center [295, 107] width 435 height 371
click at [478, 121] on span "Select Attributes" at bounding box center [486, 123] width 30 height 4
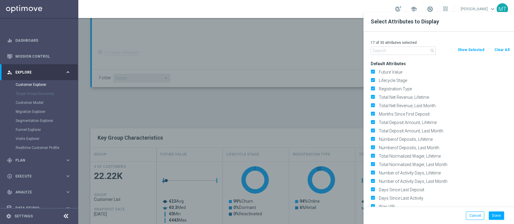
click at [498, 52] on button "Clear All" at bounding box center [501, 50] width 16 height 7
checkbox input "false"
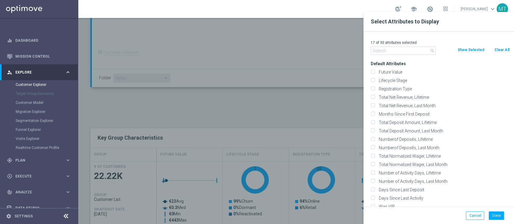
checkbox input "false"
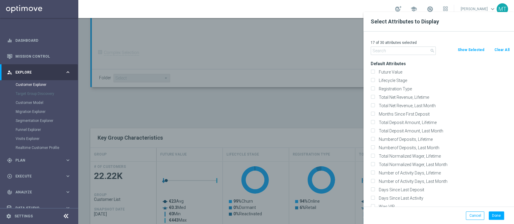
checkbox input "false"
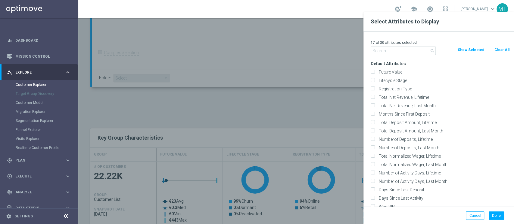
checkbox input "false"
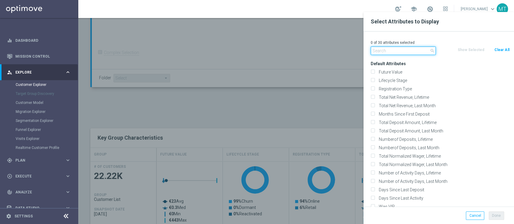
click at [409, 48] on input "text" at bounding box center [402, 51] width 65 height 8
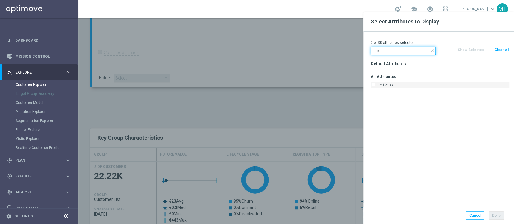
type input "id c"
click at [400, 85] on label "Id Conto" at bounding box center [442, 84] width 133 height 5
click at [374, 85] on input "Id Conto" at bounding box center [372, 86] width 4 height 4
checkbox input "true"
click at [378, 50] on input "id c" at bounding box center [402, 51] width 65 height 8
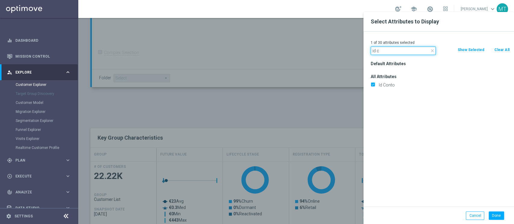
click at [378, 50] on input "id c" at bounding box center [402, 51] width 65 height 8
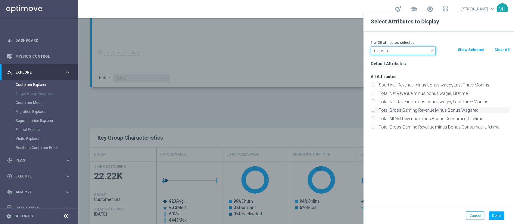
type input "minus b"
click at [434, 110] on label "Total Gross Gaming Revenue Minus Bonus Wagared" at bounding box center [442, 110] width 133 height 5
click at [374, 110] on input "Total Gross Gaming Revenue Minus Bonus Wagared" at bounding box center [372, 111] width 4 height 4
checkbox input "true"
click at [494, 213] on button "Done" at bounding box center [495, 216] width 15 height 8
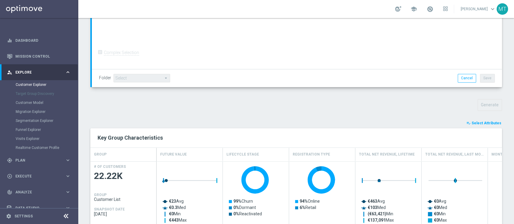
type input "Search"
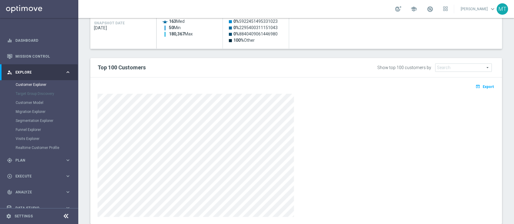
scroll to position [323, 0]
click at [480, 88] on button "open_in_browser Export" at bounding box center [484, 86] width 20 height 8
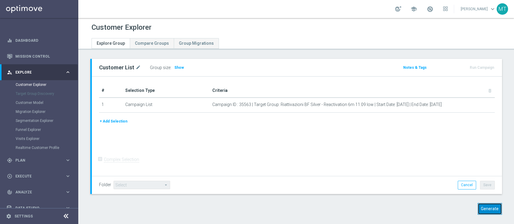
click at [479, 206] on button "Generate" at bounding box center [489, 209] width 24 height 12
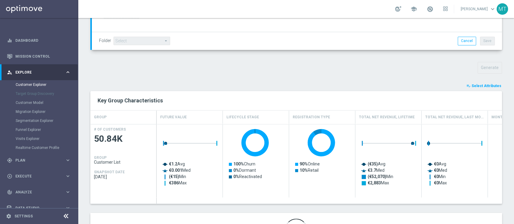
scroll to position [187, 0]
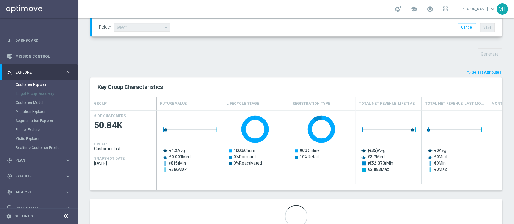
click at [487, 69] on button "playlist_add_check Select Attributes" at bounding box center [483, 72] width 36 height 7
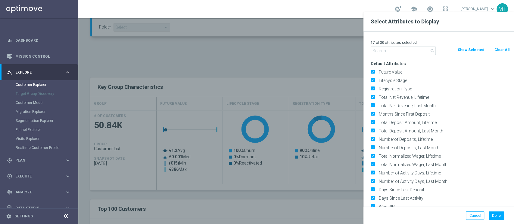
click at [500, 53] on button "Clear All" at bounding box center [501, 50] width 16 height 7
checkbox input "false"
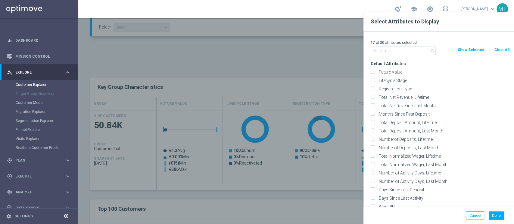
checkbox input "false"
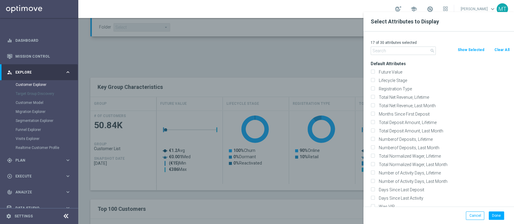
checkbox input "false"
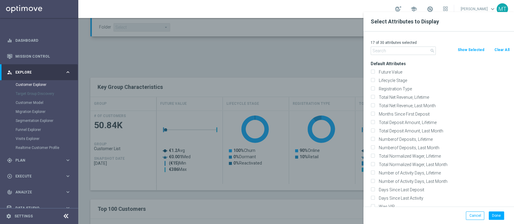
checkbox input "false"
drag, startPoint x: 409, startPoint y: 56, endPoint x: 403, endPoint y: 52, distance: 7.3
click at [403, 52] on div "0 of 30 attributes selected search Clear All Show Selected Default Attributes F…" at bounding box center [438, 119] width 150 height 175
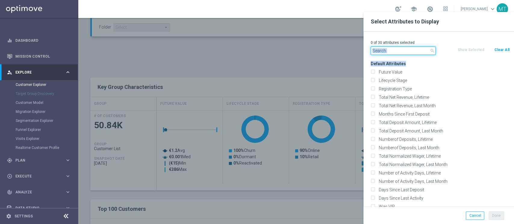
click at [403, 52] on input "text" at bounding box center [402, 51] width 65 height 8
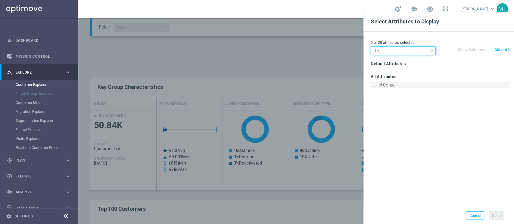
type input "id c"
click at [389, 83] on label "Id Conto" at bounding box center [442, 84] width 133 height 5
click at [374, 84] on input "Id Conto" at bounding box center [372, 86] width 4 height 4
checkbox input "true"
click at [387, 50] on input "id c" at bounding box center [402, 51] width 65 height 8
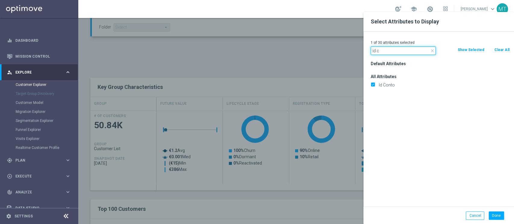
click at [387, 50] on input "id c" at bounding box center [402, 51] width 65 height 8
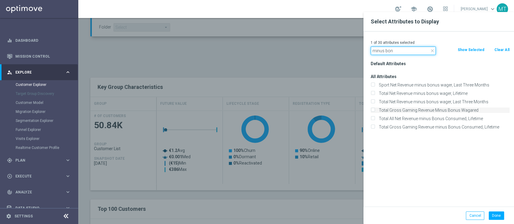
type input "minus bon"
click at [439, 111] on label "Total Gross Gaming Revenue Minus Bonus Wagared" at bounding box center [442, 110] width 133 height 5
click at [374, 111] on input "Total Gross Gaming Revenue Minus Bonus Wagared" at bounding box center [372, 111] width 4 height 4
checkbox input "true"
click at [495, 214] on button "Done" at bounding box center [495, 216] width 15 height 8
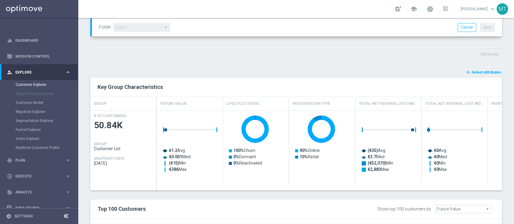
type input "Search"
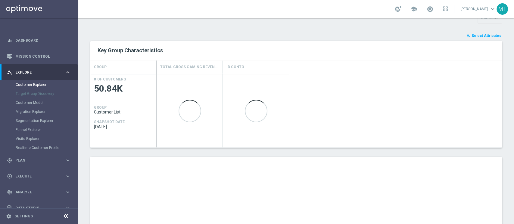
scroll to position [221, 0]
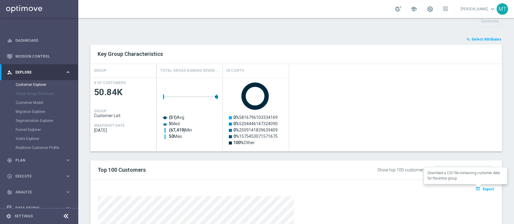
click at [486, 190] on span "Export" at bounding box center [487, 189] width 11 height 4
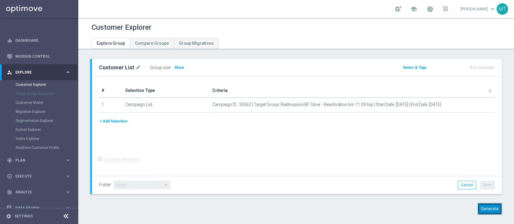
click at [482, 205] on button "Generate" at bounding box center [489, 209] width 24 height 12
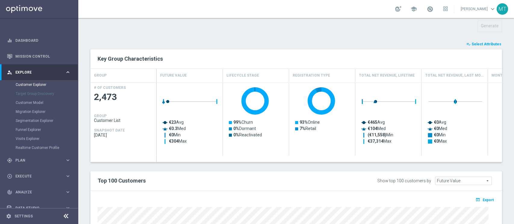
scroll to position [216, 0]
click at [474, 46] on button "playlist_add_check Select Attributes" at bounding box center [483, 44] width 36 height 7
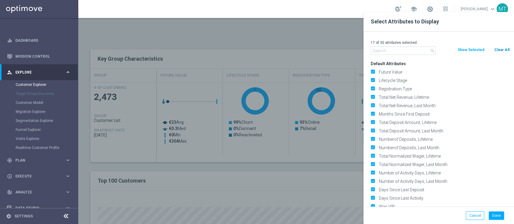
drag, startPoint x: 493, startPoint y: 48, endPoint x: 497, endPoint y: 48, distance: 4.3
click at [497, 48] on div "Clear All" at bounding box center [501, 50] width 25 height 7
click at [497, 48] on button "Clear All" at bounding box center [501, 50] width 16 height 7
checkbox input "false"
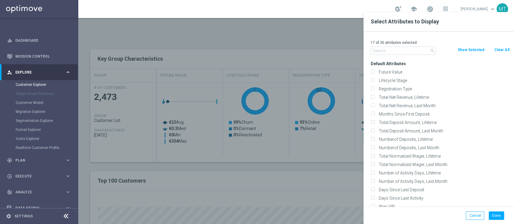
checkbox input "false"
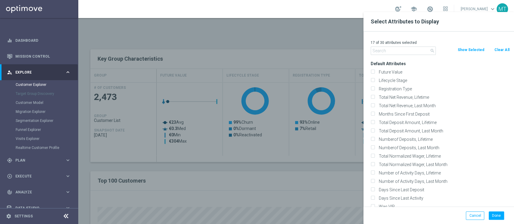
checkbox input "false"
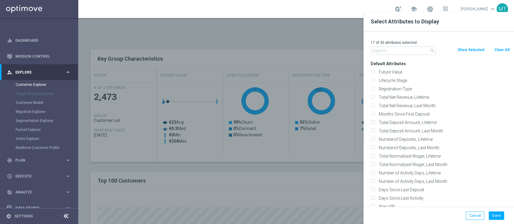
checkbox input "false"
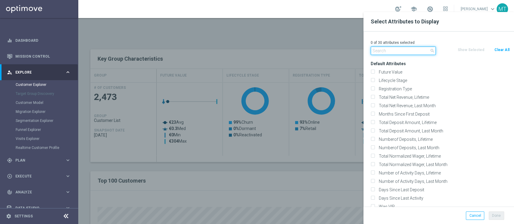
click at [395, 49] on input "text" at bounding box center [402, 51] width 65 height 8
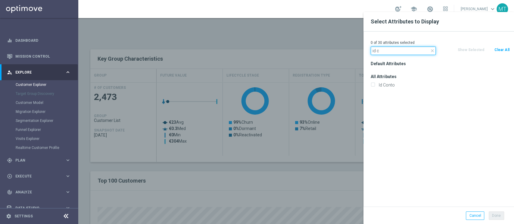
type input "id c"
drag, startPoint x: 394, startPoint y: 81, endPoint x: 387, endPoint y: 88, distance: 10.1
click at [387, 88] on div "All Attributes Id Conto" at bounding box center [440, 81] width 148 height 17
click at [387, 88] on div "Id Conto" at bounding box center [440, 85] width 148 height 8
click at [386, 87] on label "Id Conto" at bounding box center [442, 84] width 133 height 5
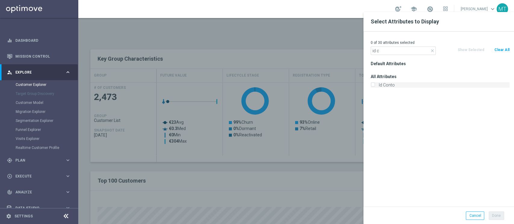
click at [374, 87] on input "Id Conto" at bounding box center [372, 86] width 4 height 4
checkbox input "true"
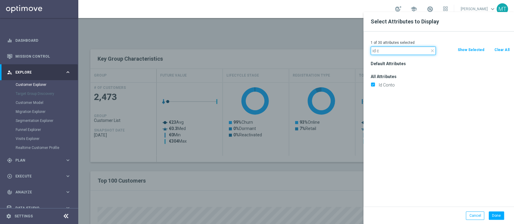
click at [388, 50] on input "id c" at bounding box center [402, 51] width 65 height 8
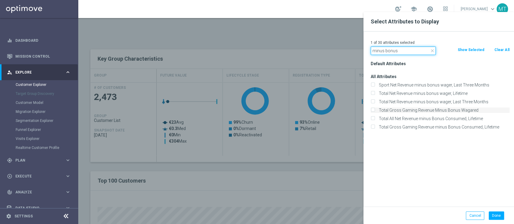
type input "minus bonus"
click at [415, 111] on label "Total Gross Gaming Revenue Minus Bonus Wagared" at bounding box center [442, 110] width 133 height 5
click at [374, 111] on input "Total Gross Gaming Revenue Minus Bonus Wagared" at bounding box center [372, 111] width 4 height 4
checkbox input "true"
click at [492, 215] on button "Done" at bounding box center [495, 216] width 15 height 8
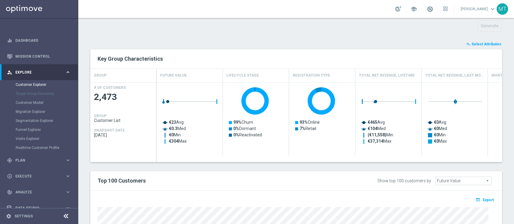
type input "Search"
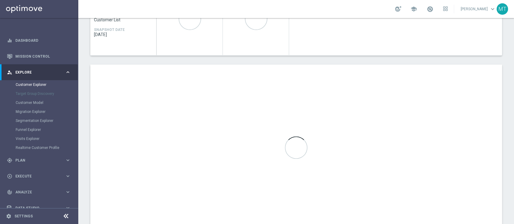
scroll to position [265, 0]
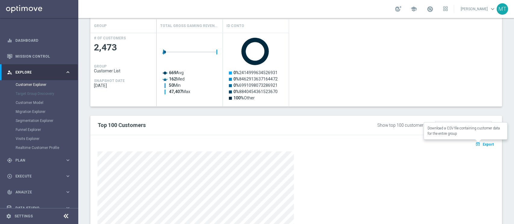
click at [481, 147] on button "open_in_browser Export" at bounding box center [484, 145] width 20 height 8
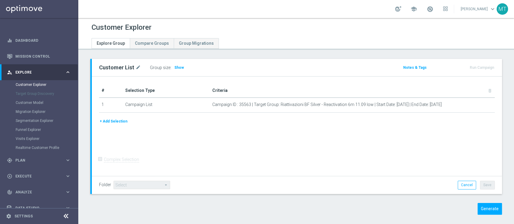
scroll to position [5, 0]
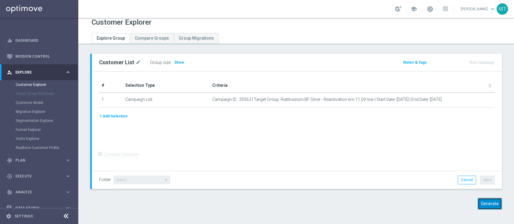
click at [482, 206] on button "Generate" at bounding box center [489, 204] width 24 height 12
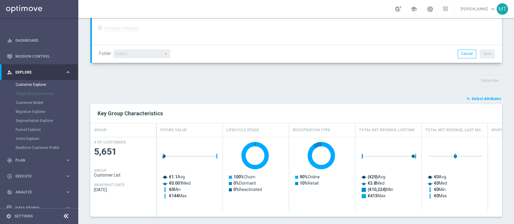
scroll to position [196, 0]
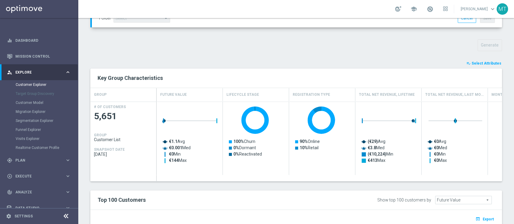
click at [472, 61] on span "Select Attributes" at bounding box center [486, 63] width 30 height 4
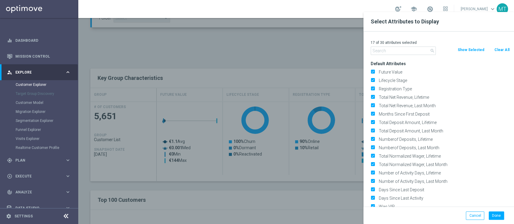
click at [495, 50] on button "Clear All" at bounding box center [501, 50] width 16 height 7
checkbox input "false"
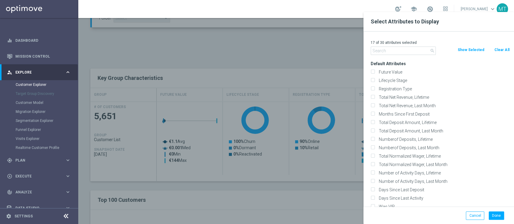
checkbox input "false"
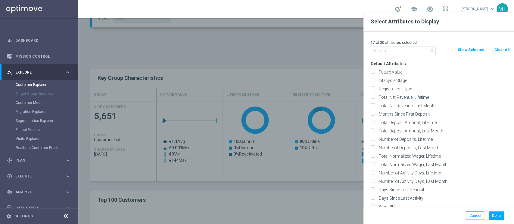
checkbox input "false"
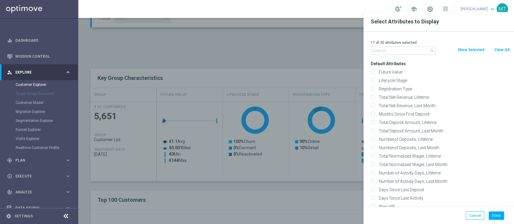
checkbox input "false"
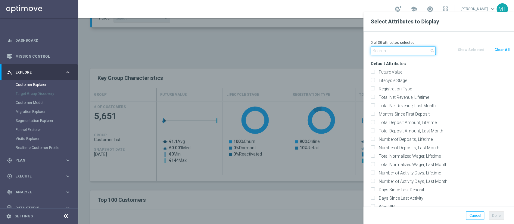
click at [421, 52] on input "text" at bounding box center [402, 51] width 65 height 8
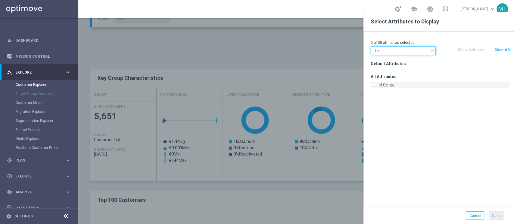
type input "id c"
click at [389, 86] on label "Id Conto" at bounding box center [442, 84] width 133 height 5
click at [374, 86] on input "Id Conto" at bounding box center [372, 86] width 4 height 4
checkbox input "true"
click at [388, 52] on input "id c" at bounding box center [402, 51] width 65 height 8
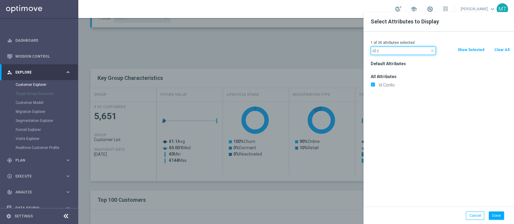
click at [388, 52] on input "id c" at bounding box center [402, 51] width 65 height 8
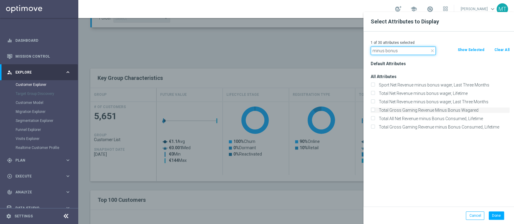
type input "minus bonus"
click at [431, 110] on label "Total Gross Gaming Revenue Minus Bonus Wagared" at bounding box center [442, 110] width 133 height 5
click at [374, 110] on input "Total Gross Gaming Revenue Minus Bonus Wagared" at bounding box center [372, 111] width 4 height 4
checkbox input "true"
click at [496, 215] on button "Done" at bounding box center [495, 216] width 15 height 8
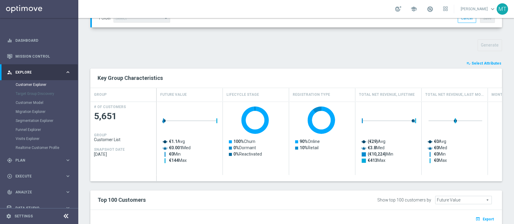
type input "Search"
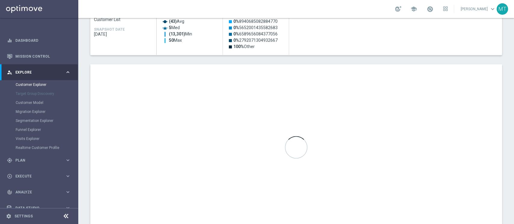
scroll to position [317, 0]
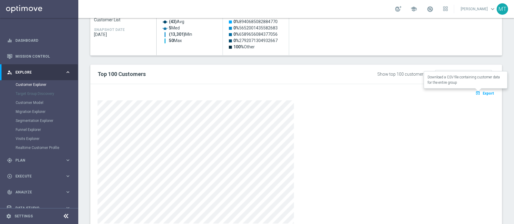
click at [486, 93] on span "Export" at bounding box center [487, 93] width 11 height 4
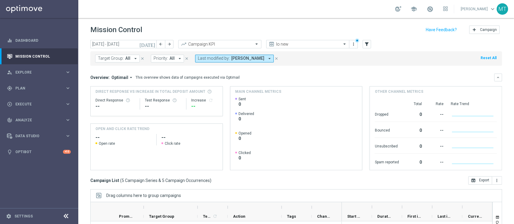
click at [434, 14] on link at bounding box center [430, 10] width 8 height 10
click at [436, 14] on div "school Last available data: [DATE] Batch process completed with errors check_ci…" at bounding box center [295, 9] width 435 height 18
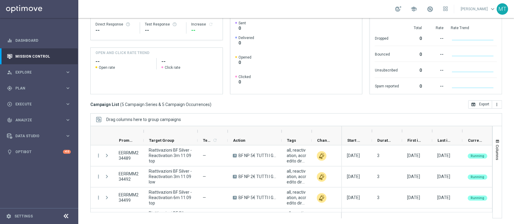
scroll to position [61, 0]
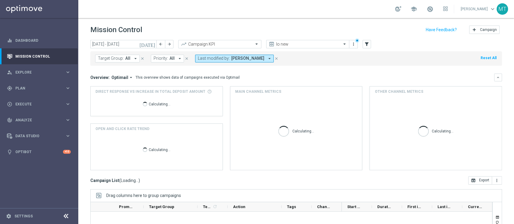
click at [432, 7] on div "school" at bounding box center [421, 9] width 53 height 10
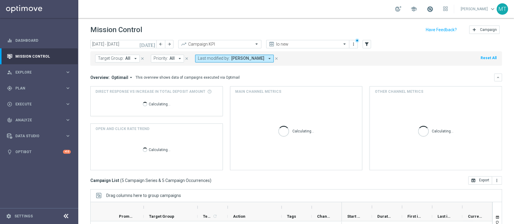
click at [433, 9] on span at bounding box center [429, 9] width 7 height 7
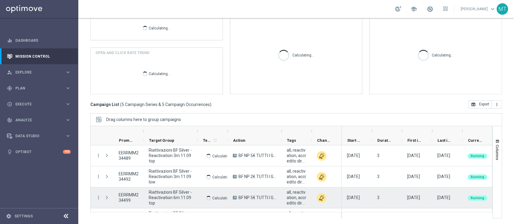
scroll to position [39, 0]
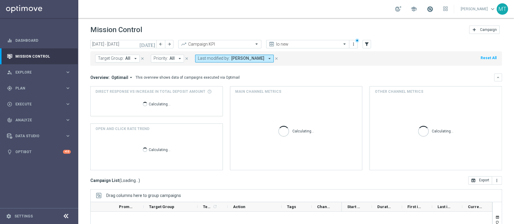
click at [433, 8] on span at bounding box center [429, 9] width 7 height 7
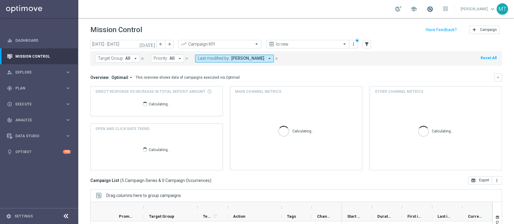
click at [433, 8] on span at bounding box center [429, 9] width 7 height 7
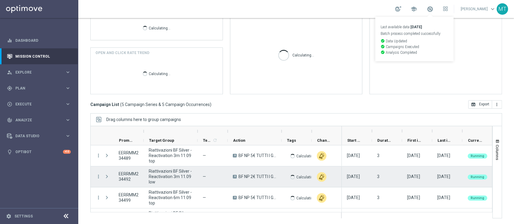
scroll to position [39, 0]
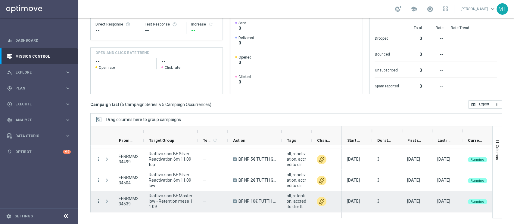
click at [99, 202] on icon "more_vert" at bounding box center [98, 201] width 5 height 5
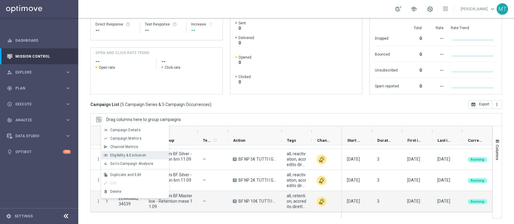
click at [127, 153] on span "Eligibility & Exclusion" at bounding box center [128, 155] width 36 height 4
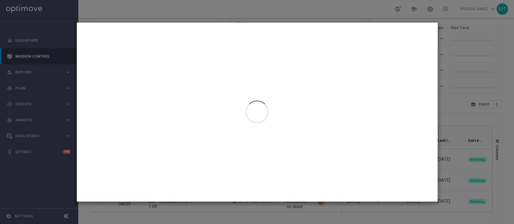
type input "11 Sep 2025 - 11 Sep 2025"
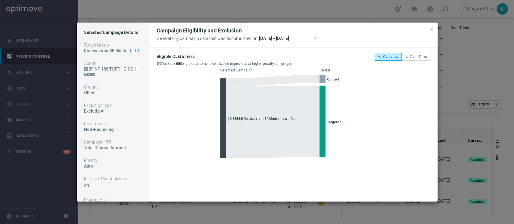
click at [433, 30] on button "close" at bounding box center [431, 29] width 6 height 7
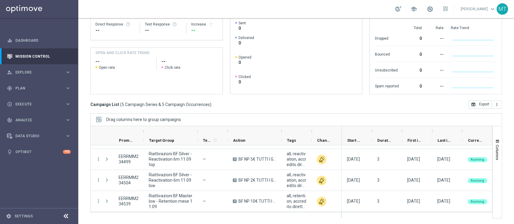
scroll to position [0, 0]
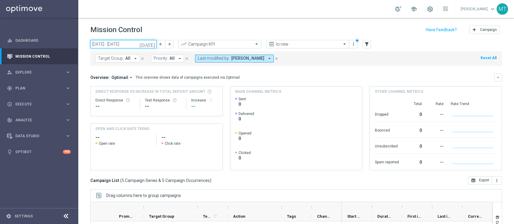
click at [128, 43] on input "08 Sep 2025 - 14 Sep 2025" at bounding box center [123, 44] width 66 height 8
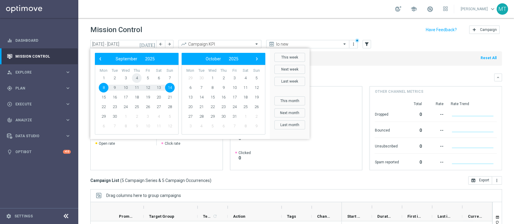
click at [135, 79] on span "4" at bounding box center [137, 78] width 10 height 10
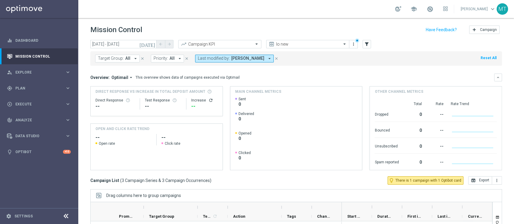
drag, startPoint x: 132, startPoint y: 51, endPoint x: 128, endPoint y: 49, distance: 4.3
click at [128, 49] on div "Target Group: All arrow_drop_down close Priority: All arrow_drop_down close Las…" at bounding box center [295, 57] width 411 height 17
click at [125, 43] on input "04 Sep 2025 - 04 Sep 2025" at bounding box center [123, 44] width 66 height 8
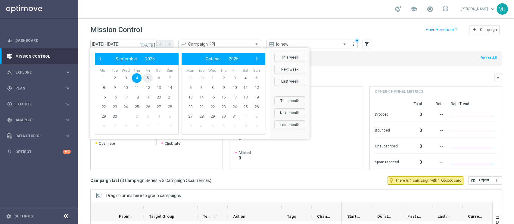
click at [146, 80] on span "5" at bounding box center [148, 78] width 10 height 10
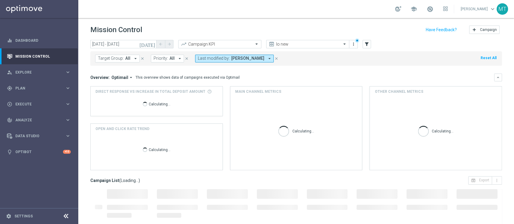
scroll to position [76, 0]
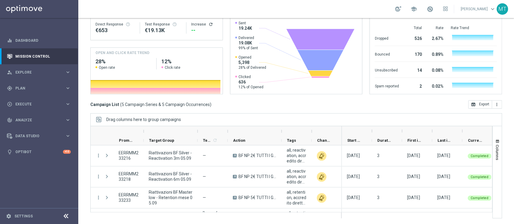
click at [498, 134] on div "today 05 Sep 2025 - 05 Sep 2025 arrow_back arrow_forward Campaign KPI trending_…" at bounding box center [295, 53] width 435 height 179
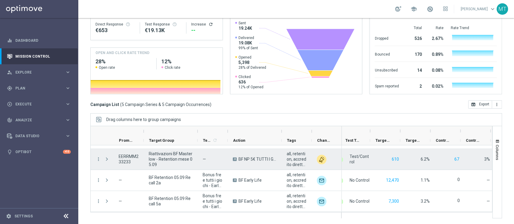
scroll to position [0, 155]
click at [384, 156] on button "610" at bounding box center [388, 160] width 8 height 8
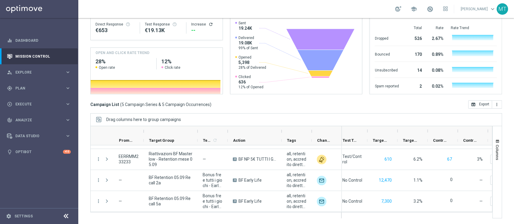
scroll to position [0, 0]
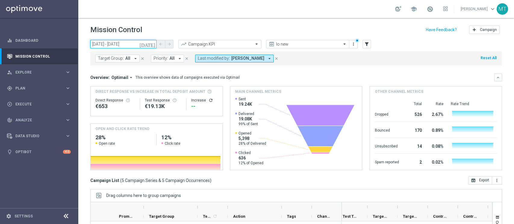
click at [131, 46] on input "05 Sep 2025 - 05 Sep 2025" at bounding box center [123, 44] width 66 height 8
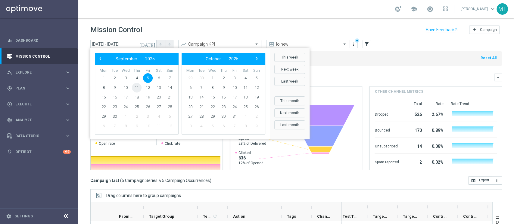
click at [136, 89] on span "11" at bounding box center [137, 88] width 10 height 10
type input "11 Sep 2025 - 11 Sep 2025"
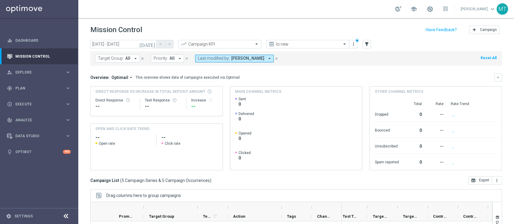
scroll to position [76, 0]
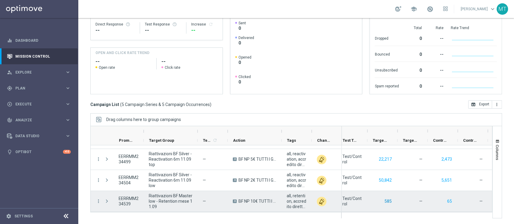
click at [388, 203] on button "585" at bounding box center [388, 202] width 8 height 8
click at [447, 200] on button "65" at bounding box center [449, 202] width 6 height 8
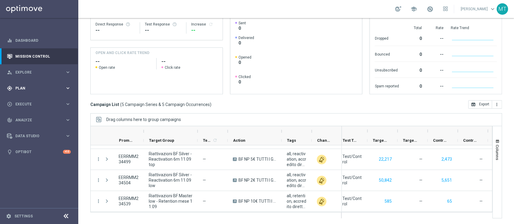
click at [50, 92] on div "gps_fixed Plan keyboard_arrow_right" at bounding box center [39, 88] width 78 height 16
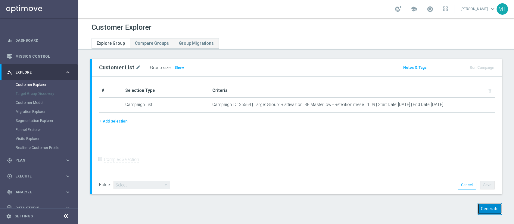
click at [486, 210] on button "Generate" at bounding box center [489, 209] width 24 height 12
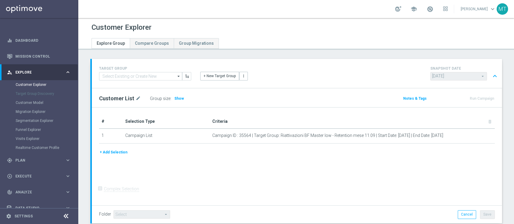
scroll to position [186, 0]
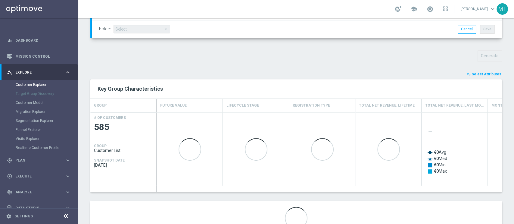
click at [479, 75] on span "Select Attributes" at bounding box center [486, 74] width 30 height 4
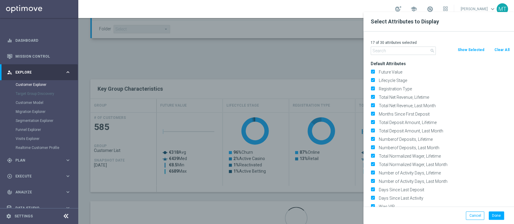
click at [500, 52] on button "Clear All" at bounding box center [501, 50] width 16 height 7
checkbox input "false"
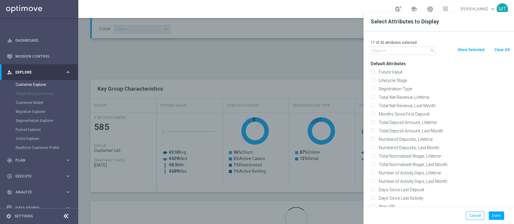
checkbox input "false"
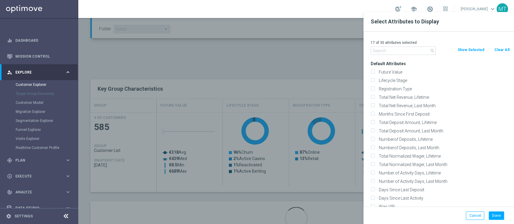
checkbox input "false"
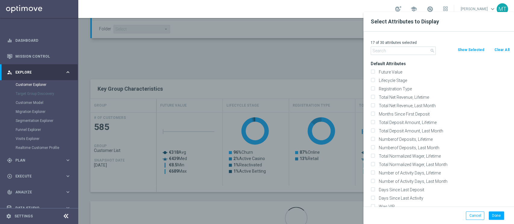
checkbox input "false"
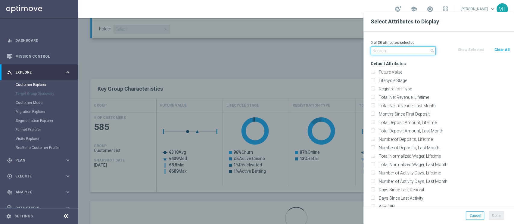
drag, startPoint x: 434, startPoint y: 53, endPoint x: 425, endPoint y: 52, distance: 9.2
click at [425, 52] on input "text" at bounding box center [402, 51] width 65 height 8
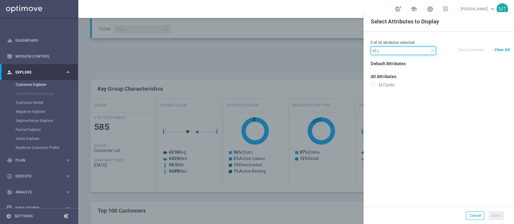
type input "id c"
click at [397, 90] on div "Default Attributes All Attributes Id Conto" at bounding box center [440, 133] width 148 height 147
click at [395, 88] on div "Id Conto" at bounding box center [440, 85] width 148 height 8
click at [391, 86] on label "Id Conto" at bounding box center [442, 84] width 133 height 5
click at [374, 86] on input "Id Conto" at bounding box center [372, 86] width 4 height 4
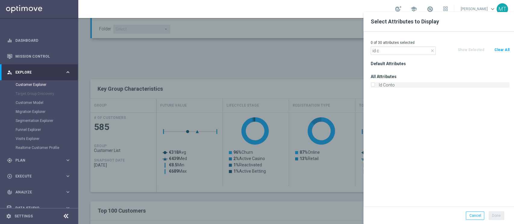
checkbox input "true"
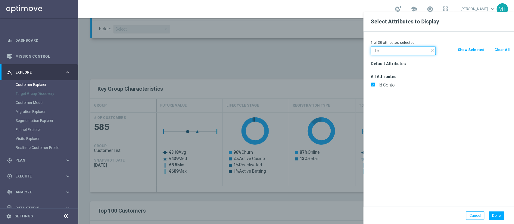
click at [388, 52] on input "id c" at bounding box center [402, 51] width 65 height 8
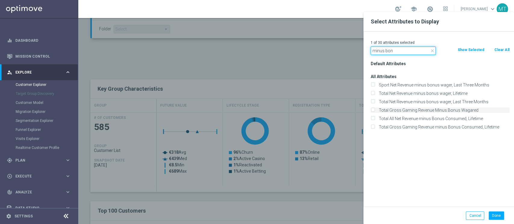
type input "minus bon"
click at [428, 109] on label "Total Gross Gaming Revenue Minus Bonus Wagared" at bounding box center [442, 110] width 133 height 5
click at [374, 109] on input "Total Gross Gaming Revenue Minus Bonus Wagared" at bounding box center [372, 111] width 4 height 4
checkbox input "true"
click at [492, 215] on button "Done" at bounding box center [495, 216] width 15 height 8
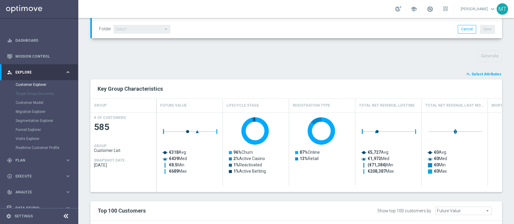
type input "Search"
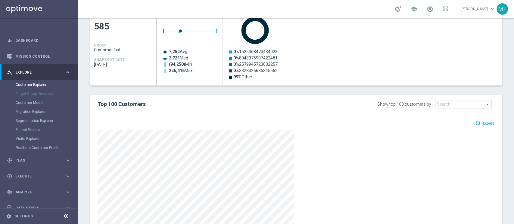
scroll to position [338, 0]
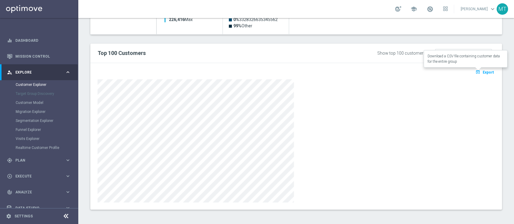
click at [482, 70] on span "Export" at bounding box center [487, 72] width 11 height 4
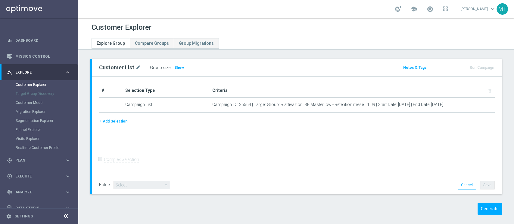
scroll to position [5, 0]
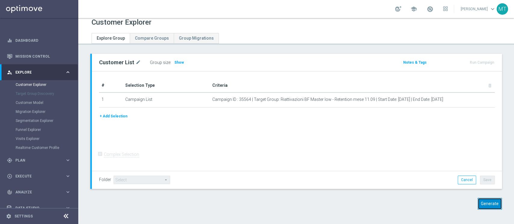
click at [479, 202] on button "Generate" at bounding box center [489, 204] width 24 height 12
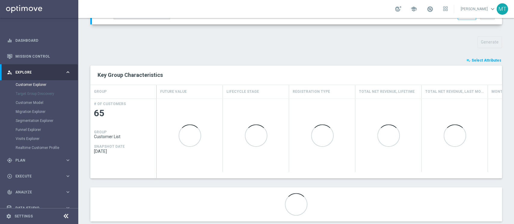
scroll to position [200, 0]
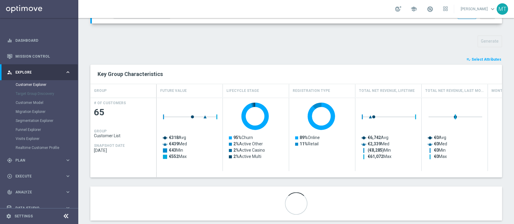
click at [484, 61] on button "playlist_add_check Select Attributes" at bounding box center [483, 59] width 36 height 7
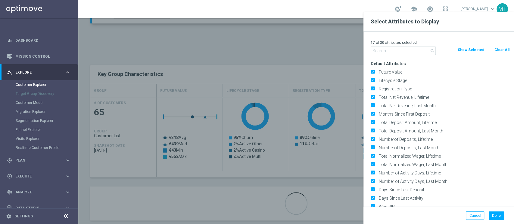
click at [503, 52] on button "Clear All" at bounding box center [501, 50] width 16 height 7
checkbox input "false"
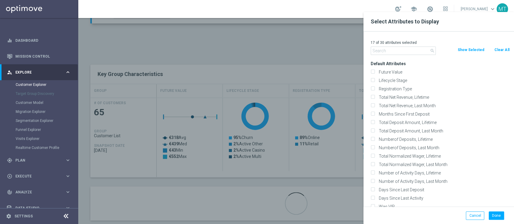
checkbox input "false"
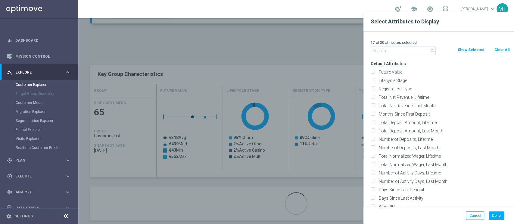
checkbox input "false"
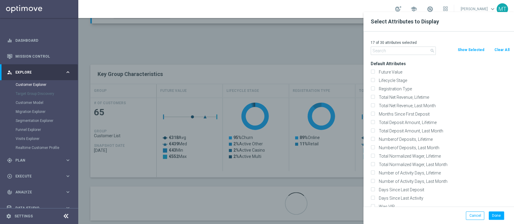
checkbox input "false"
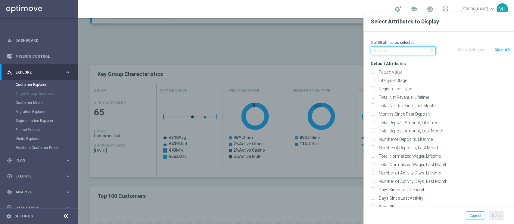
click at [426, 49] on input "text" at bounding box center [402, 51] width 65 height 8
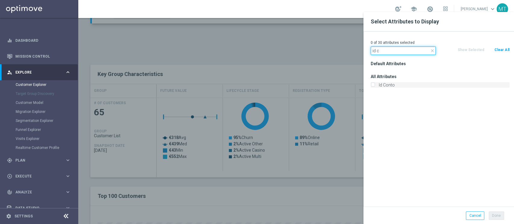
type input "id c"
click at [394, 86] on label "Id Conto" at bounding box center [442, 84] width 133 height 5
click at [374, 86] on input "Id Conto" at bounding box center [372, 86] width 4 height 4
checkbox input "true"
click at [383, 51] on input "id c" at bounding box center [402, 51] width 65 height 8
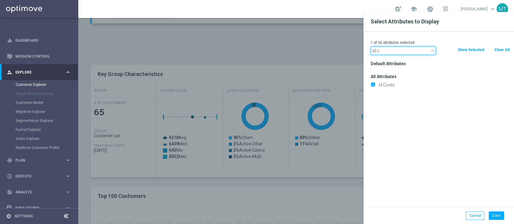
click at [383, 51] on input "id c" at bounding box center [402, 51] width 65 height 8
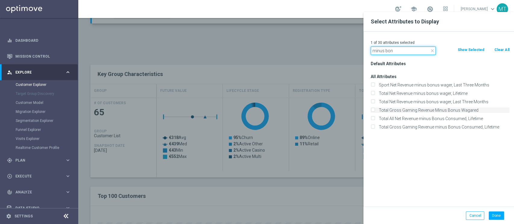
type input "minus bon"
click at [411, 110] on label "Total Gross Gaming Revenue Minus Bonus Wagared" at bounding box center [442, 110] width 133 height 5
click at [374, 110] on input "Total Gross Gaming Revenue Minus Bonus Wagared" at bounding box center [372, 111] width 4 height 4
checkbox input "true"
click at [493, 216] on button "Done" at bounding box center [495, 216] width 15 height 8
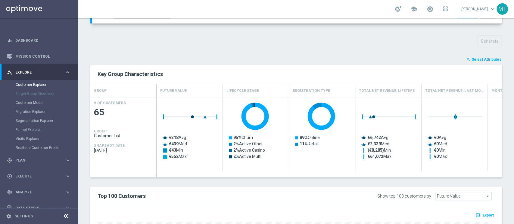
type input "Search"
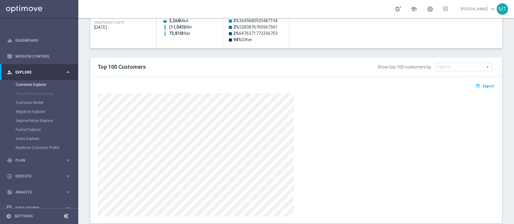
scroll to position [324, 0]
click at [481, 87] on div "open_in_browser Export" at bounding box center [296, 88] width 406 height 8
click at [482, 87] on span "Export" at bounding box center [487, 86] width 11 height 4
